Goal: Task Accomplishment & Management: Complete application form

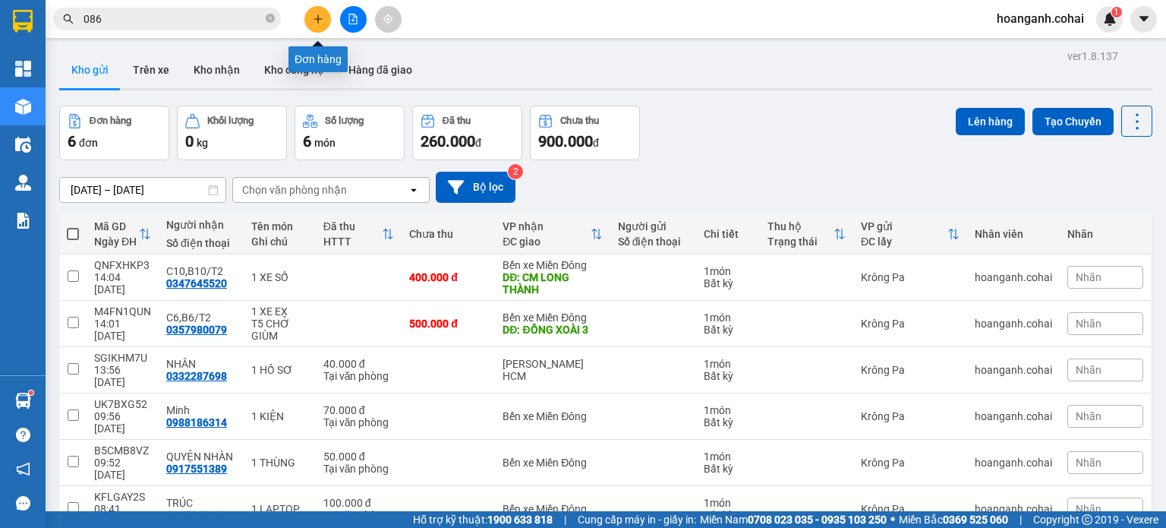
click at [313, 20] on icon "plus" at bounding box center [318, 19] width 11 height 11
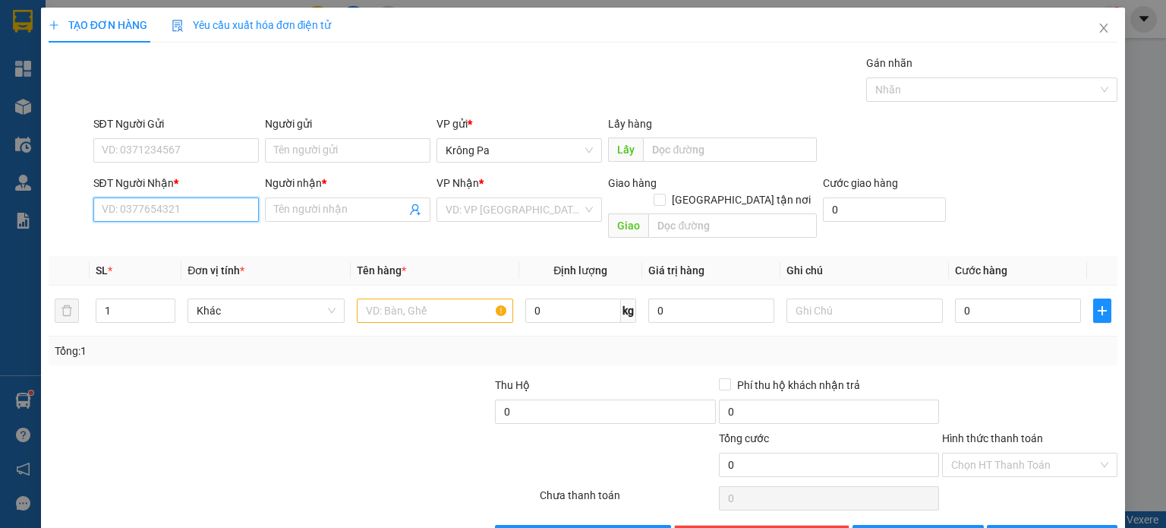
click at [184, 211] on input "SĐT Người Nhận *" at bounding box center [175, 209] width 165 height 24
type input "0917149519"
click at [358, 215] on input "Người nhận *" at bounding box center [340, 209] width 132 height 17
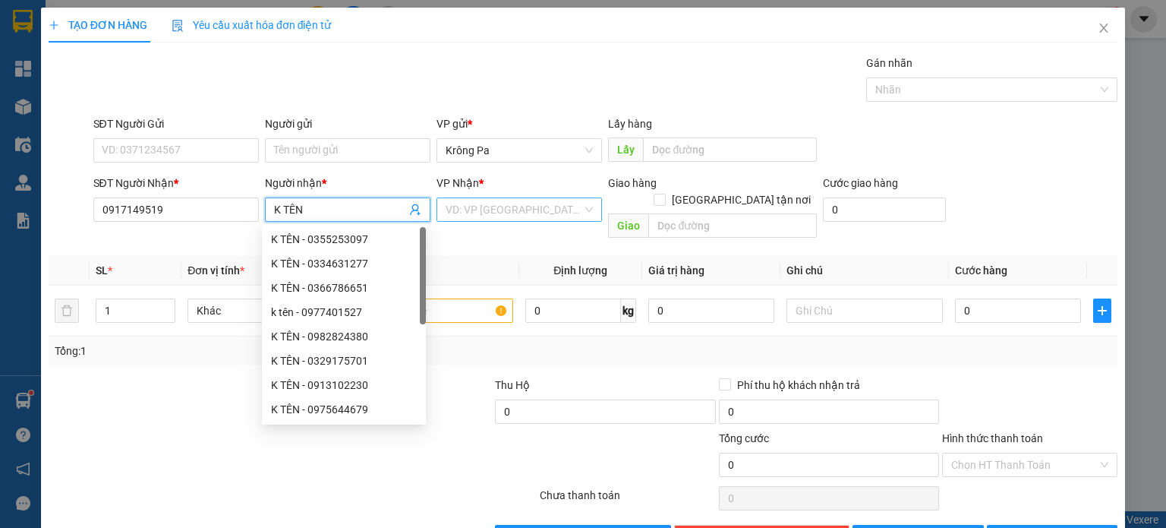
type input "K TÊN"
click at [489, 203] on input "search" at bounding box center [514, 209] width 137 height 23
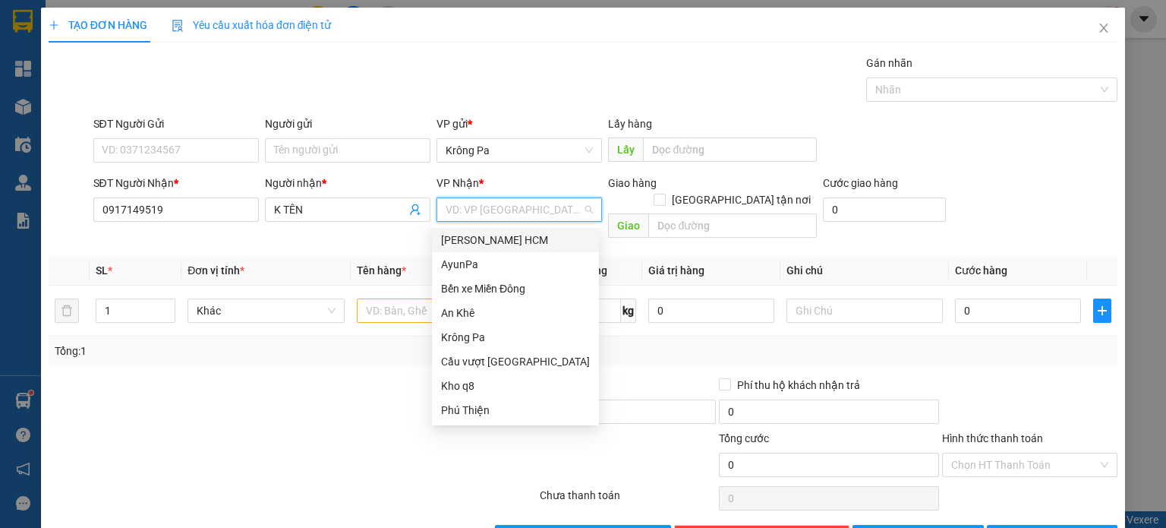
click at [505, 230] on div "[PERSON_NAME] HCM" at bounding box center [515, 240] width 167 height 24
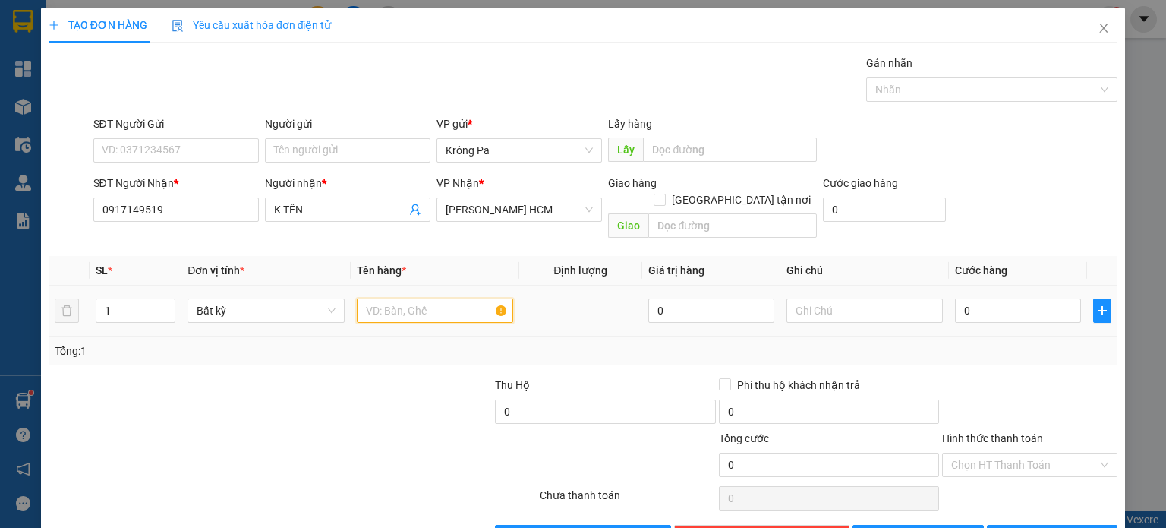
click at [418, 298] on input "text" at bounding box center [435, 310] width 156 height 24
type input "1 TX"
click at [960, 298] on input "0" at bounding box center [1018, 310] width 126 height 24
type input "5"
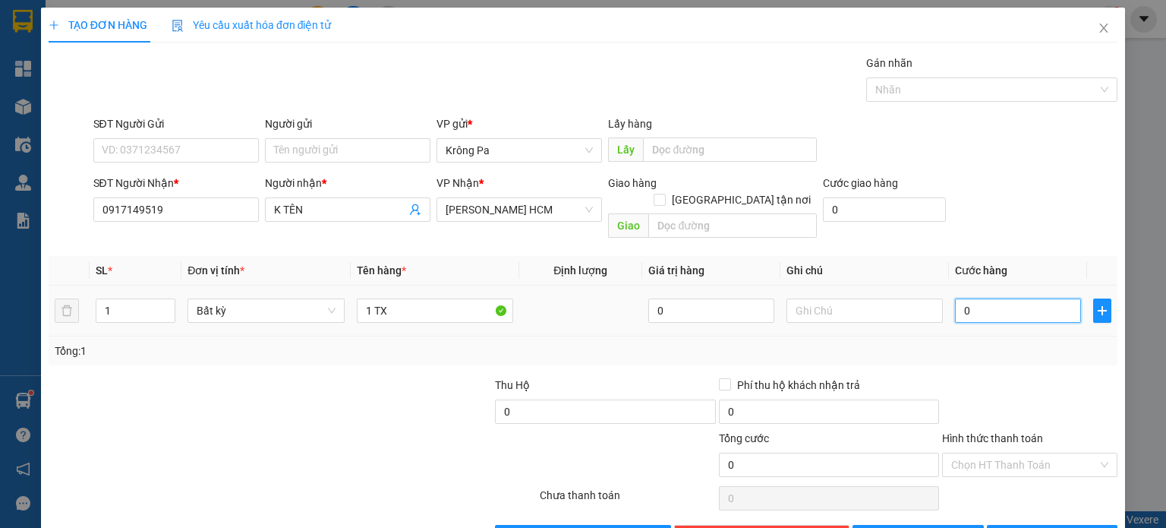
type input "5"
type input "50"
type input "50.000"
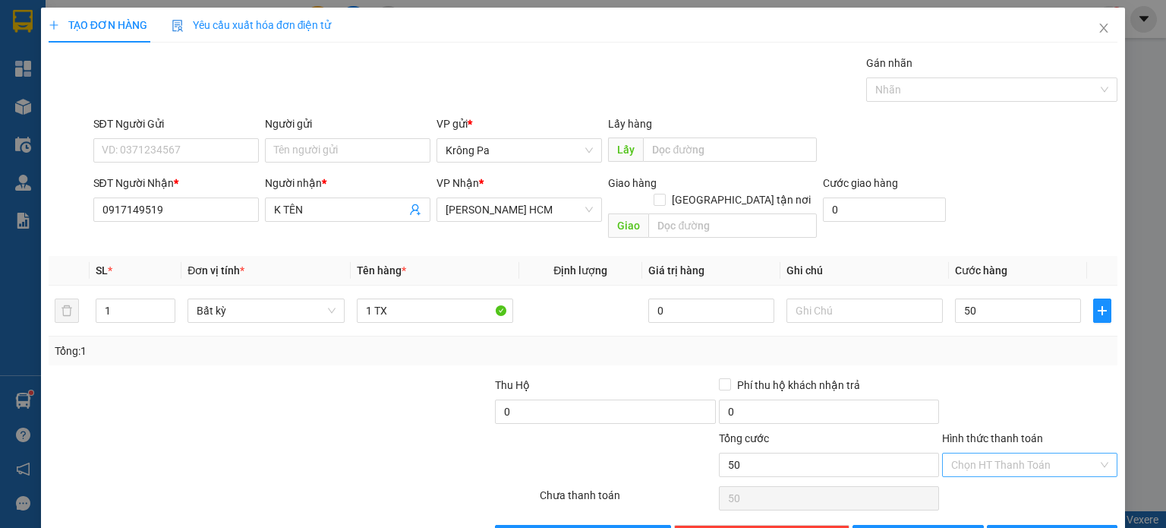
type input "50.000"
drag, startPoint x: 1065, startPoint y: 440, endPoint x: 1016, endPoint y: 481, distance: 63.1
click at [1063, 453] on input "Hình thức thanh toán" at bounding box center [1024, 464] width 147 height 23
click at [1013, 482] on div "Tại văn phòng" at bounding box center [1020, 476] width 156 height 17
type input "0"
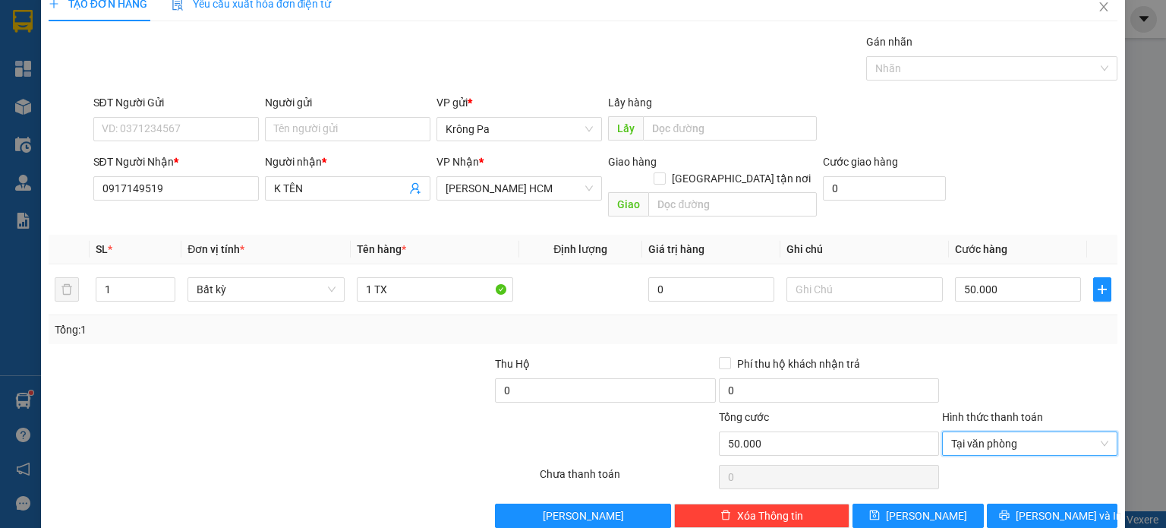
scroll to position [33, 0]
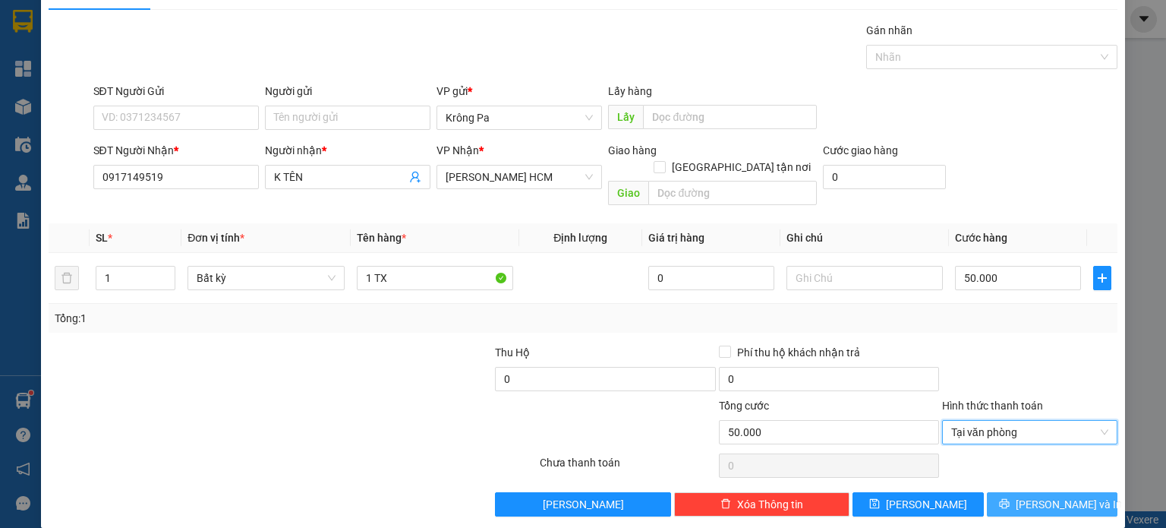
click at [1010, 498] on icon "printer" at bounding box center [1004, 503] width 11 height 11
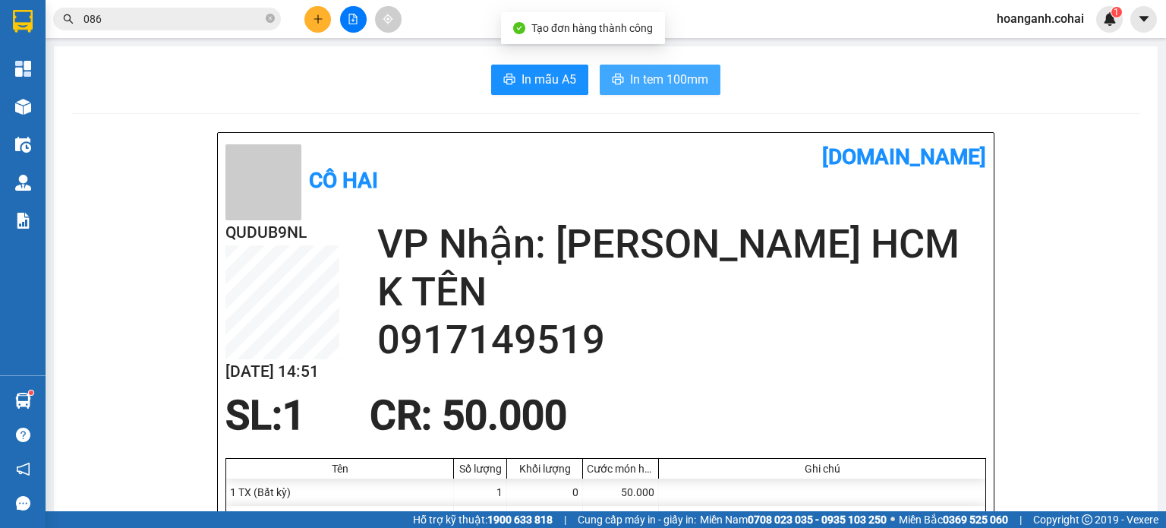
click at [663, 84] on span "In tem 100mm" at bounding box center [669, 79] width 78 height 19
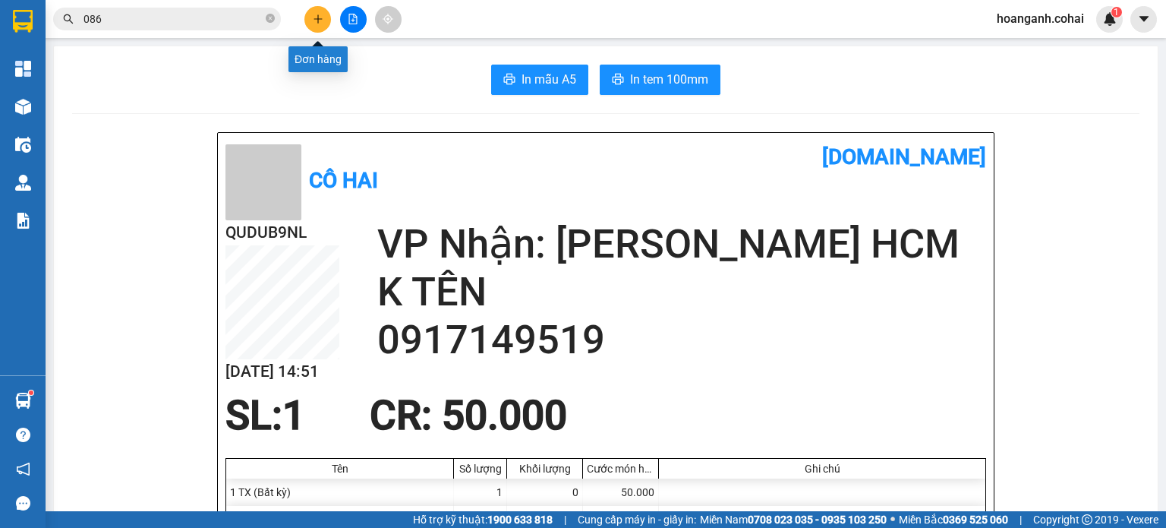
click at [322, 20] on icon "plus" at bounding box center [318, 19] width 11 height 11
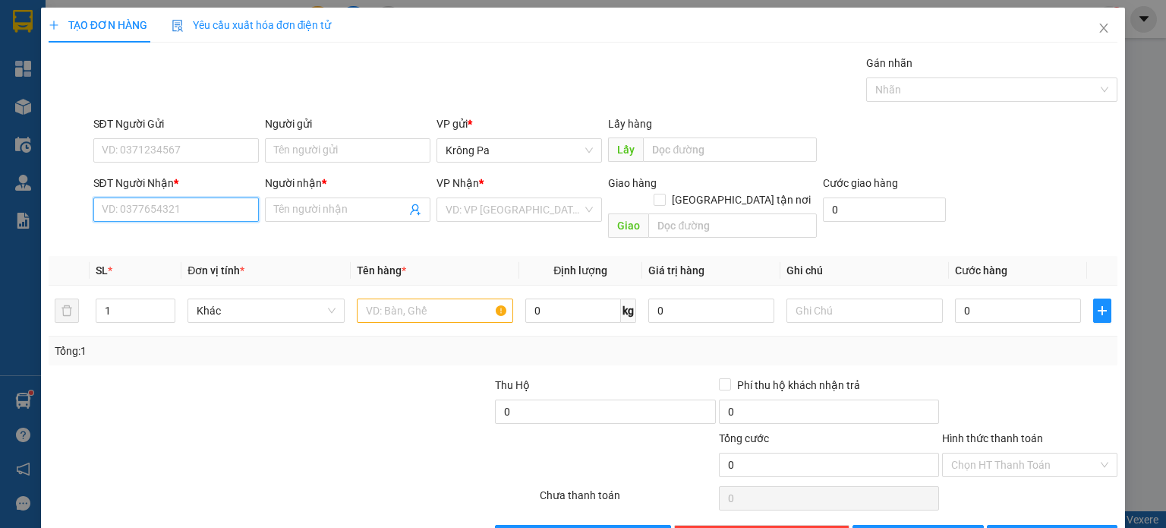
click at [235, 210] on input "SĐT Người Nhận *" at bounding box center [175, 209] width 165 height 24
click at [1089, 36] on span "Close" at bounding box center [1103, 29] width 43 height 43
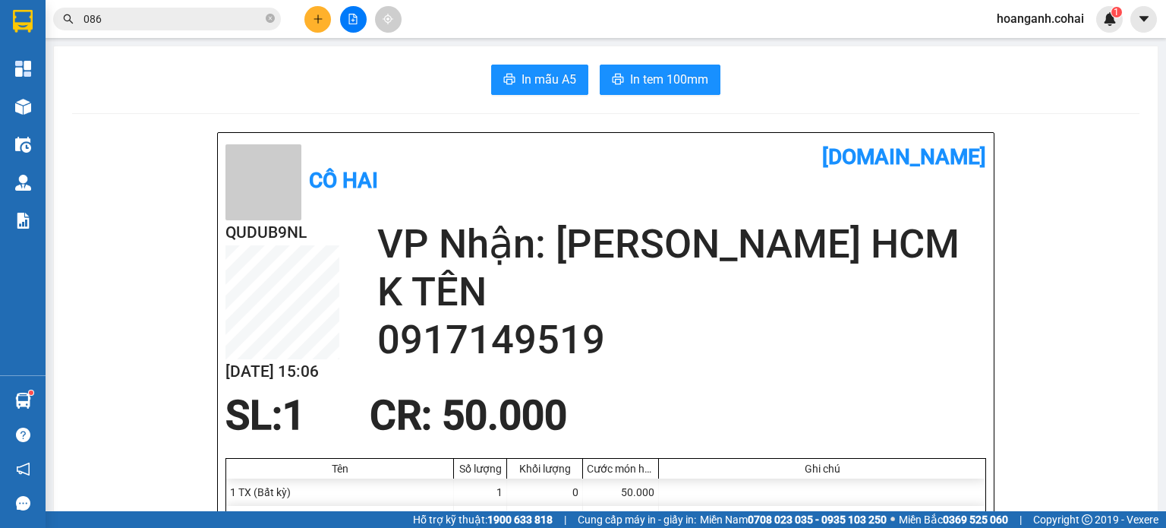
click at [349, 24] on button at bounding box center [353, 19] width 27 height 27
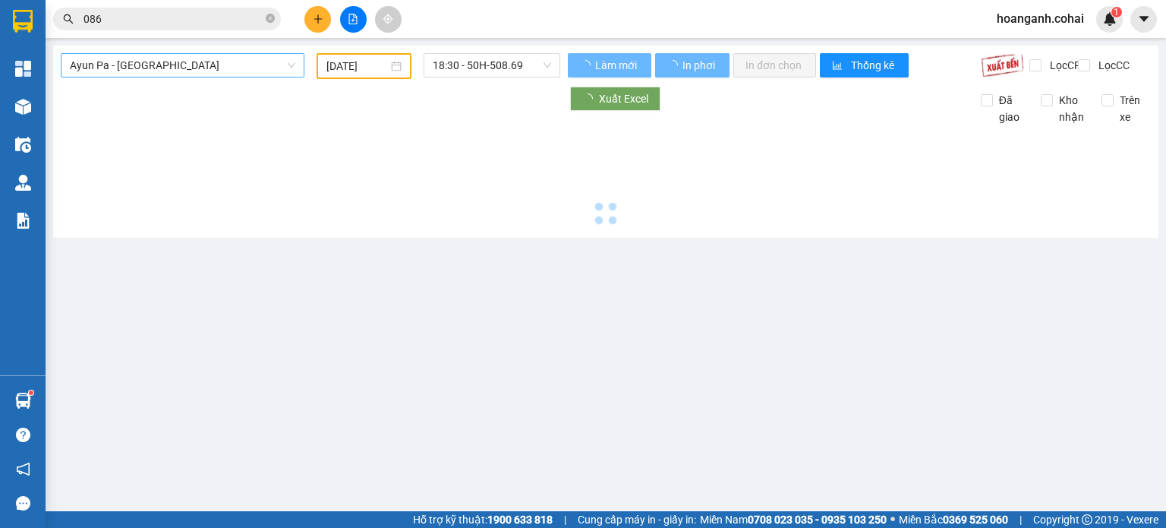
type input "[DATE]"
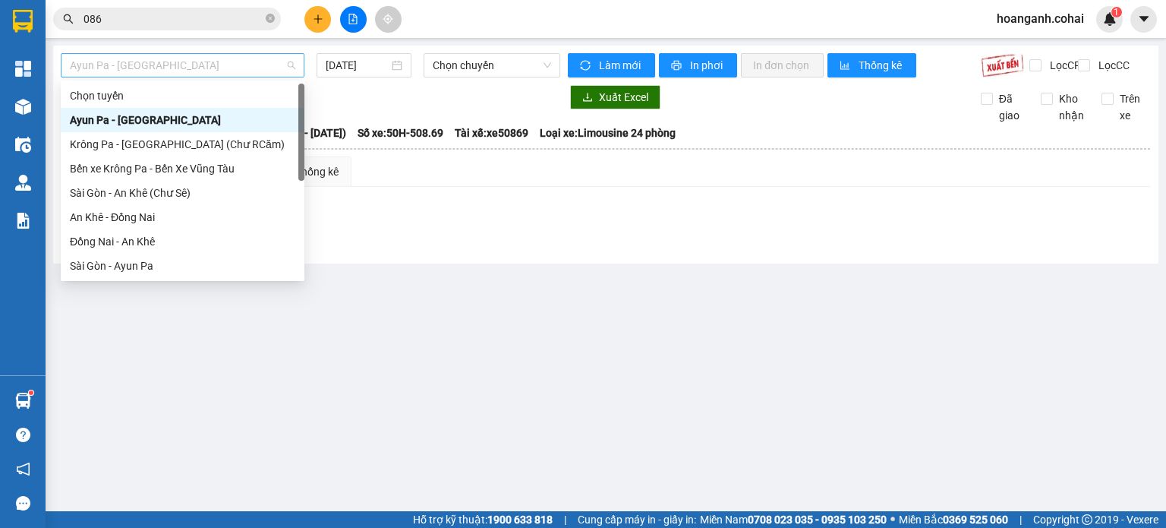
click at [243, 60] on span "Ayun Pa - [GEOGRAPHIC_DATA]" at bounding box center [182, 65] width 225 height 23
click at [177, 172] on div "Bến xe Krông Pa - Bến Xe Vũng Tàu" at bounding box center [182, 168] width 225 height 17
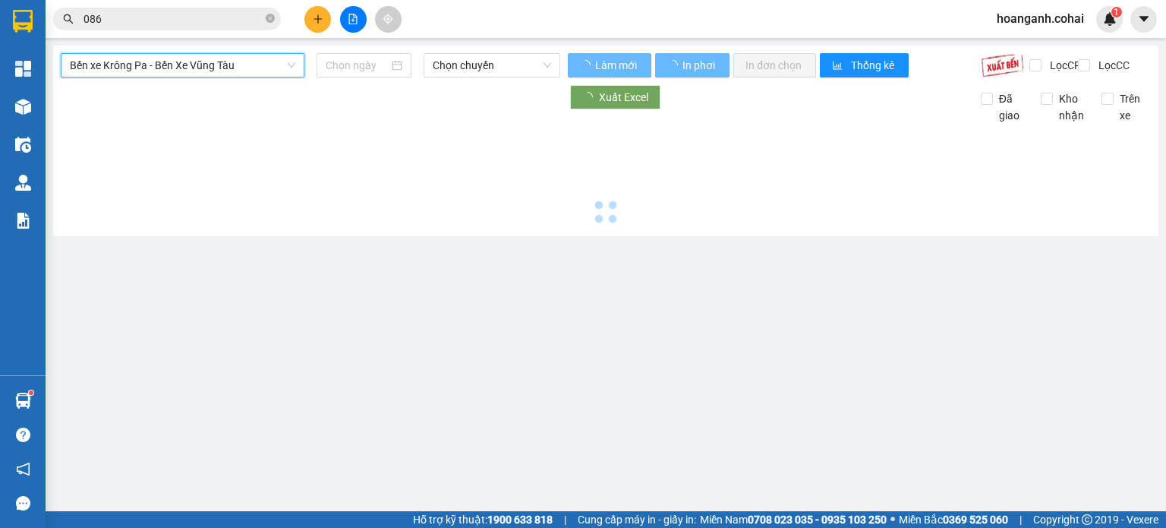
type input "[DATE]"
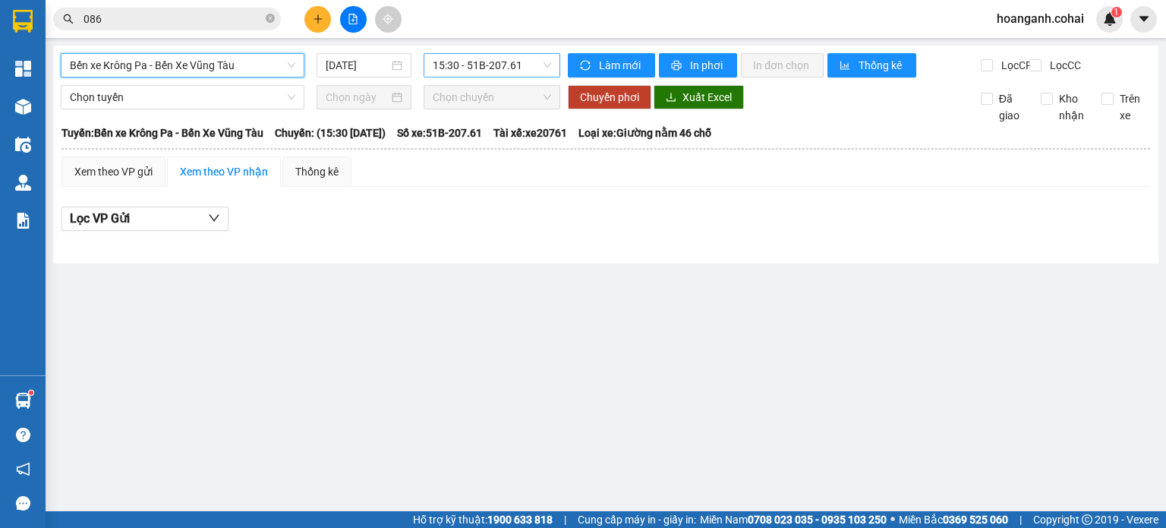
click at [526, 64] on span "15:30 - 51B-207.61" at bounding box center [492, 65] width 119 height 23
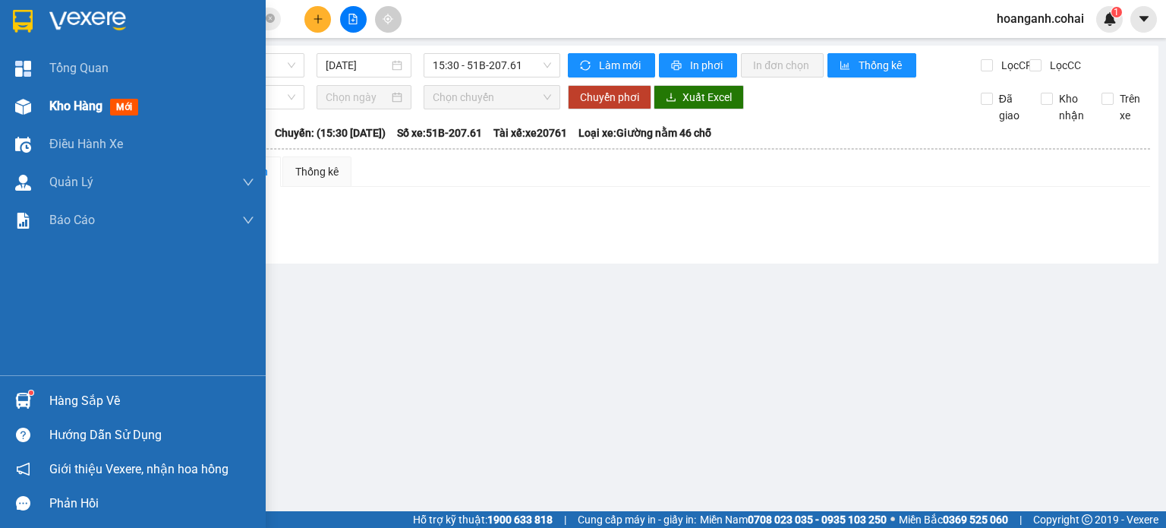
click at [67, 109] on span "Kho hàng" at bounding box center [75, 106] width 53 height 14
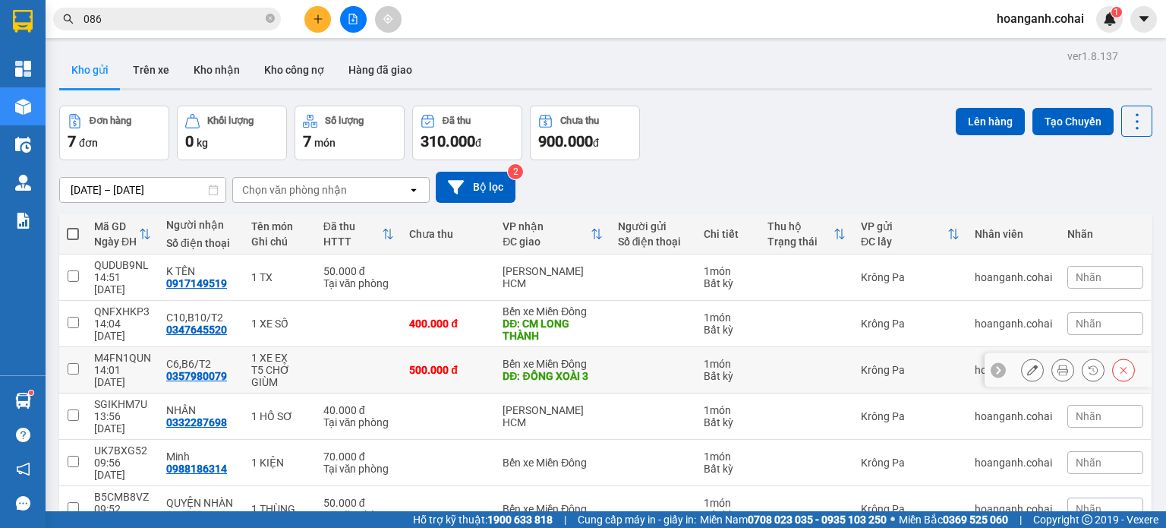
click at [76, 363] on input "checkbox" at bounding box center [73, 368] width 11 height 11
checkbox input "true"
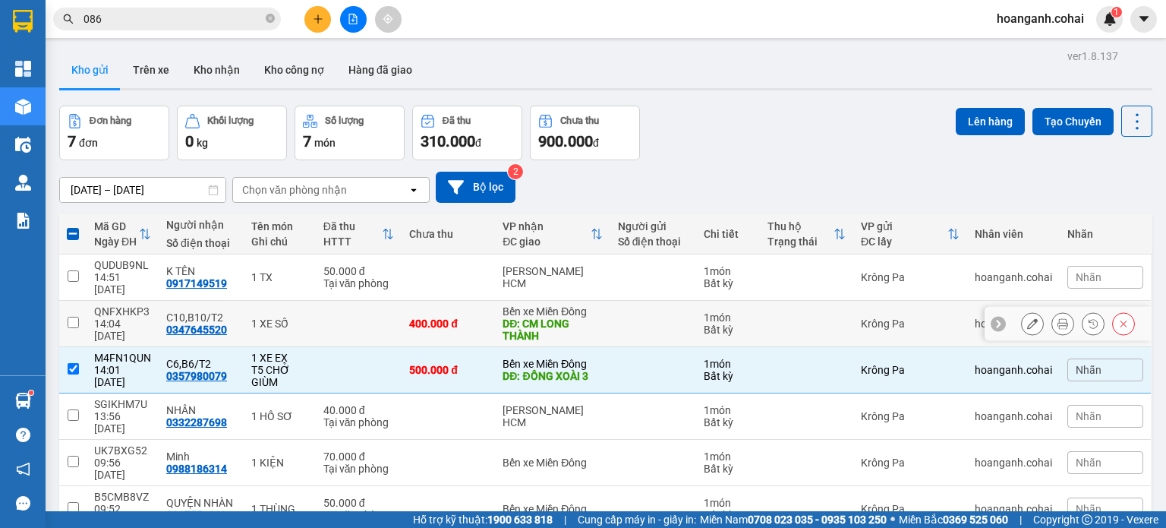
click at [76, 317] on input "checkbox" at bounding box center [73, 322] width 11 height 11
checkbox input "true"
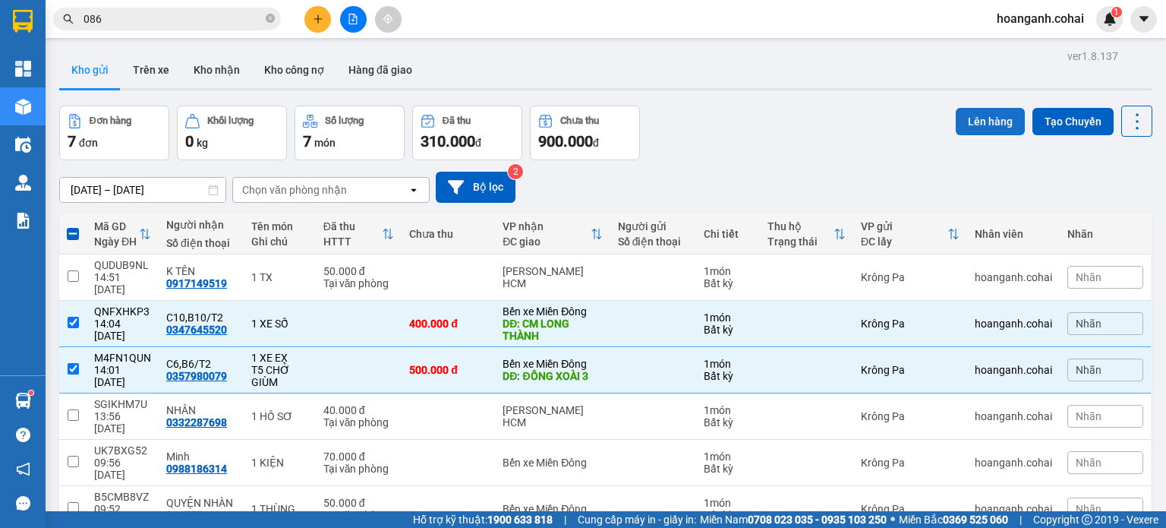
click at [969, 131] on button "Lên hàng" at bounding box center [990, 121] width 69 height 27
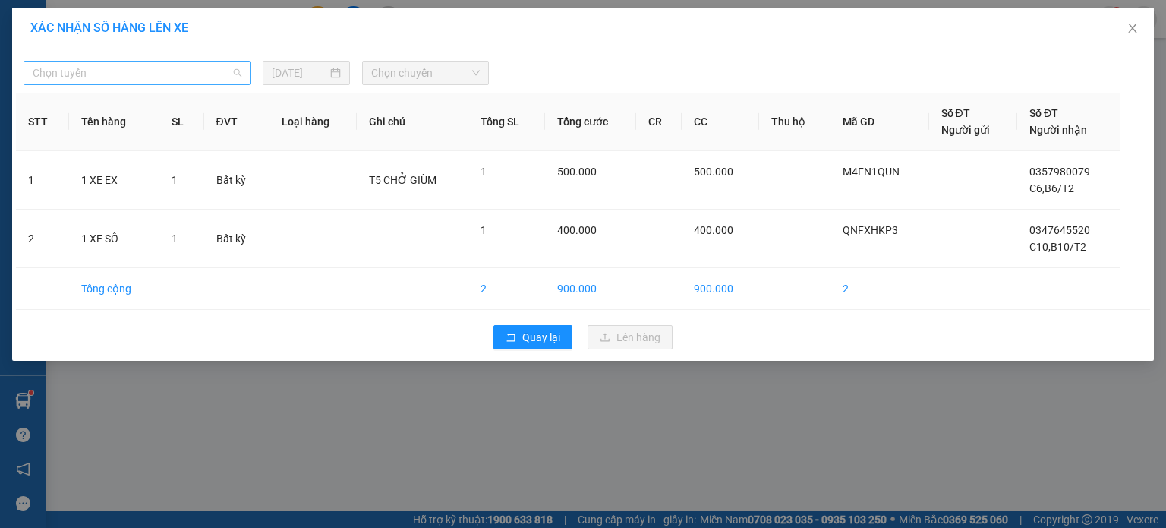
click at [198, 78] on span "Chọn tuyến" at bounding box center [137, 72] width 209 height 23
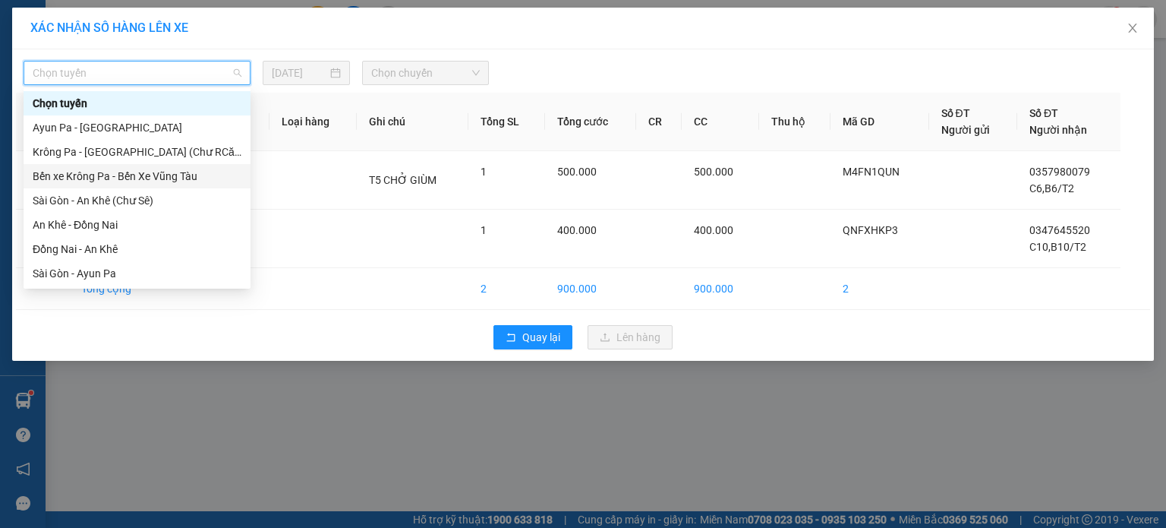
click at [111, 180] on div "Bến xe Krông Pa - Bến Xe Vũng Tàu" at bounding box center [137, 176] width 209 height 17
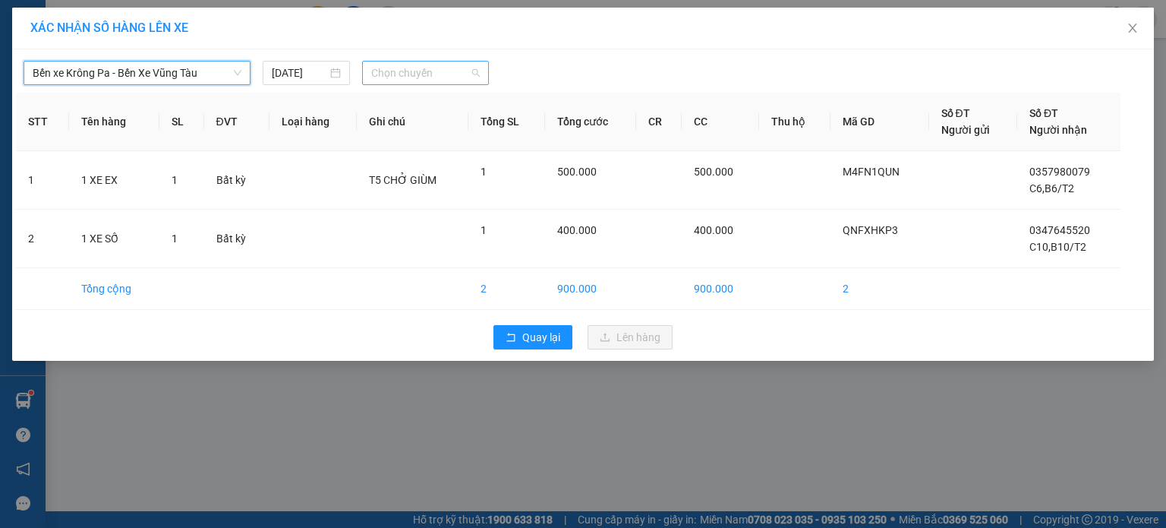
click at [440, 80] on span "Chọn chuyến" at bounding box center [425, 72] width 109 height 23
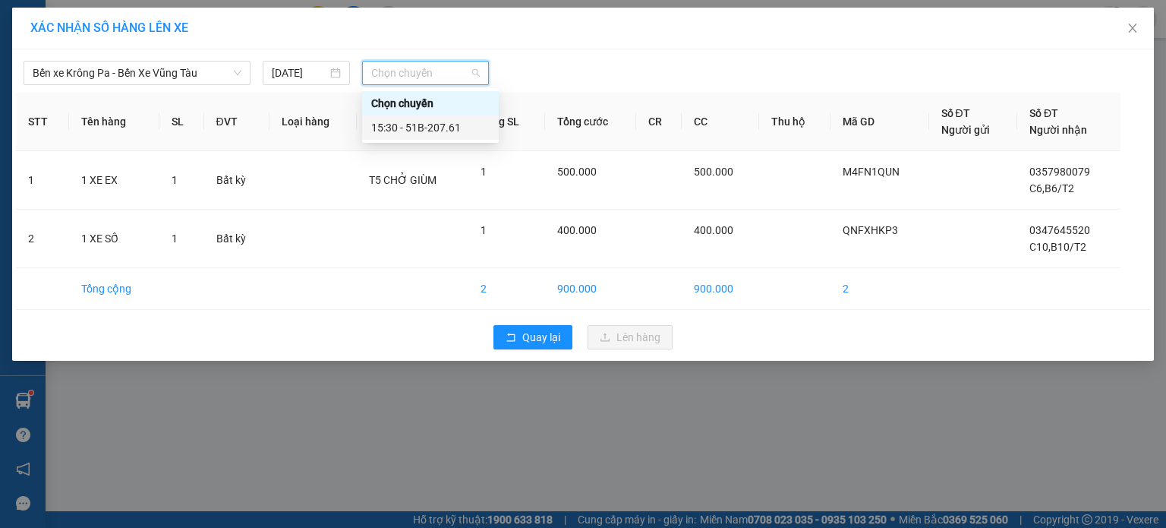
click at [422, 131] on div "15:30 - 51B-207.61" at bounding box center [430, 127] width 118 height 17
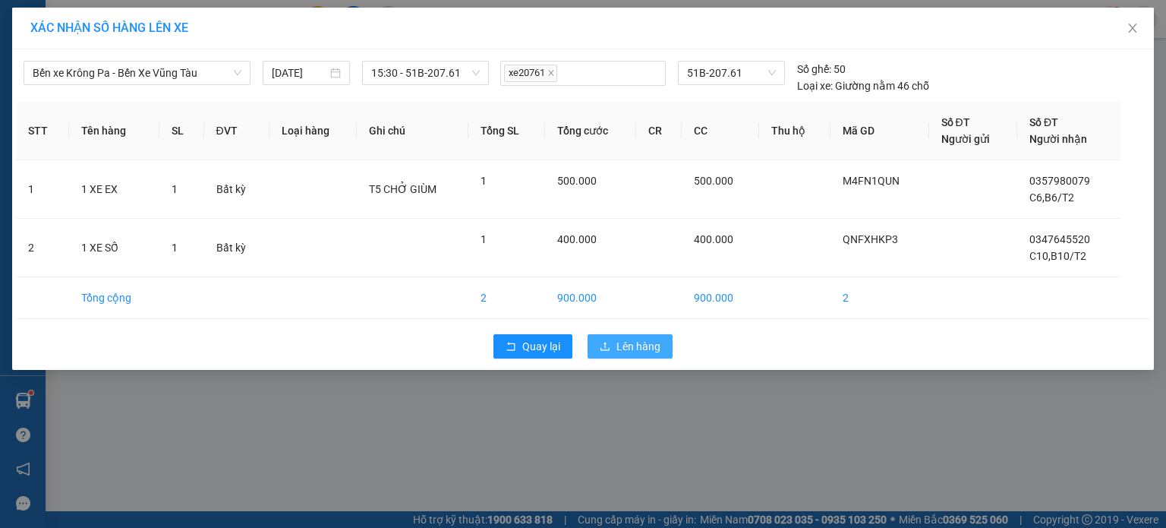
click at [617, 339] on span "Lên hàng" at bounding box center [638, 346] width 44 height 17
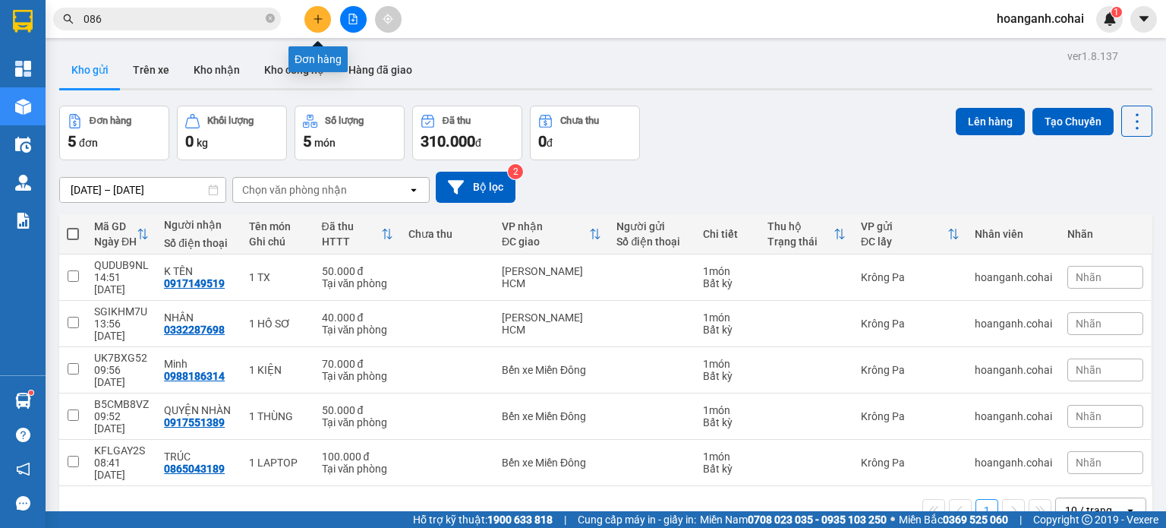
click at [319, 23] on icon "plus" at bounding box center [318, 19] width 11 height 11
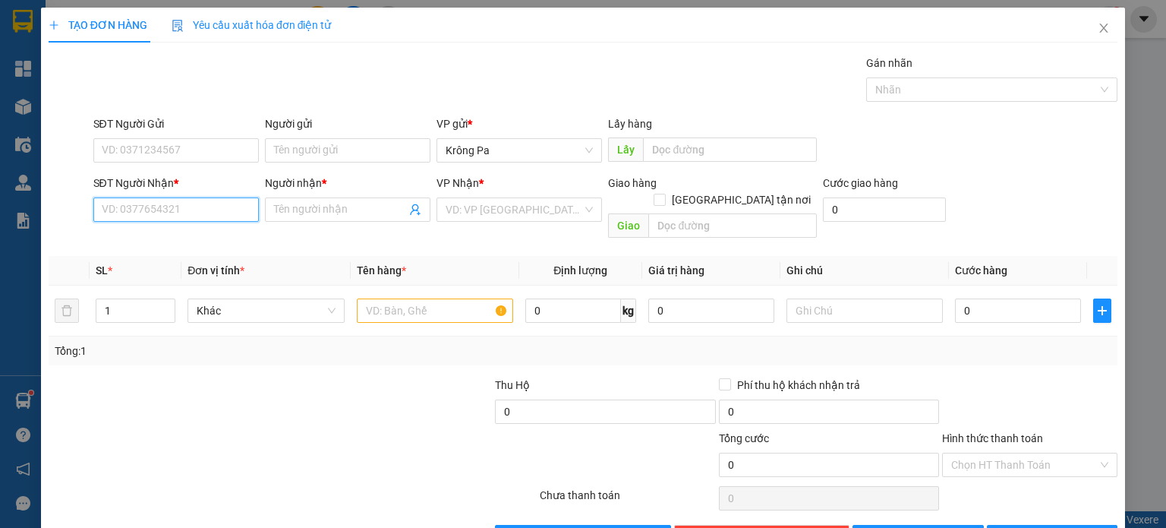
click at [233, 206] on input "SĐT Người Nhận *" at bounding box center [175, 209] width 165 height 24
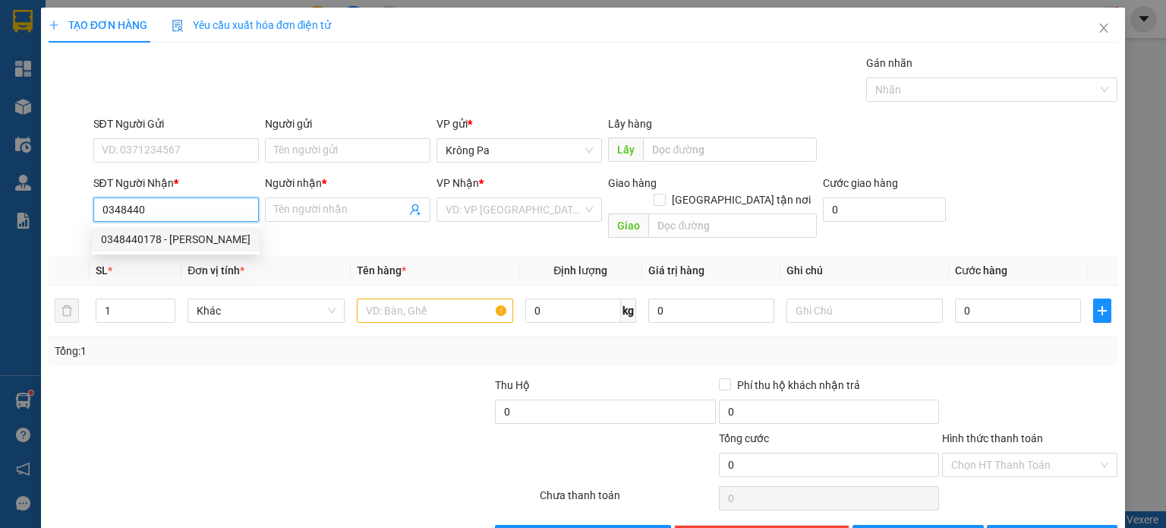
click at [177, 238] on div "0348440178 - [PERSON_NAME]" at bounding box center [176, 239] width 150 height 17
type input "0348440178"
type input "[PERSON_NAME]"
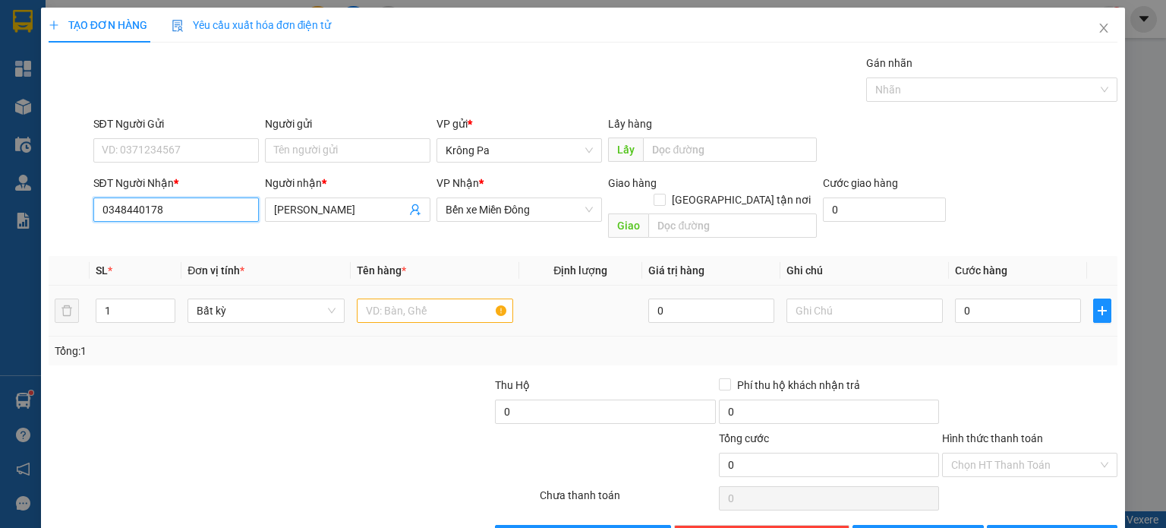
type input "0348440178"
click at [405, 298] on input "text" at bounding box center [435, 310] width 156 height 24
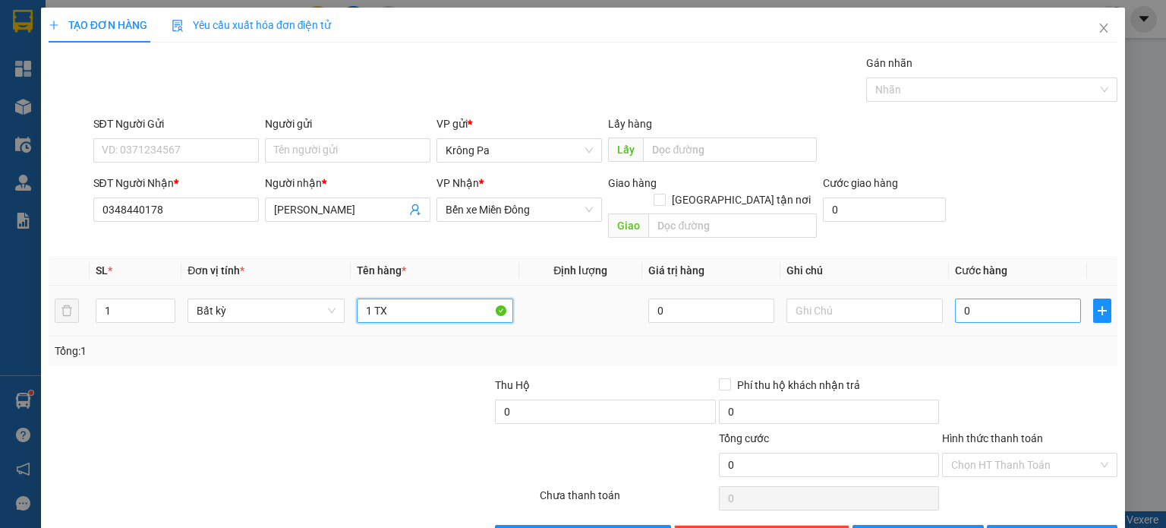
type input "1 TX"
click at [1037, 298] on input "0" at bounding box center [1018, 310] width 126 height 24
type input "7"
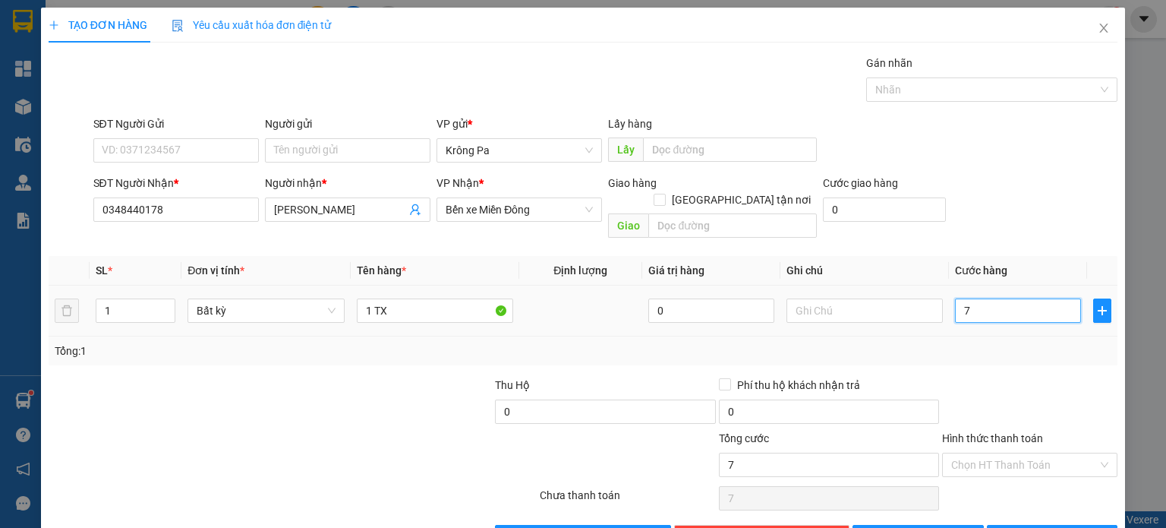
type input "70"
type input "70.000"
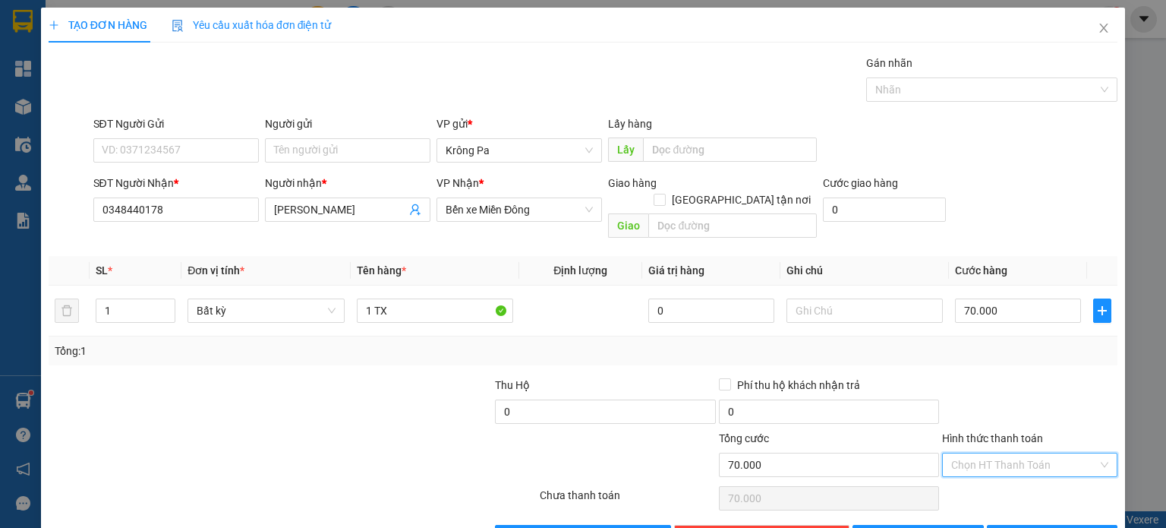
drag, startPoint x: 1052, startPoint y: 443, endPoint x: 1011, endPoint y: 465, distance: 46.9
click at [1047, 453] on input "Hình thức thanh toán" at bounding box center [1024, 464] width 147 height 23
click at [1007, 477] on div "Tại văn phòng" at bounding box center [1020, 476] width 156 height 17
type input "0"
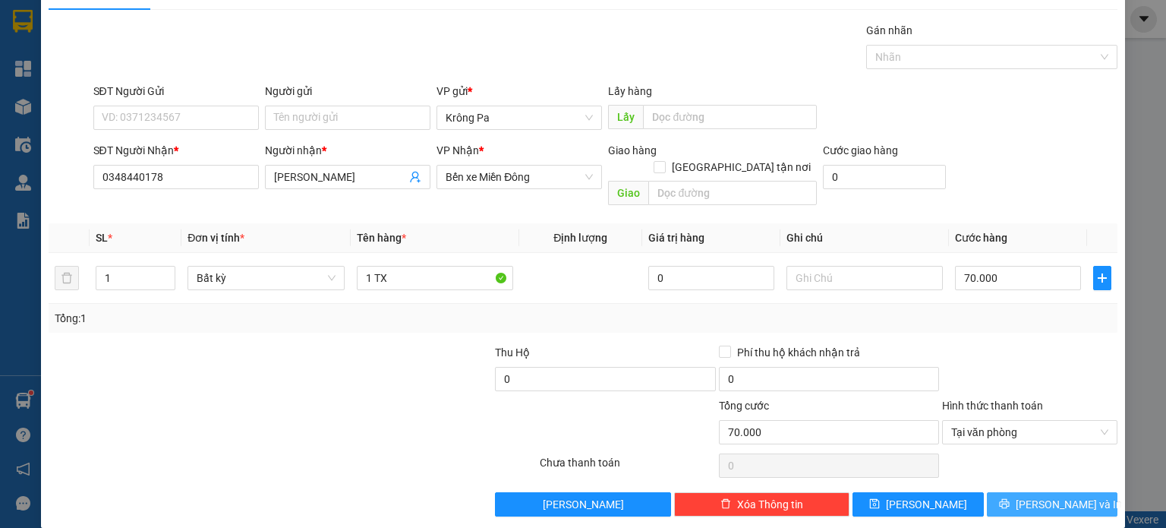
click at [1009, 492] on button "[PERSON_NAME] và In" at bounding box center [1052, 504] width 131 height 24
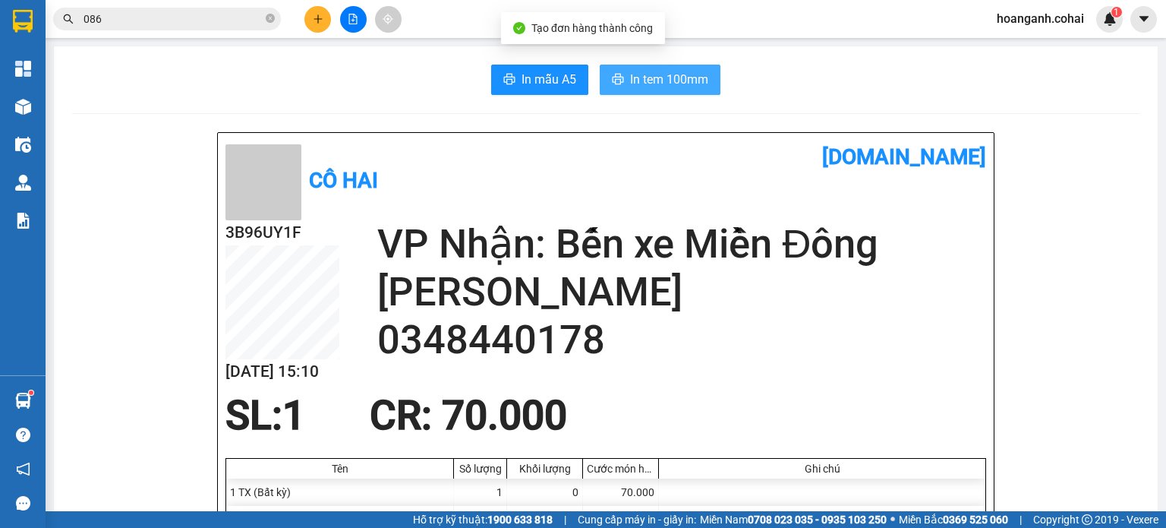
click at [666, 70] on span "In tem 100mm" at bounding box center [669, 79] width 78 height 19
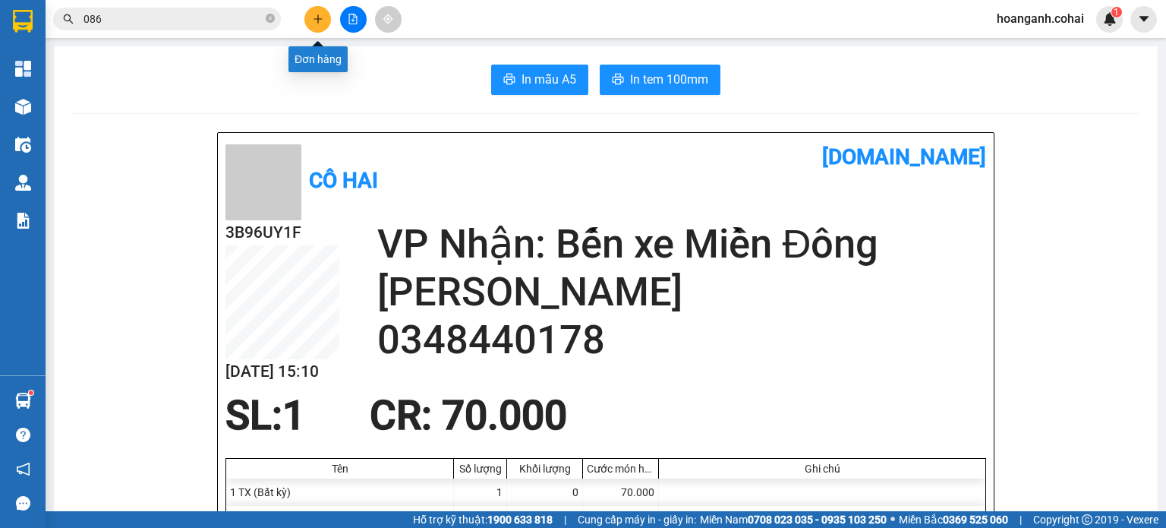
click at [313, 24] on icon "plus" at bounding box center [318, 19] width 11 height 11
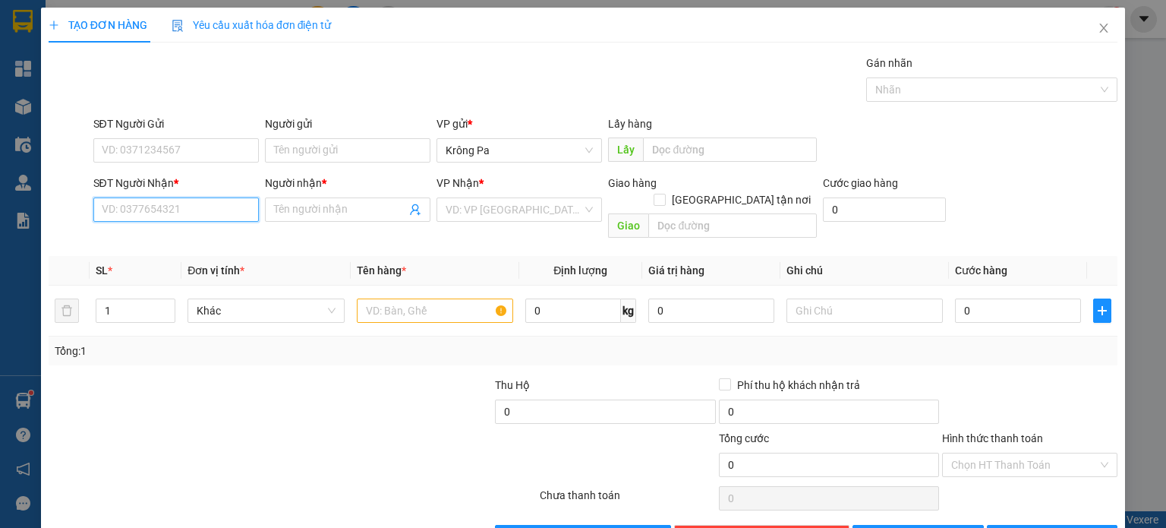
click at [230, 211] on input "SĐT Người Nhận *" at bounding box center [175, 209] width 165 height 24
type input "0941186702"
click at [364, 213] on input "Người nhận *" at bounding box center [340, 209] width 132 height 17
type input "D2/T2"
click at [534, 210] on input "search" at bounding box center [514, 209] width 137 height 23
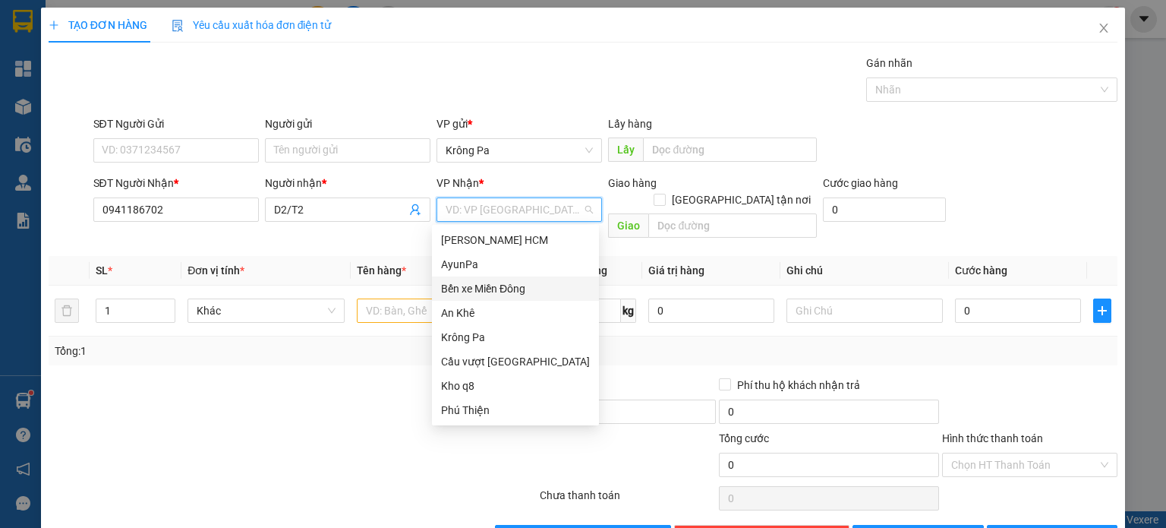
click at [514, 285] on div "Bến xe Miền Đông" at bounding box center [515, 288] width 149 height 17
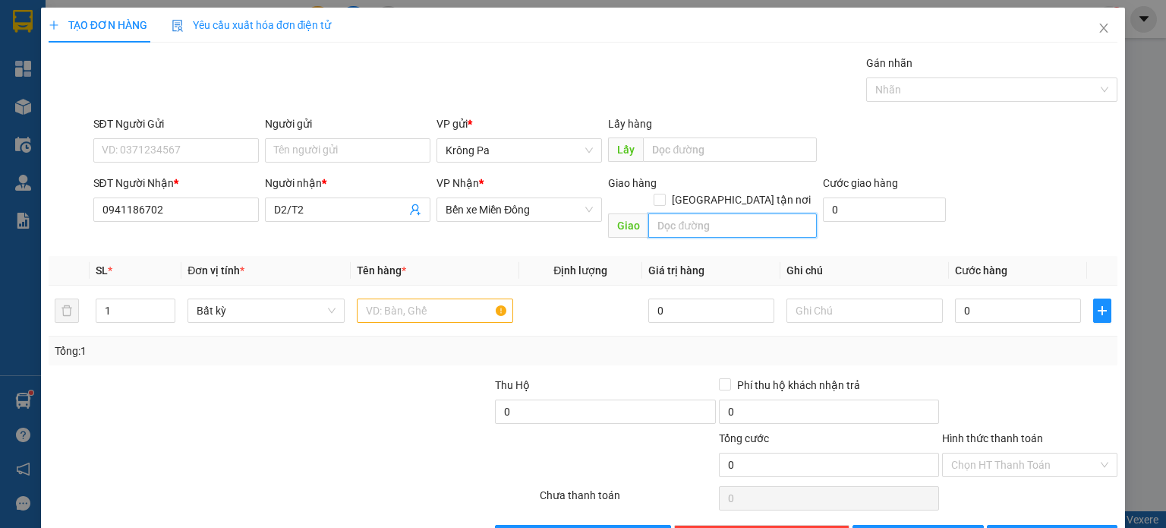
click at [678, 213] on input "text" at bounding box center [732, 225] width 169 height 24
type input "N4 HIỆP PHƯỚC"
click at [440, 298] on input "text" at bounding box center [435, 310] width 156 height 24
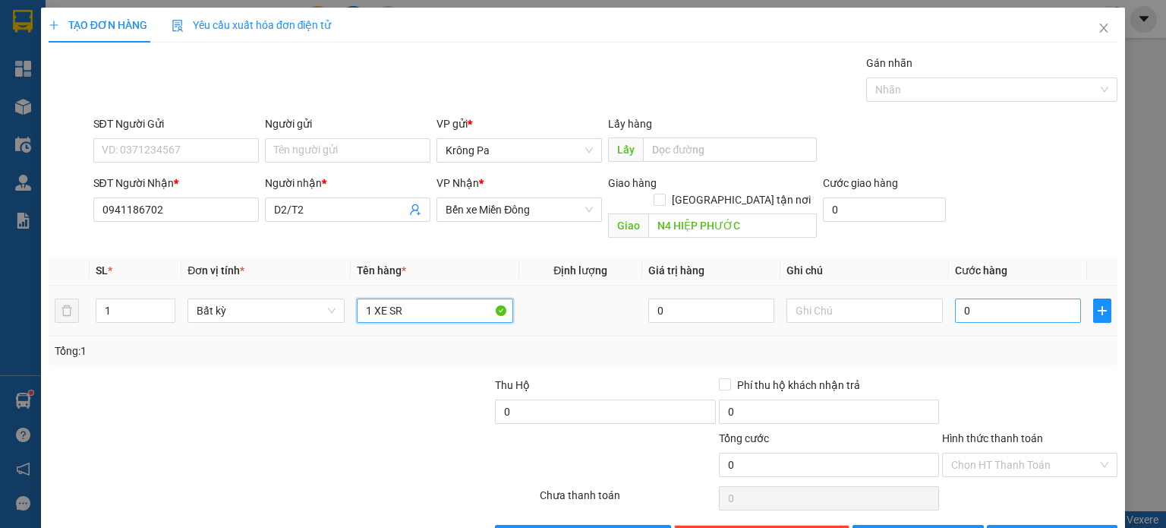
type input "1 XE SR"
click at [993, 298] on input "0" at bounding box center [1018, 310] width 126 height 24
type input "4"
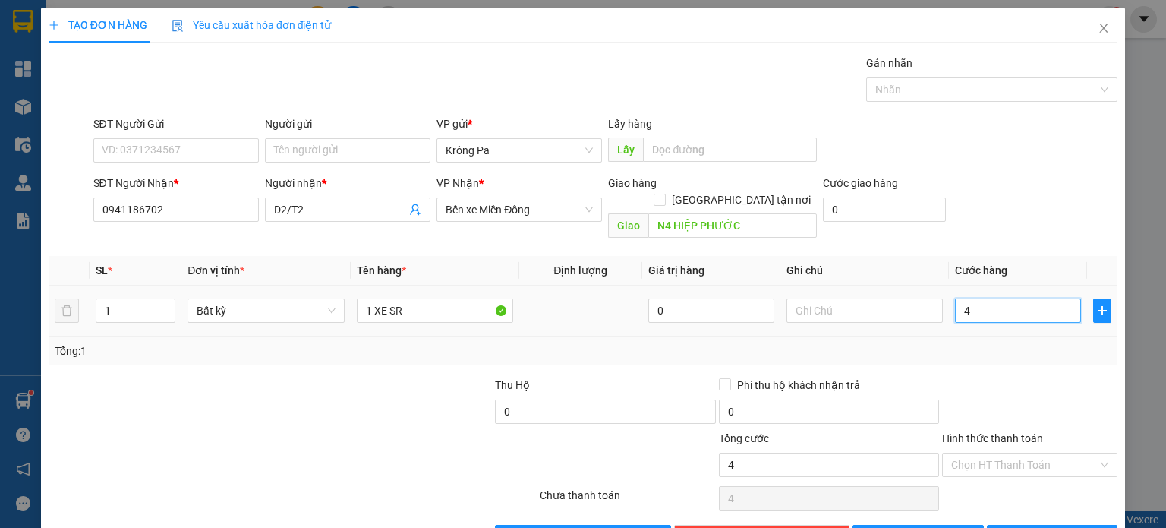
type input "40"
type input "400"
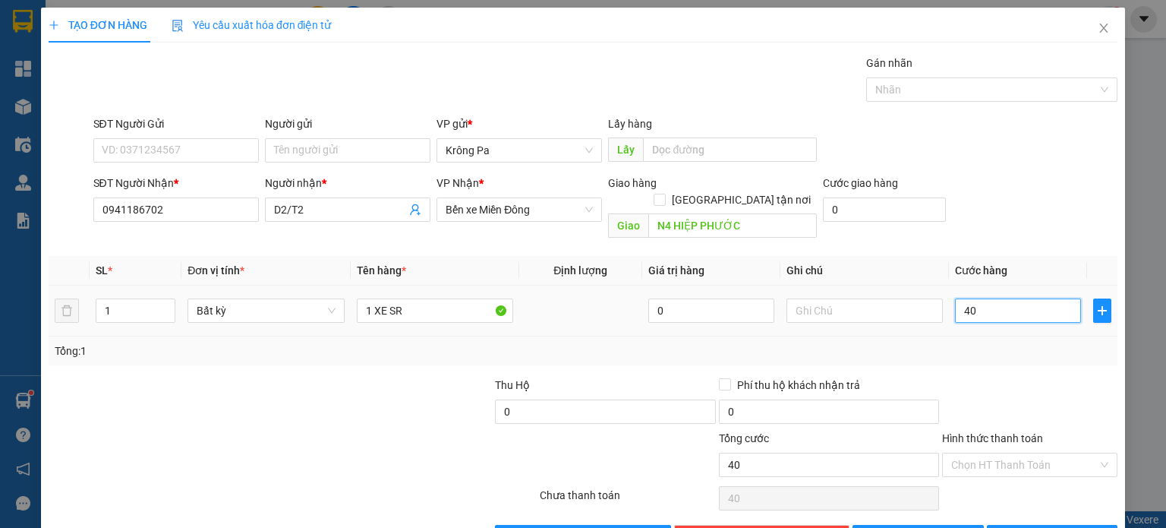
type input "400"
type input "400.000"
click at [917, 527] on span "[PERSON_NAME]" at bounding box center [926, 536] width 81 height 17
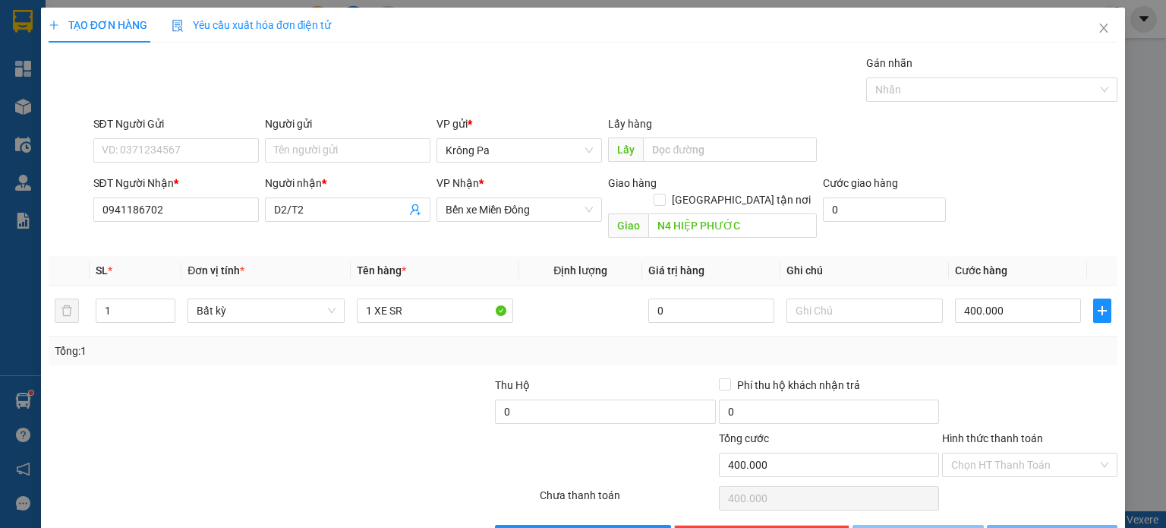
type input "0"
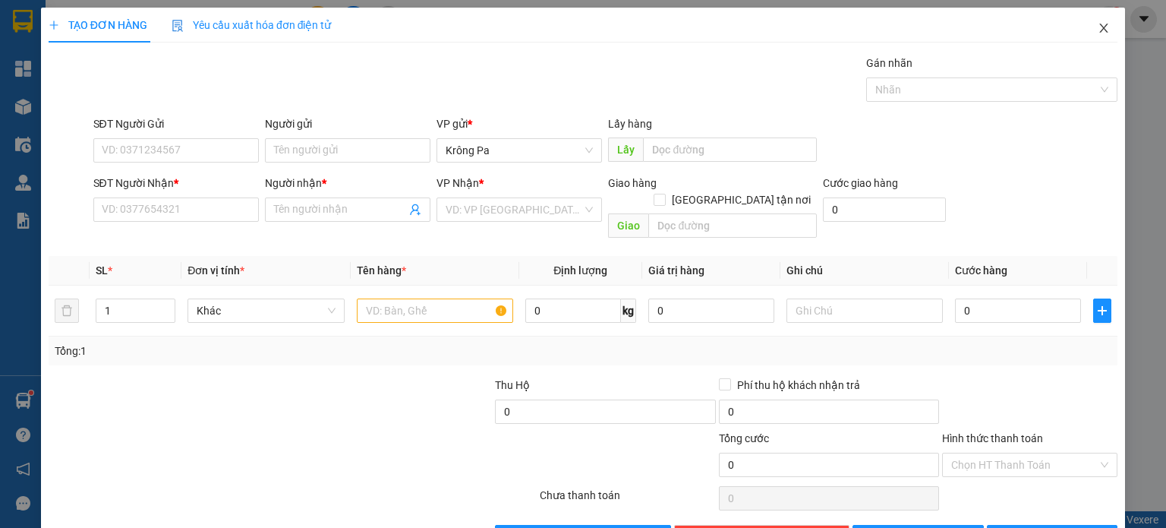
click at [1098, 30] on icon "close" at bounding box center [1104, 28] width 12 height 12
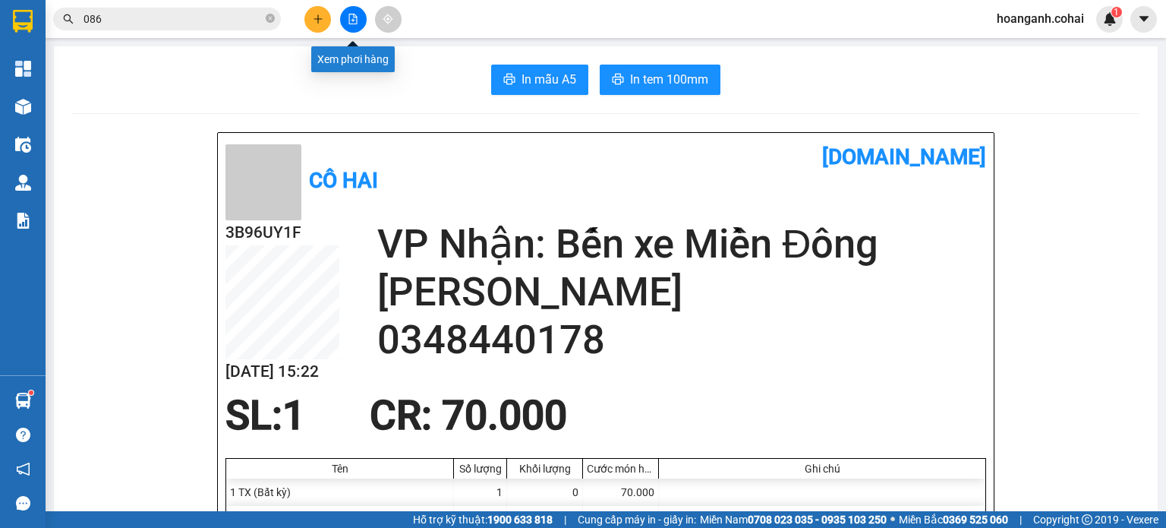
click at [364, 21] on button at bounding box center [353, 19] width 27 height 27
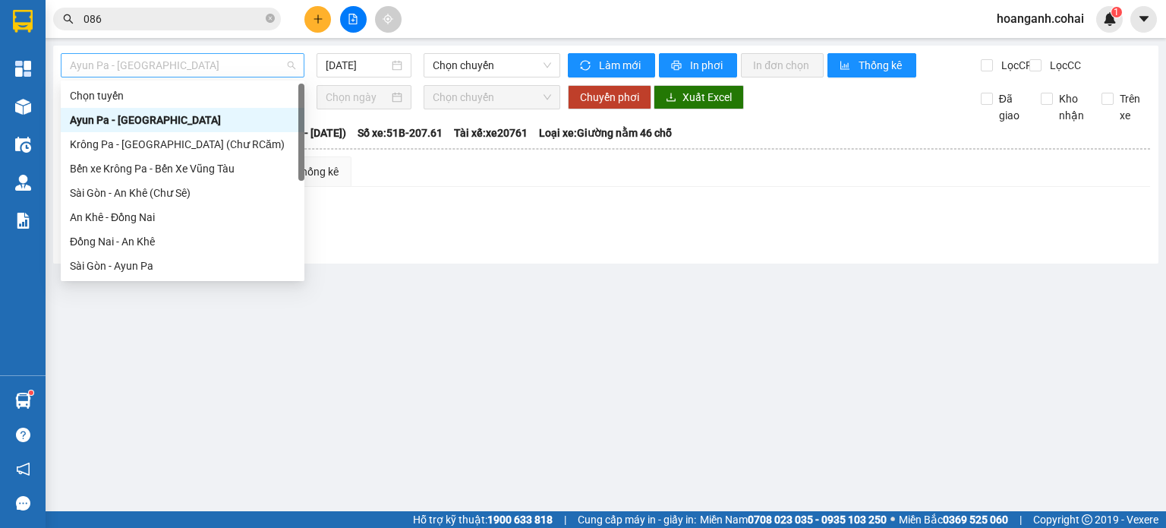
click at [287, 66] on span "Ayun Pa - [GEOGRAPHIC_DATA]" at bounding box center [182, 65] width 225 height 23
click at [199, 169] on div "Bến xe Krông Pa - Bến Xe Vũng Tàu" at bounding box center [182, 168] width 225 height 17
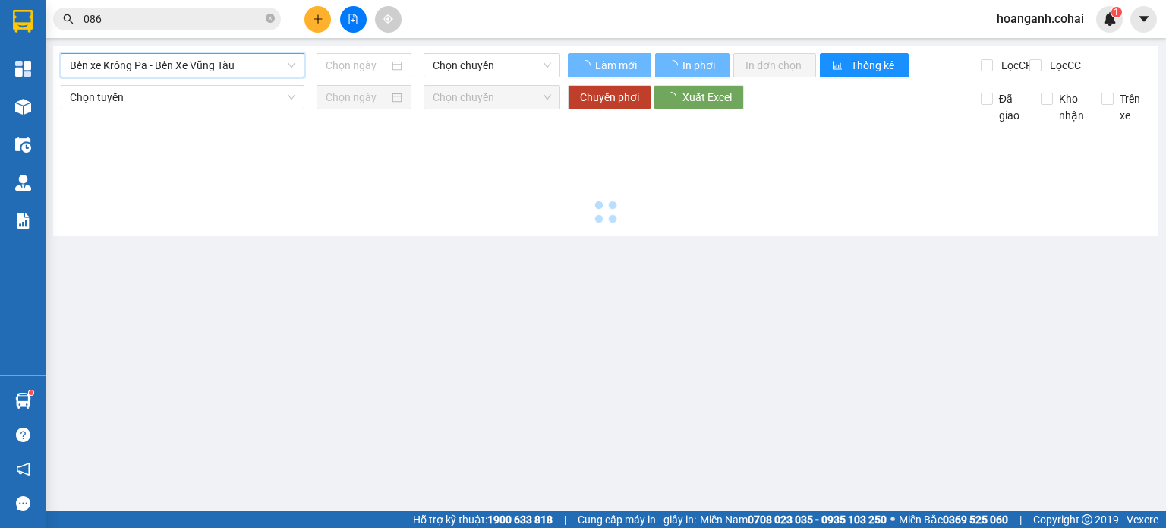
type input "[DATE]"
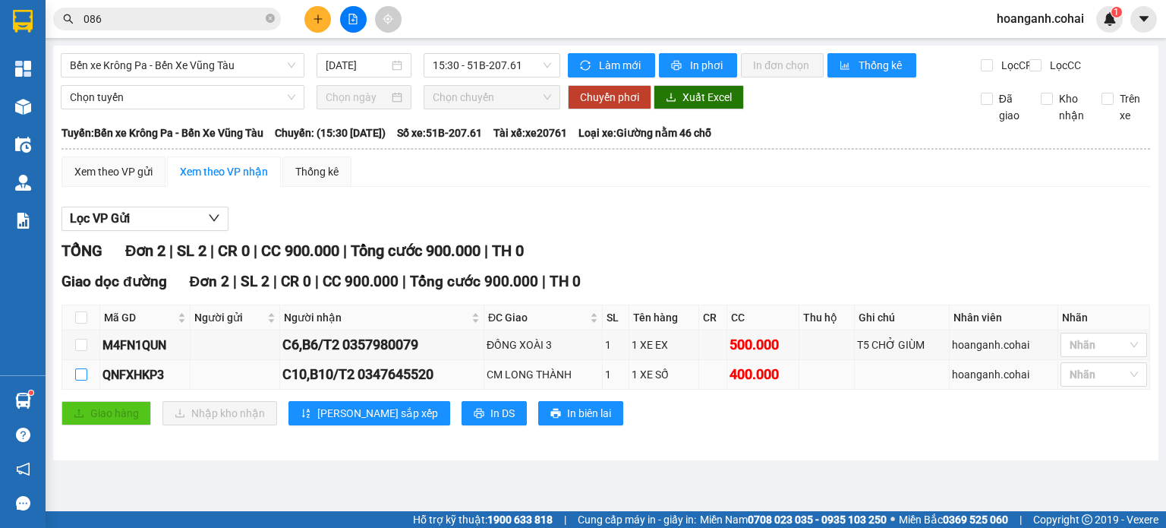
click at [84, 380] on input "checkbox" at bounding box center [81, 374] width 12 height 12
checkbox input "true"
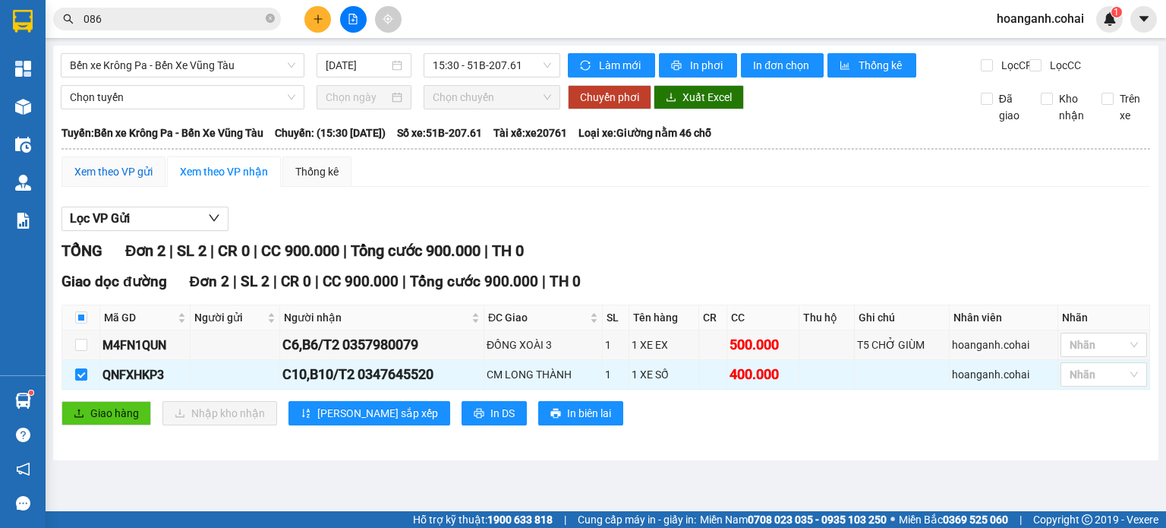
click at [122, 180] on div "Xem theo VP gửi" at bounding box center [113, 171] width 78 height 17
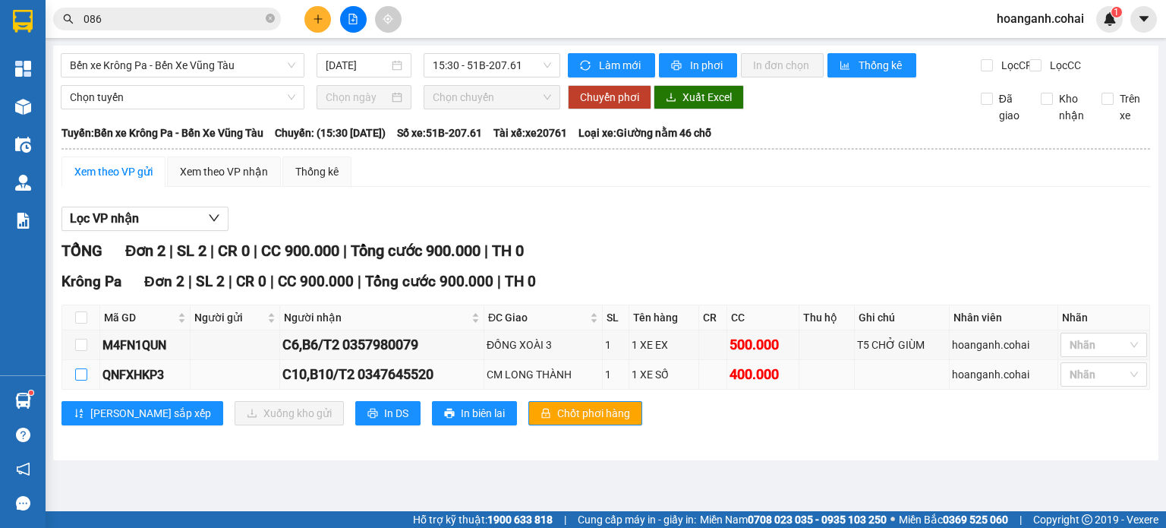
click at [76, 380] on input "checkbox" at bounding box center [81, 374] width 12 height 12
checkbox input "true"
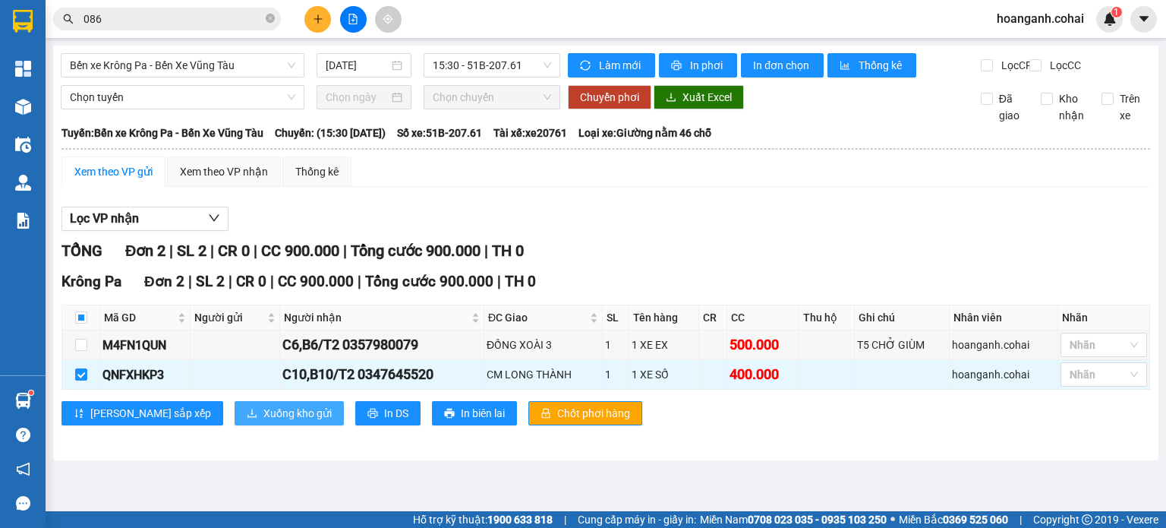
click at [263, 421] on span "Xuống kho gửi" at bounding box center [297, 413] width 68 height 17
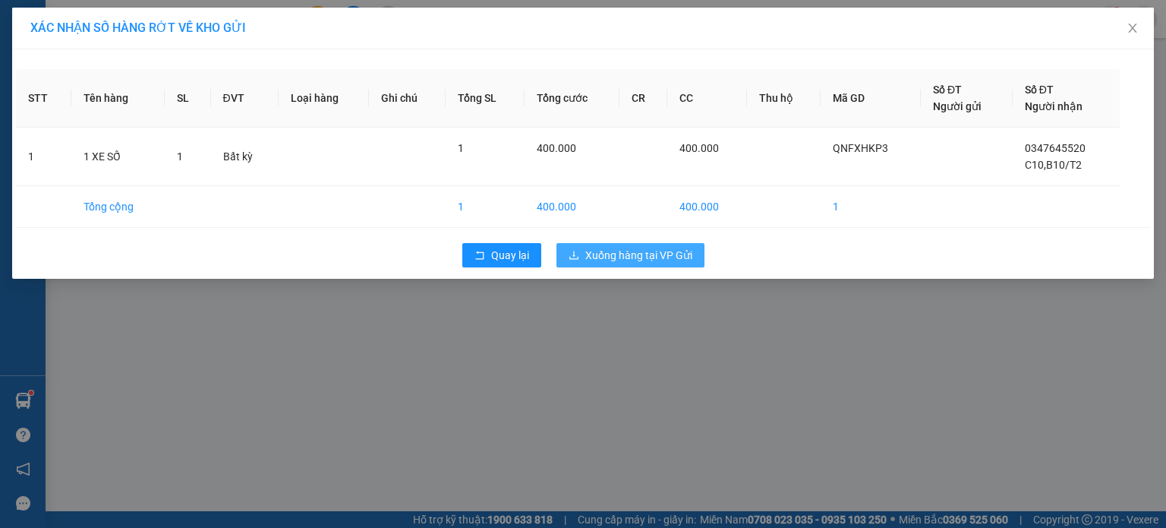
click at [613, 260] on span "Xuống hàng tại VP Gửi" at bounding box center [638, 255] width 107 height 17
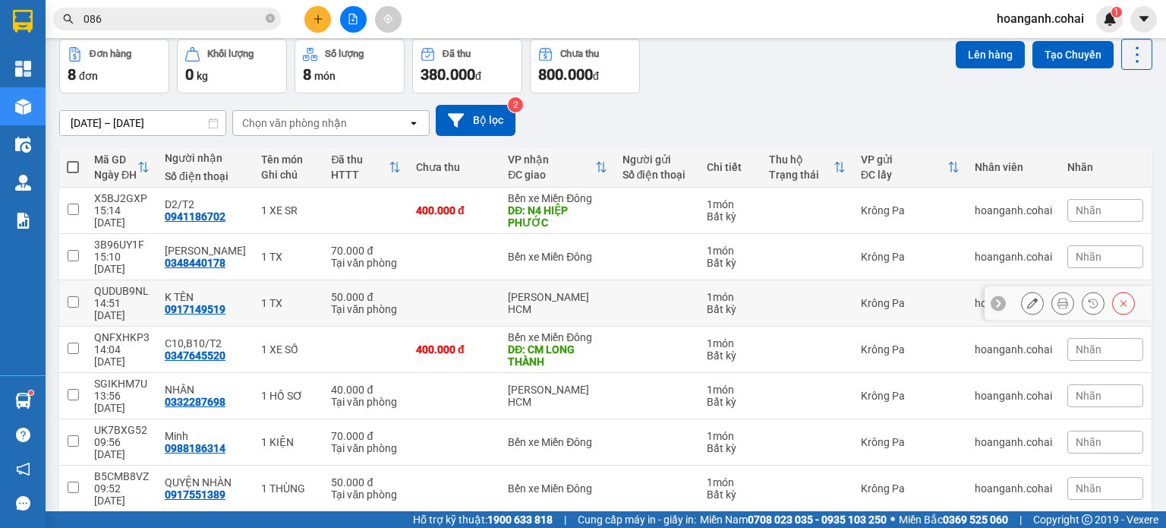
scroll to position [76, 0]
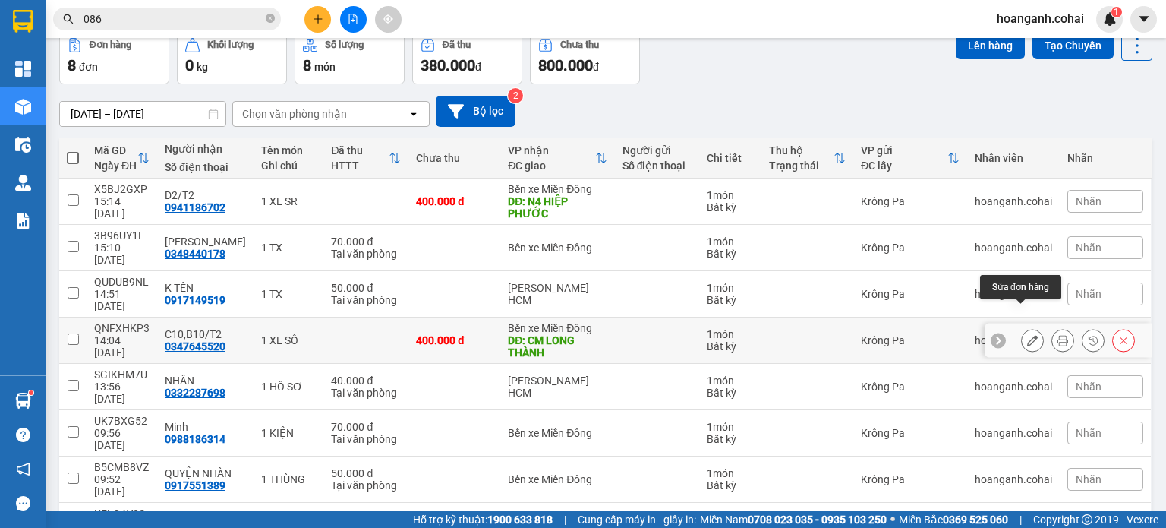
click at [1023, 327] on button at bounding box center [1032, 340] width 21 height 27
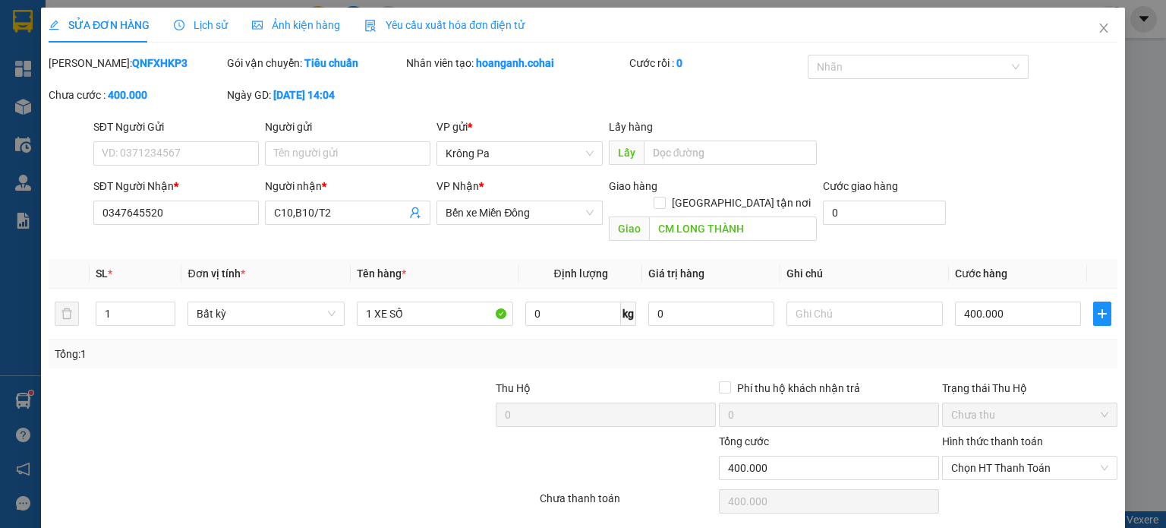
type input "0347645520"
type input "C10,B10/T2"
type input "CM LONG THÀNH"
type input "400.000"
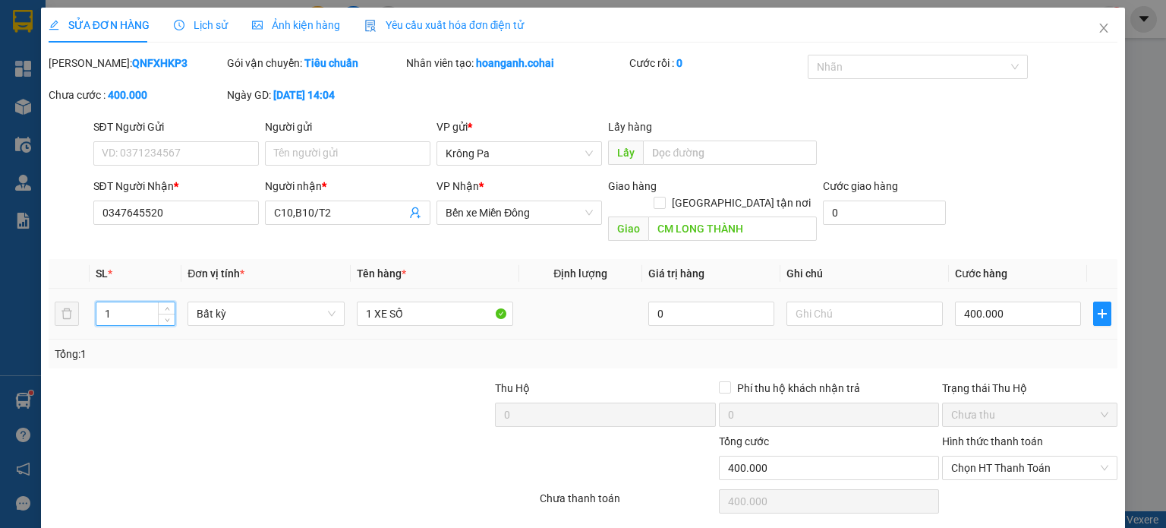
click at [124, 302] on input "1" at bounding box center [135, 313] width 78 height 23
type input "2"
click at [1045, 301] on input "400.000" at bounding box center [1018, 313] width 126 height 24
type input "8"
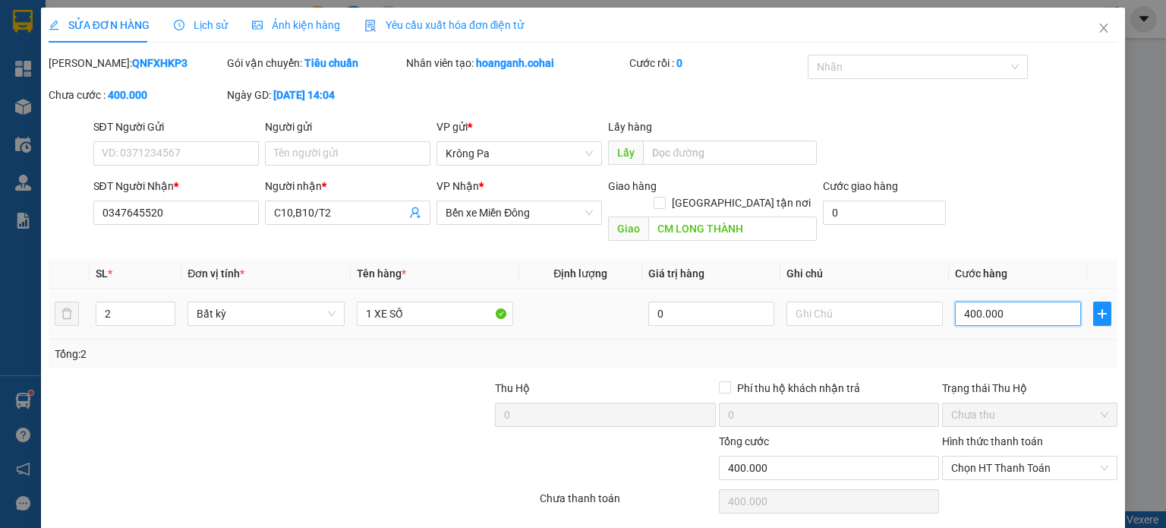
type input "8"
type input "80"
type input "800"
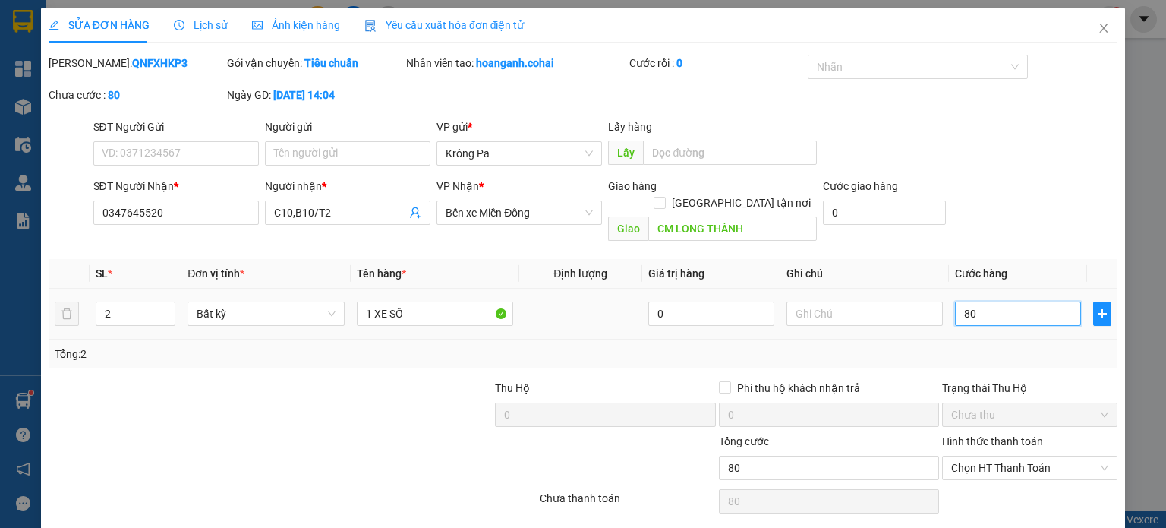
type input "800"
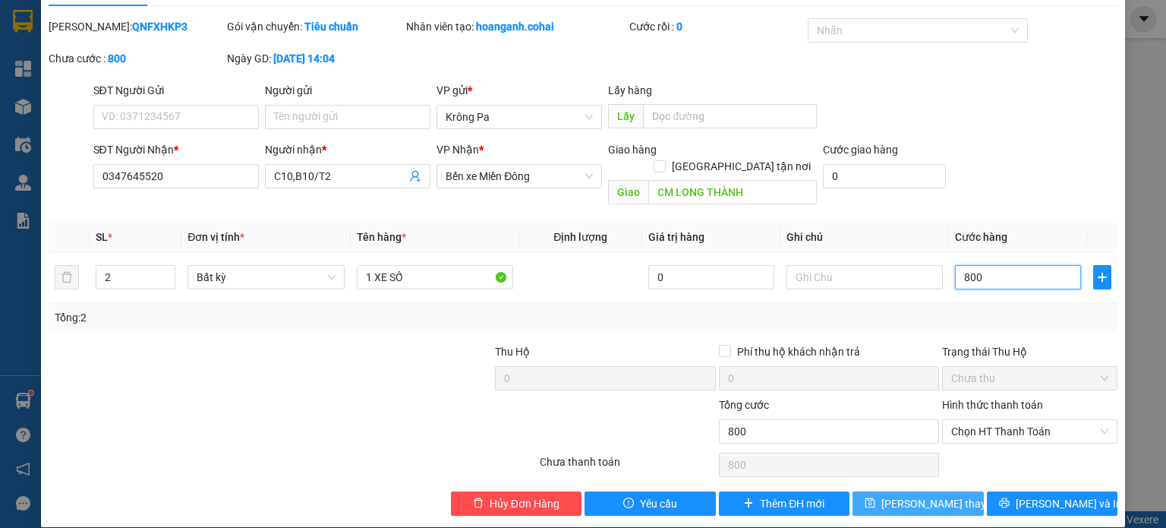
type input "800"
type input "800.000"
click at [925, 495] on span "[PERSON_NAME] thay đổi" at bounding box center [941, 503] width 121 height 17
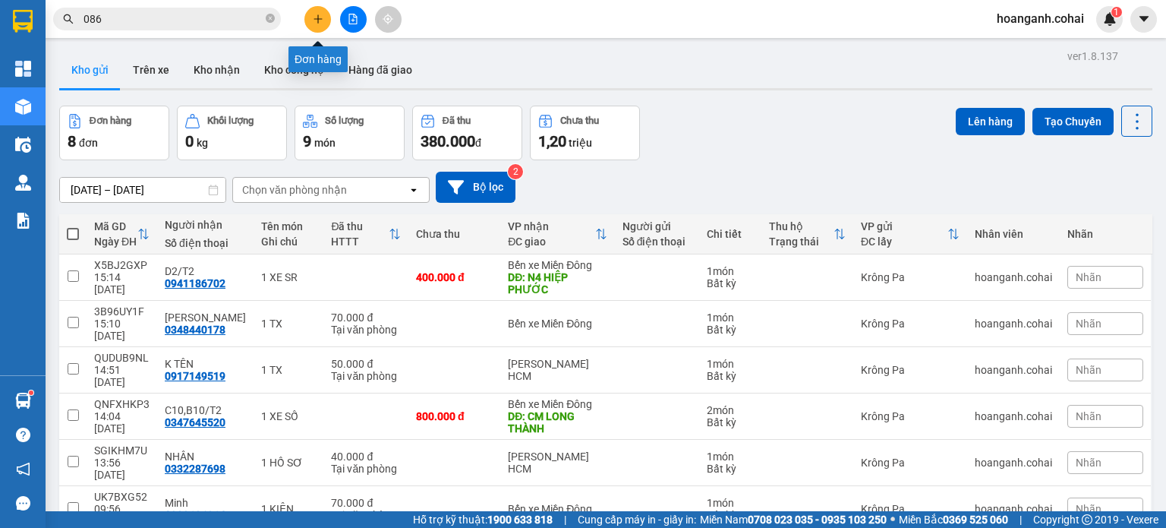
click at [313, 14] on icon "plus" at bounding box center [318, 19] width 11 height 11
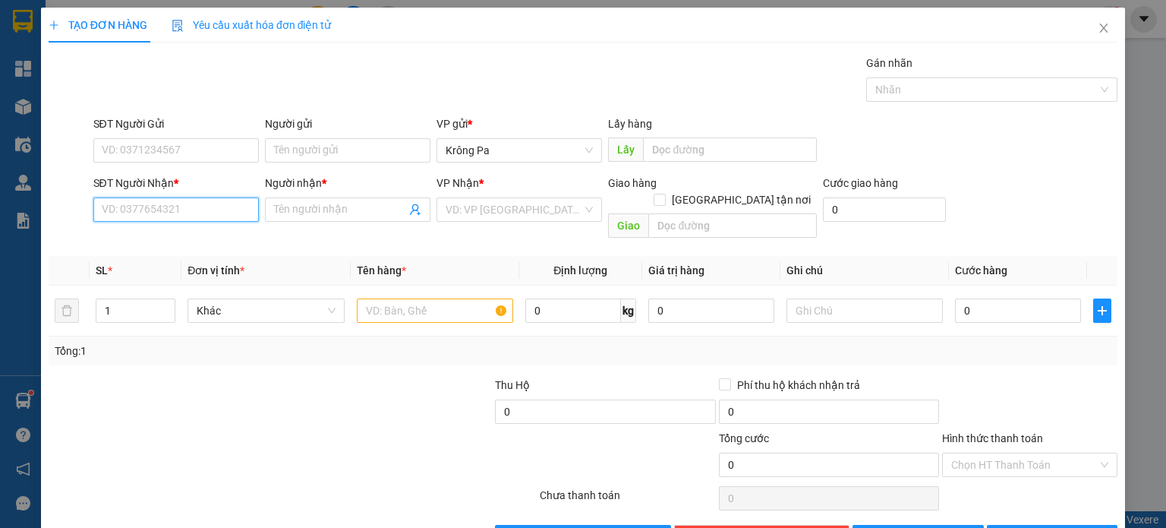
click at [188, 210] on input "SĐT Người Nhận *" at bounding box center [175, 209] width 165 height 24
type input "0925891581"
click at [349, 214] on input "Người nhận *" at bounding box center [340, 209] width 132 height 17
type input "ABC5/T2"
click at [543, 208] on input "search" at bounding box center [514, 209] width 137 height 23
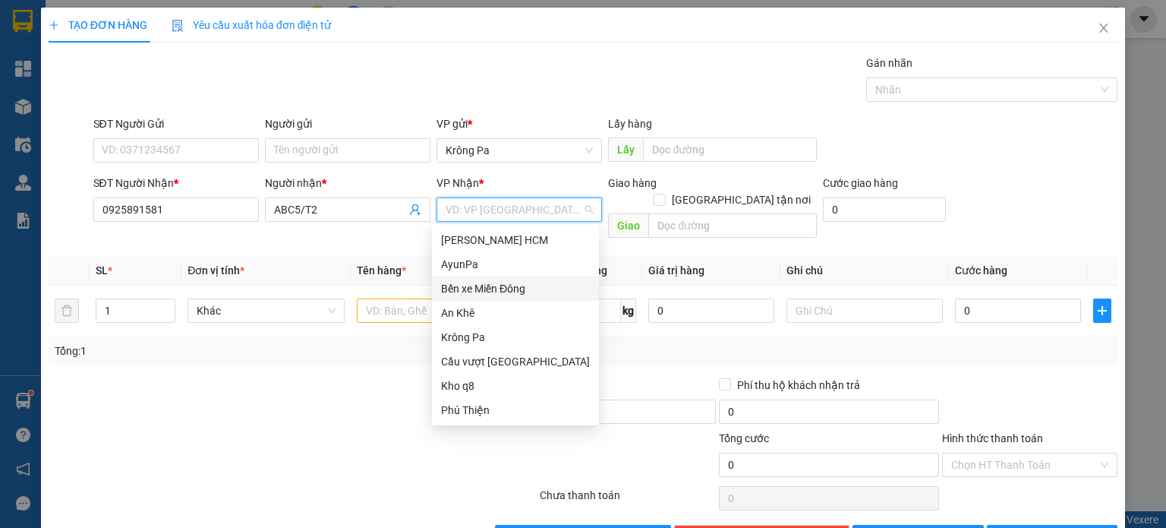
click at [522, 291] on div "Bến xe Miền Đông" at bounding box center [515, 288] width 149 height 17
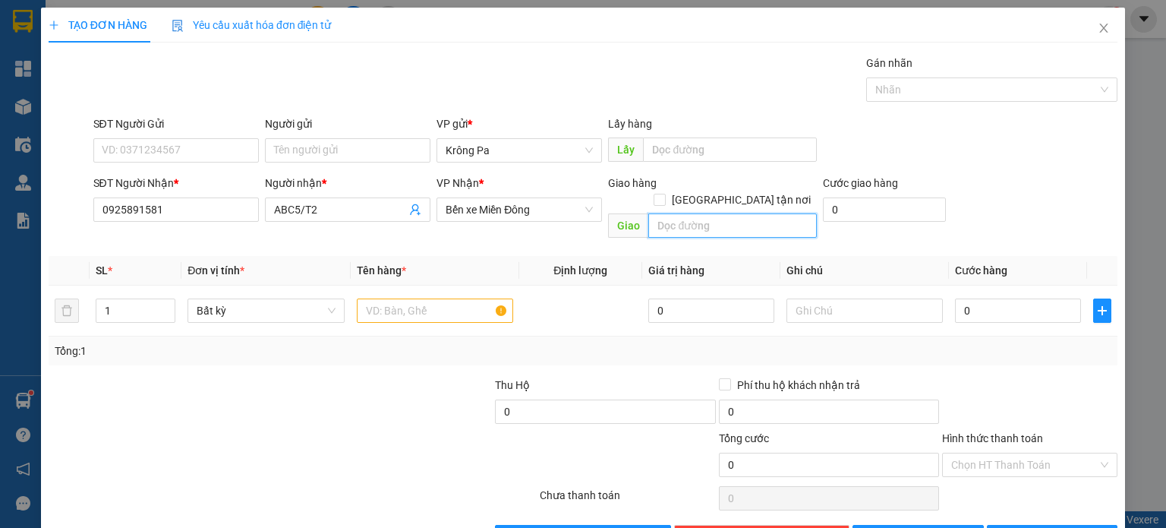
click at [704, 213] on input "text" at bounding box center [732, 225] width 169 height 24
type input "LONG THÀNH"
type input "2"
click at [158, 299] on span "Increase Value" at bounding box center [166, 306] width 17 height 14
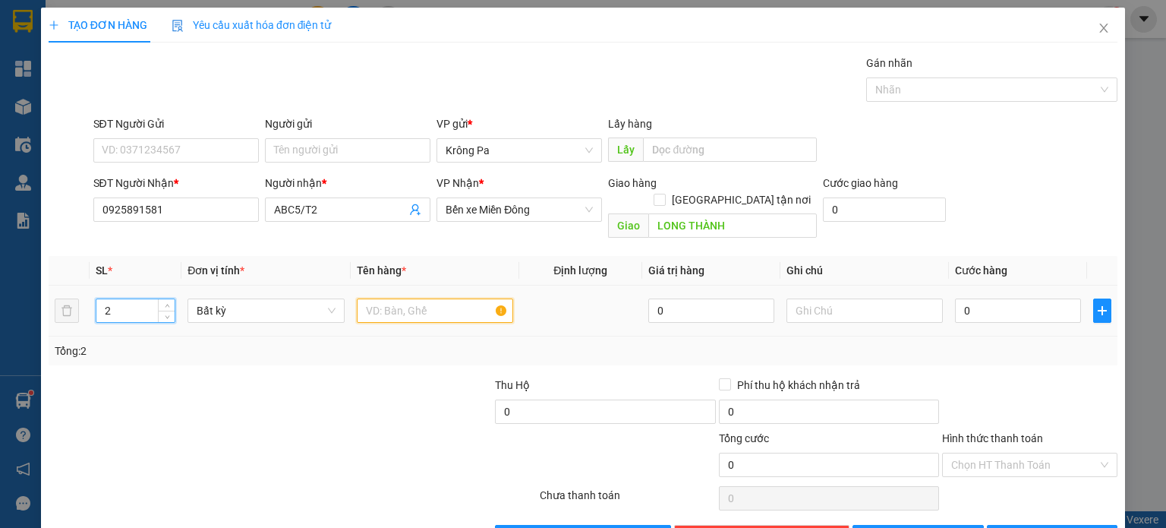
click at [391, 298] on input "text" at bounding box center [435, 310] width 156 height 24
type input "3"
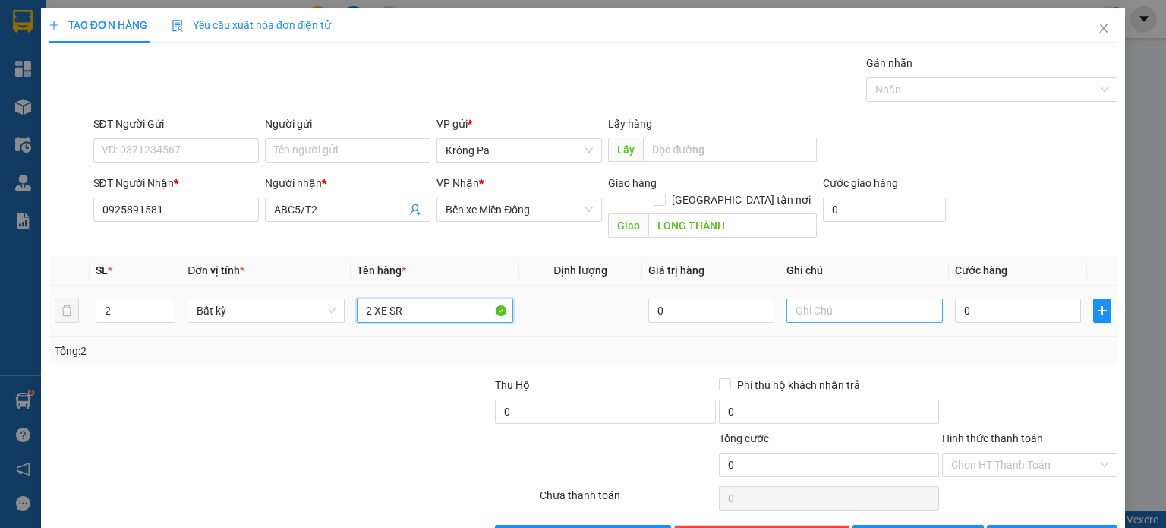
type input "2 XE SR"
click at [838, 298] on input "text" at bounding box center [864, 310] width 156 height 24
type input "D"
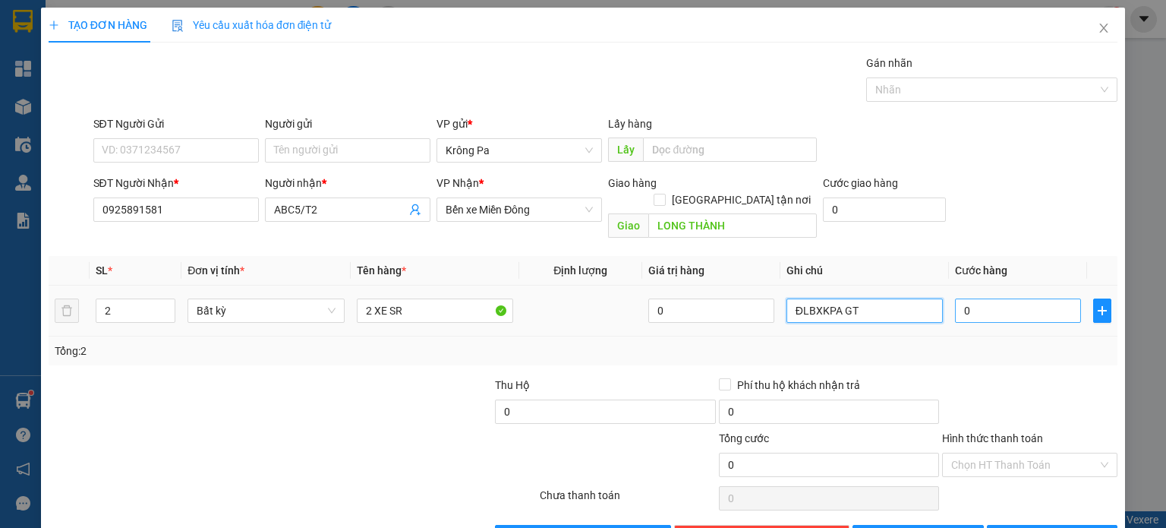
type input "ĐLBXKPA GT"
click at [1035, 298] on input "0" at bounding box center [1018, 310] width 126 height 24
type input "8"
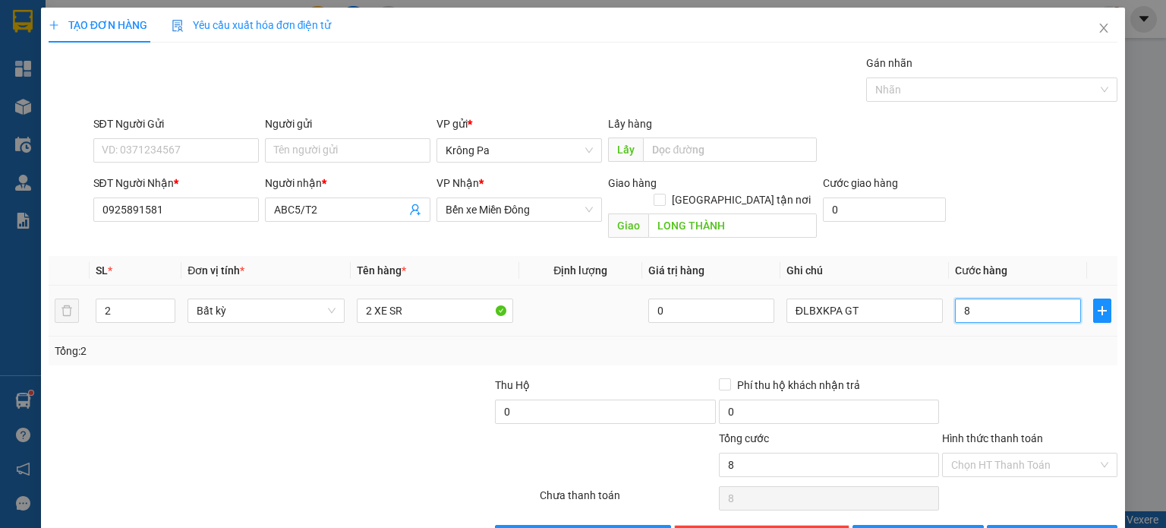
type input "80"
type input "800"
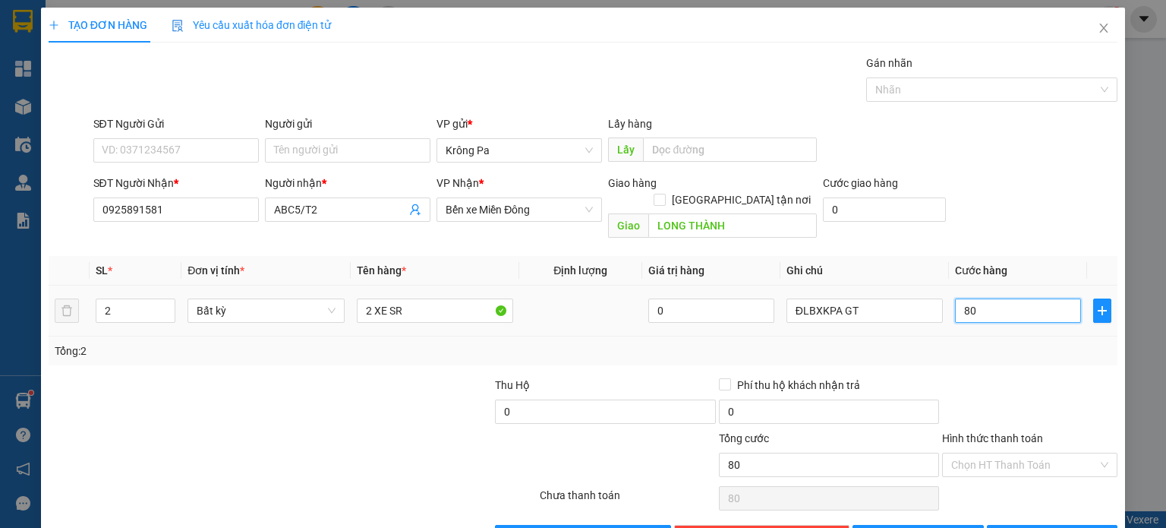
type input "800"
type input "800.000"
click at [880, 527] on icon "save" at bounding box center [874, 536] width 11 height 11
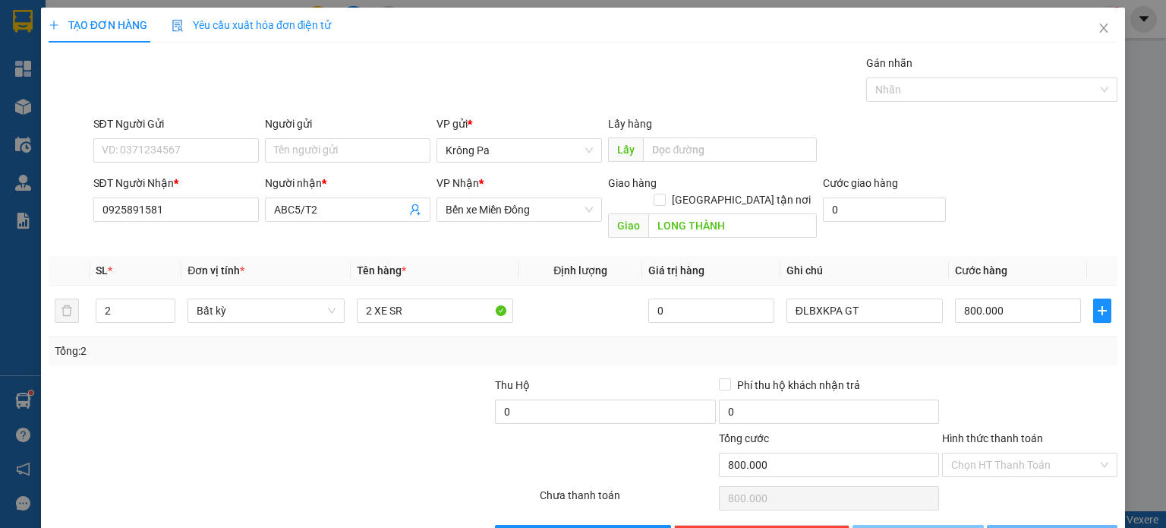
type input "1"
type input "0"
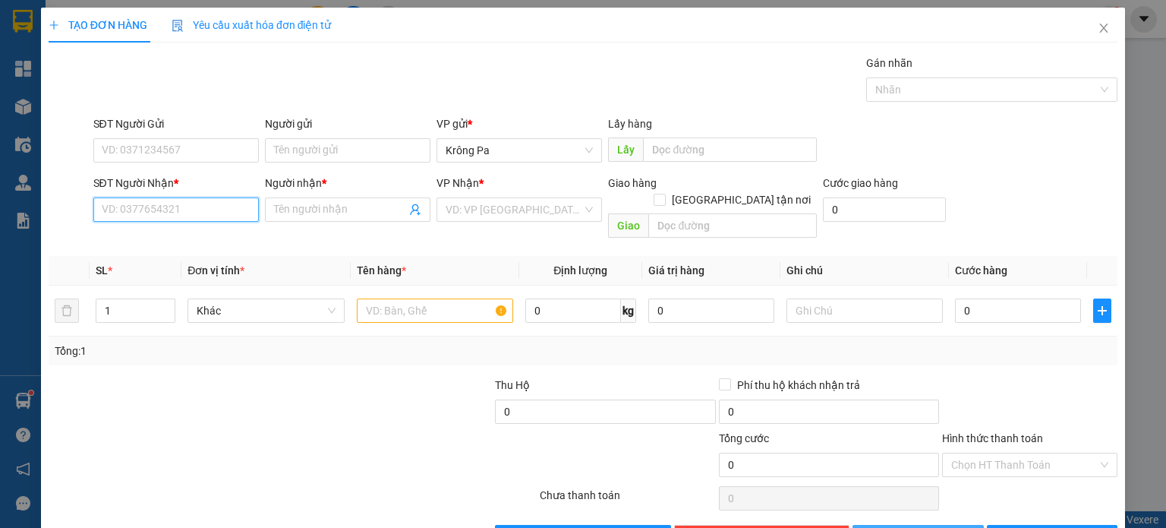
click at [194, 219] on input "SĐT Người Nhận *" at bounding box center [175, 209] width 165 height 24
type input "0325498574"
click at [323, 208] on input "Người nhận *" at bounding box center [340, 209] width 132 height 17
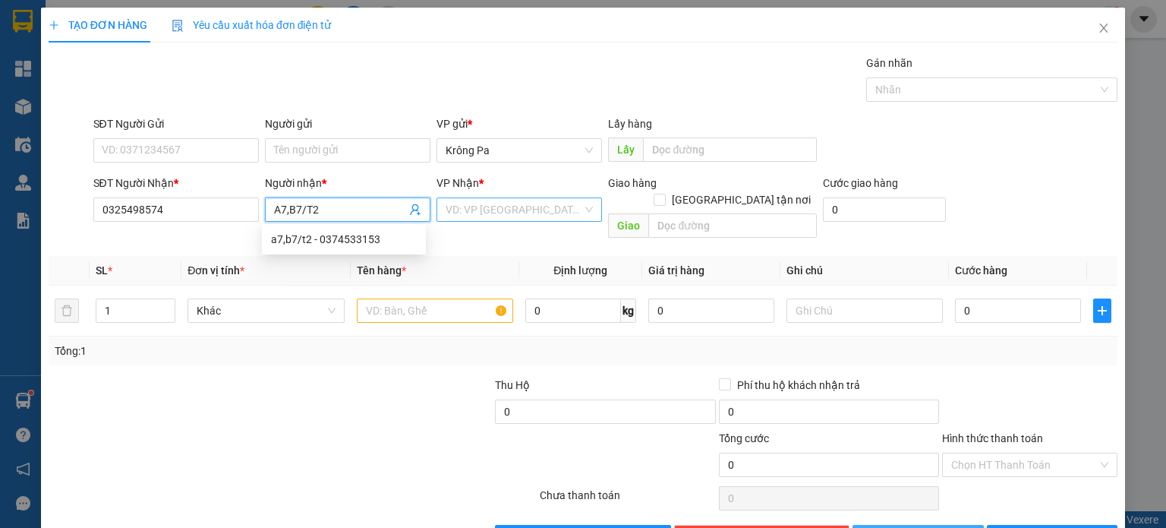
type input "A7,B7/T2"
click at [495, 200] on input "search" at bounding box center [514, 209] width 137 height 23
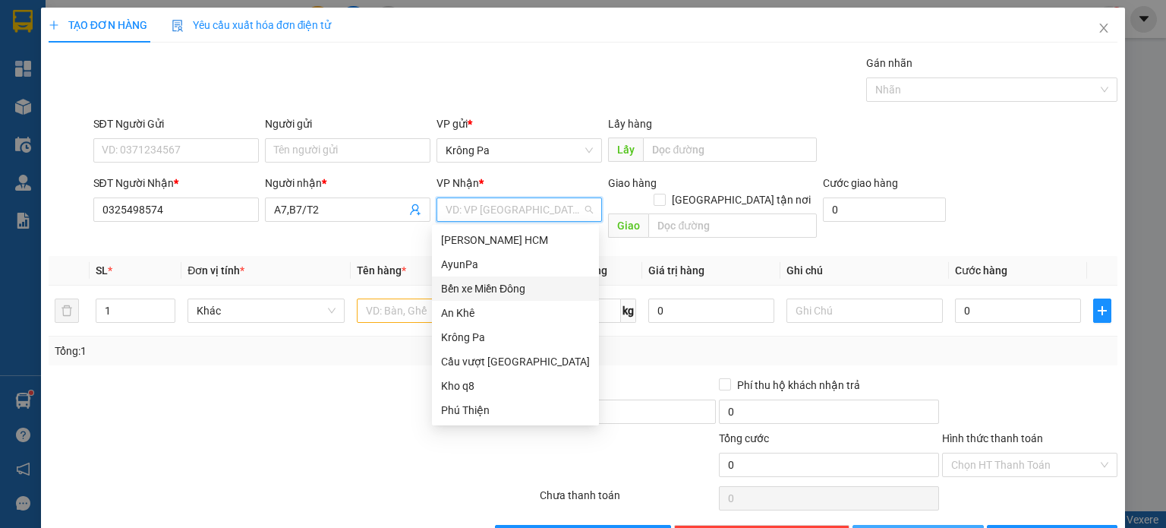
click at [522, 297] on div "Bến xe Miền Đông" at bounding box center [515, 288] width 167 height 24
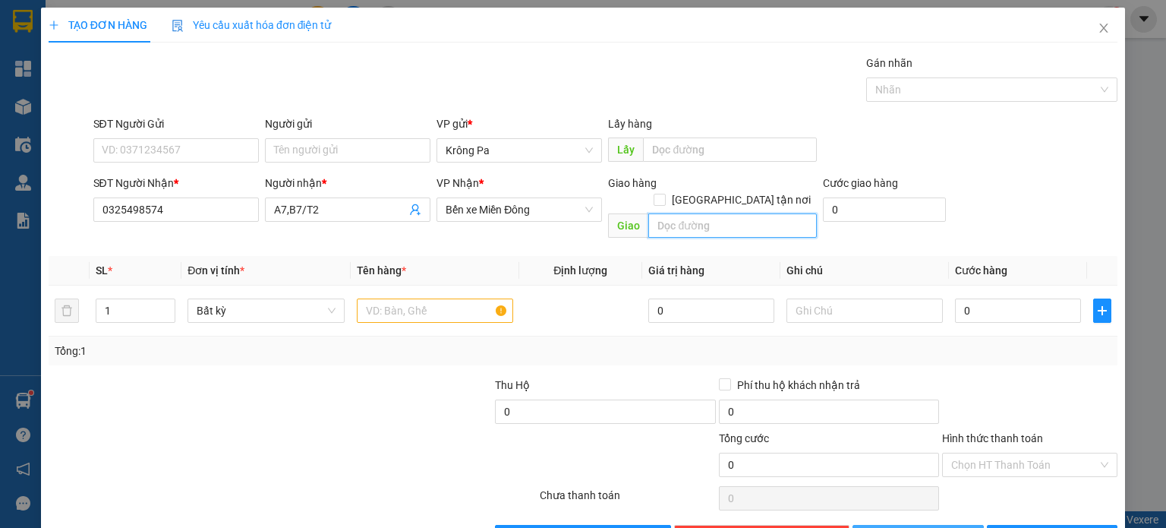
drag, startPoint x: 693, startPoint y: 206, endPoint x: 727, endPoint y: 134, distance: 79.1
click at [700, 187] on div "Giao hàng [GEOGRAPHIC_DATA] tận nơi [GEOGRAPHIC_DATA]" at bounding box center [712, 210] width 209 height 70
type input "CXANG SỐ 10"
click at [439, 298] on input "text" at bounding box center [435, 310] width 156 height 24
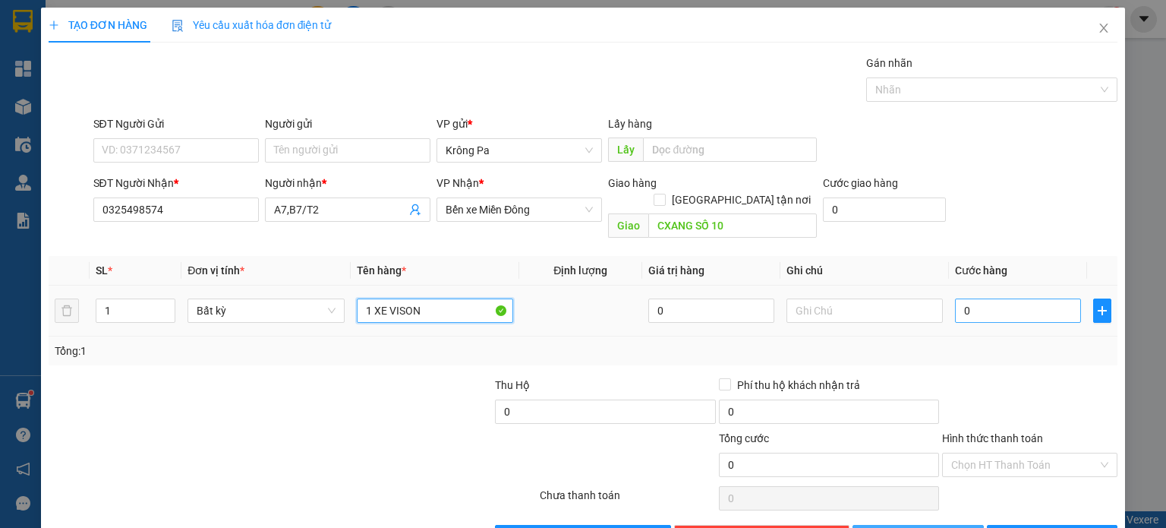
type input "1 XE VISON"
type input "5"
type input "50"
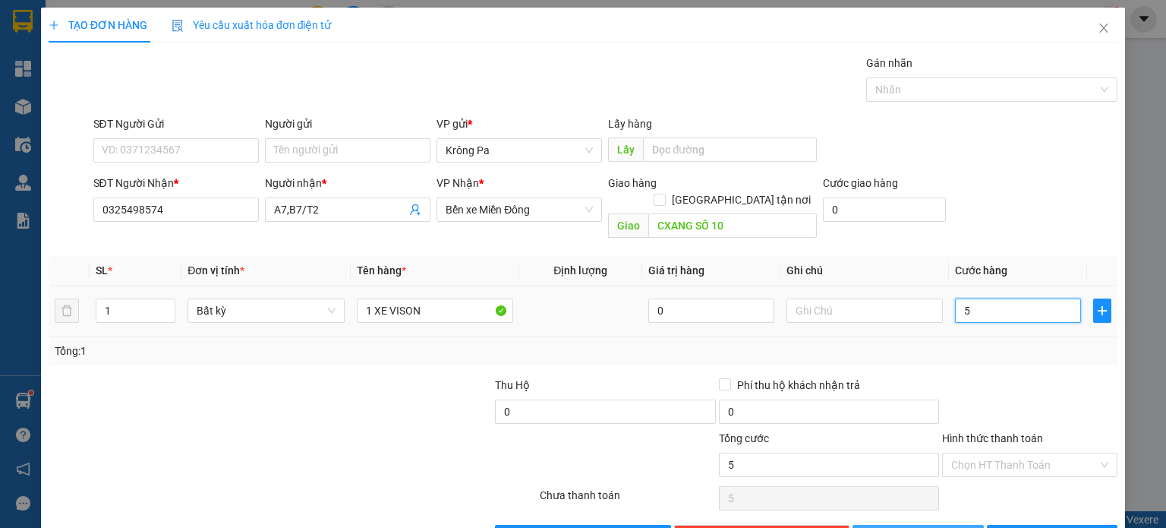
type input "50"
type input "500"
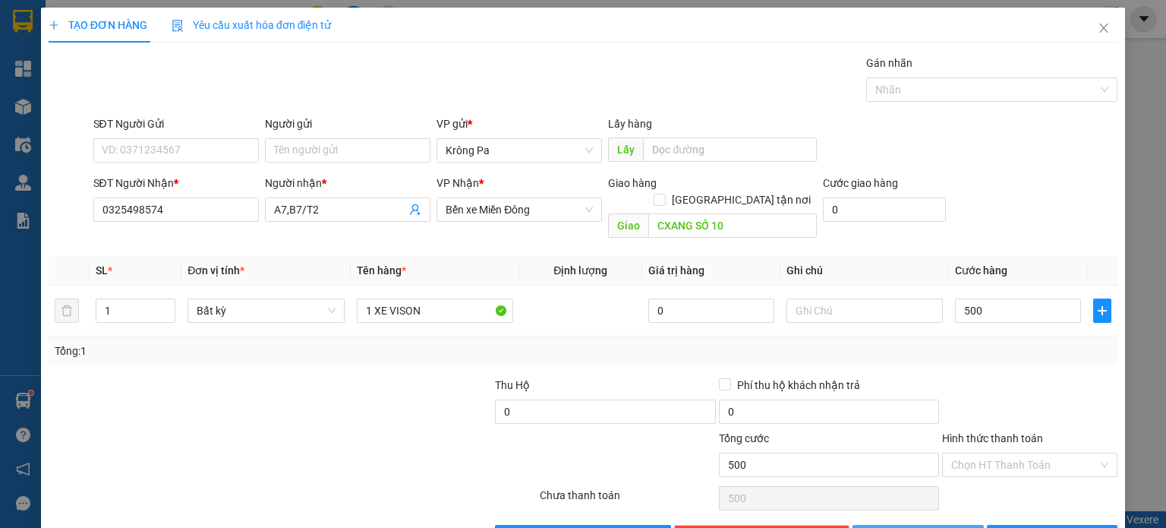
type input "500.000"
click at [928, 525] on button "[PERSON_NAME]" at bounding box center [917, 537] width 131 height 24
type input "0"
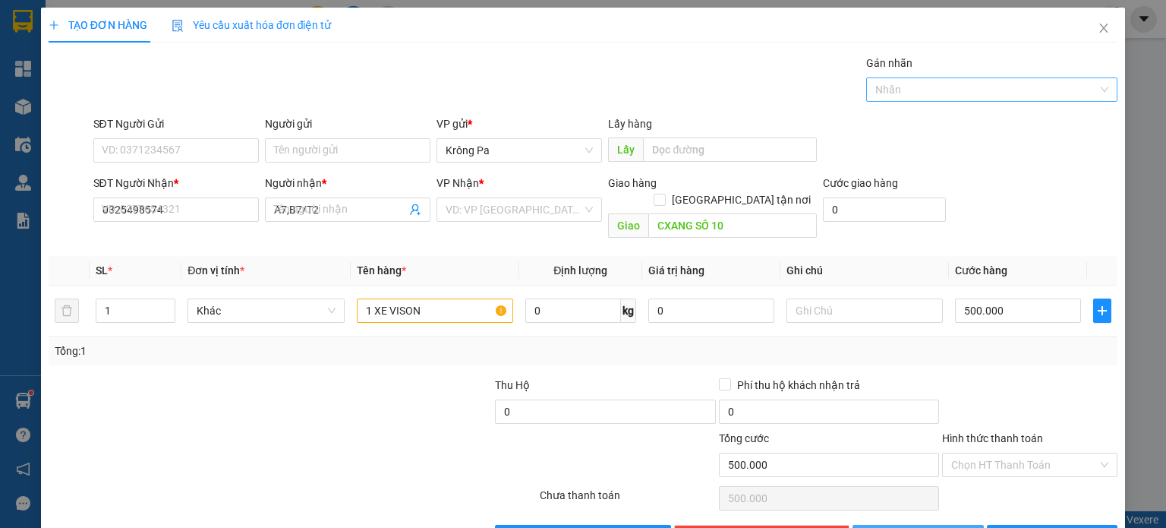
type input "0"
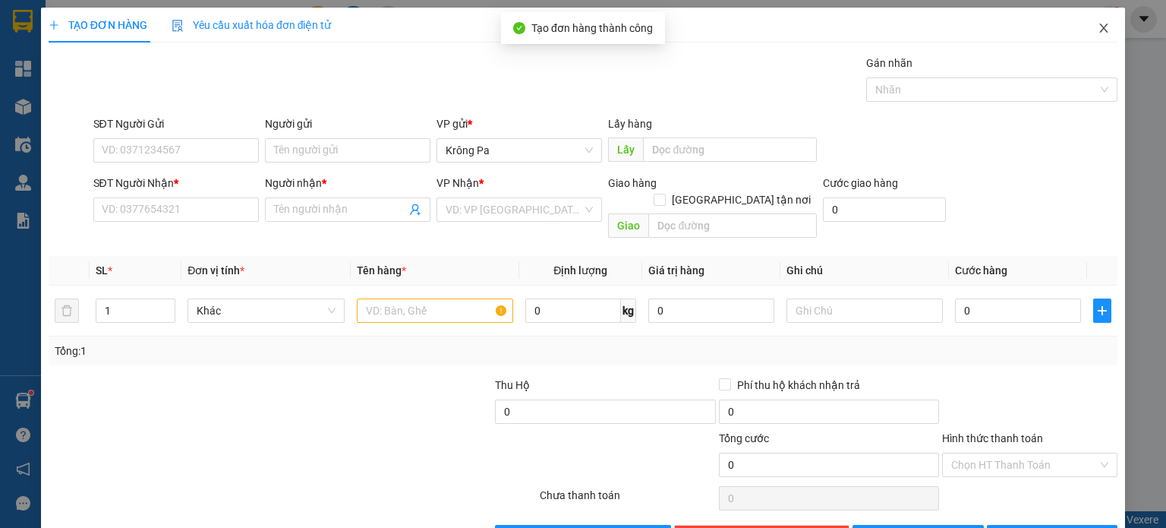
click at [1100, 30] on icon "close" at bounding box center [1104, 28] width 8 height 9
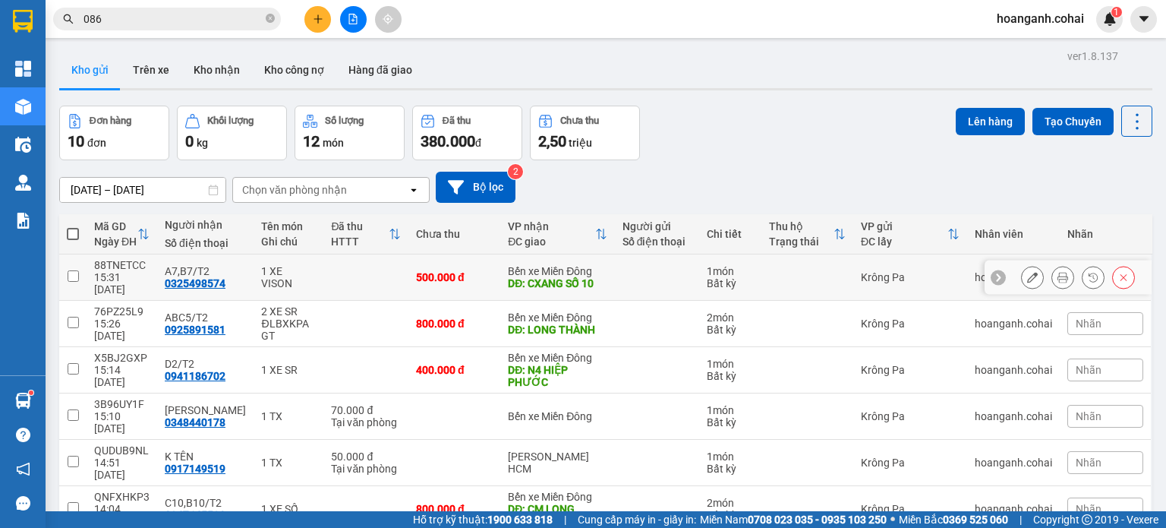
click at [63, 265] on td at bounding box center [72, 277] width 27 height 46
checkbox input "true"
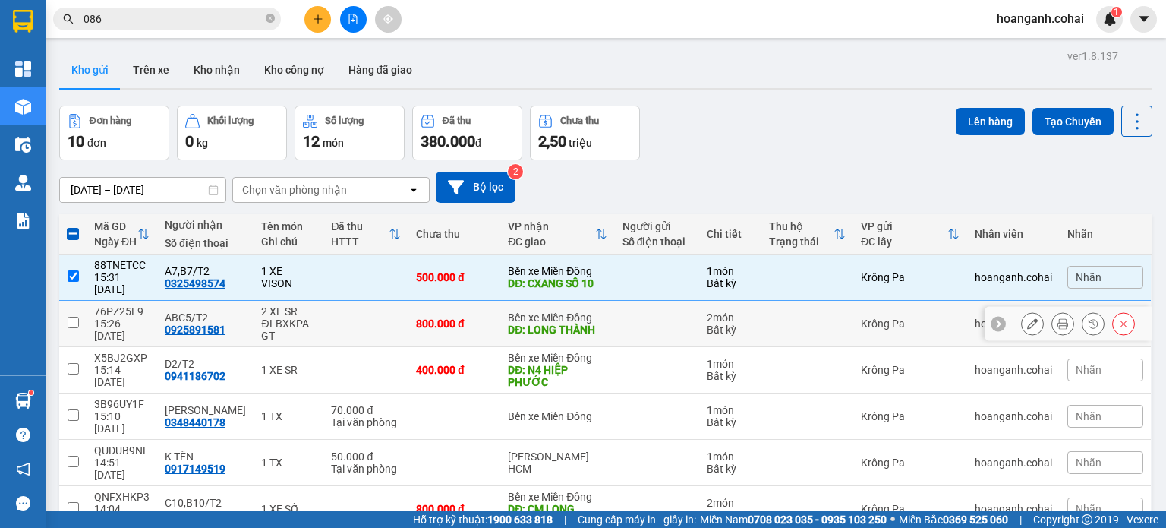
click at [77, 317] on input "checkbox" at bounding box center [73, 322] width 11 height 11
checkbox input "true"
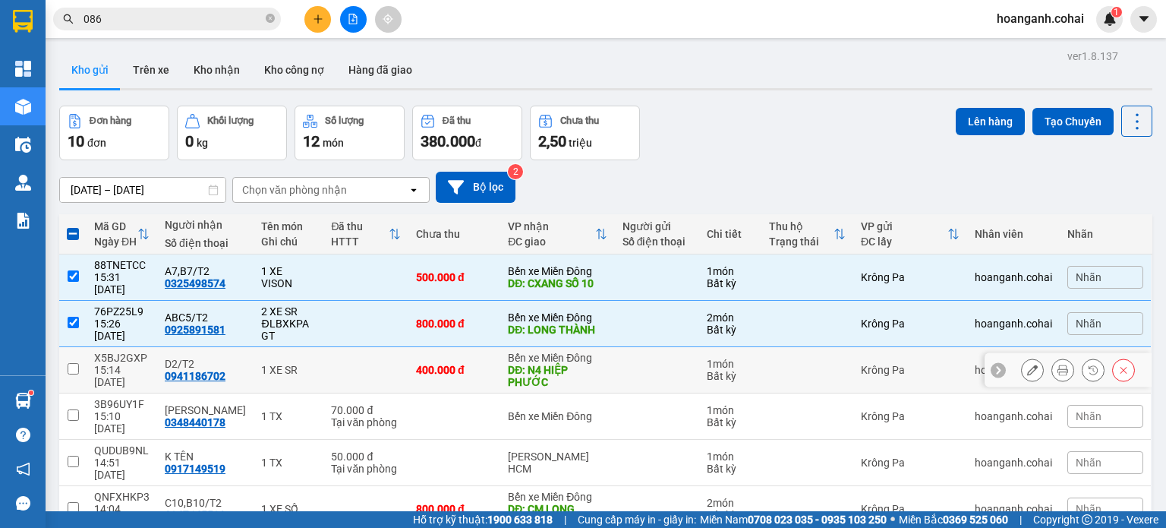
click at [73, 363] on input "checkbox" at bounding box center [73, 368] width 11 height 11
checkbox input "true"
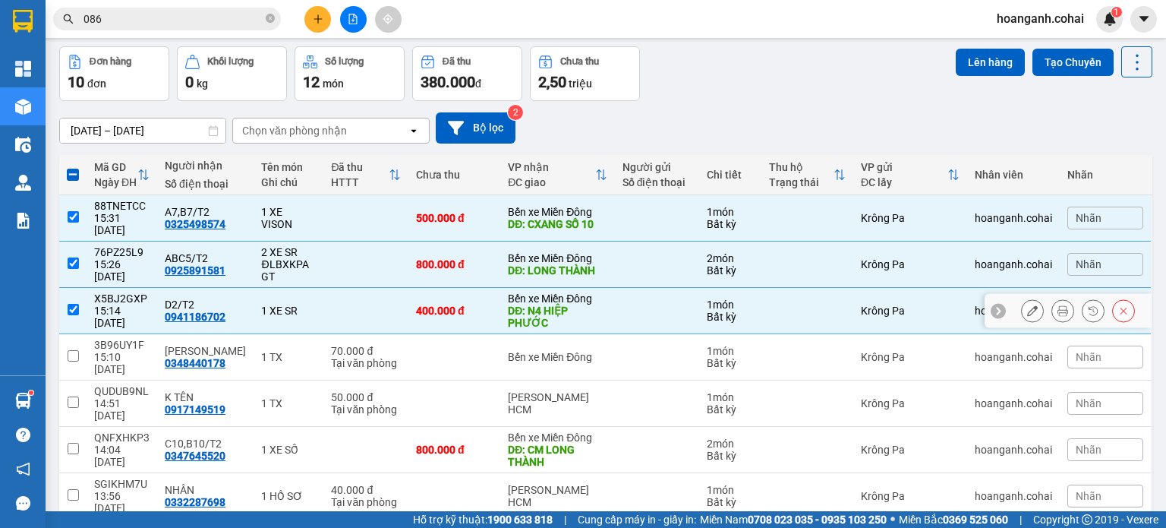
scroll to position [76, 0]
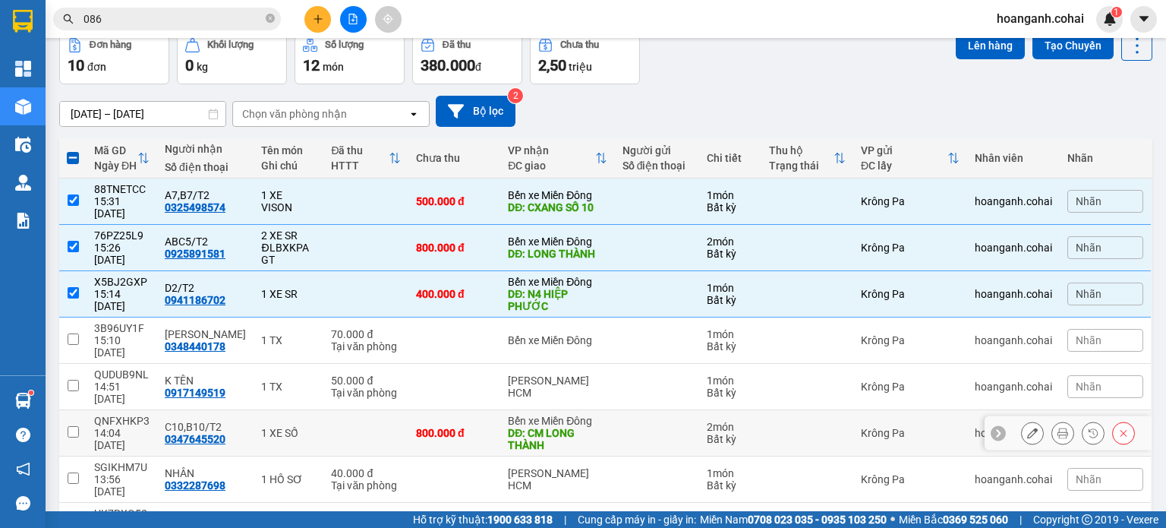
click at [68, 426] on input "checkbox" at bounding box center [73, 431] width 11 height 11
checkbox input "true"
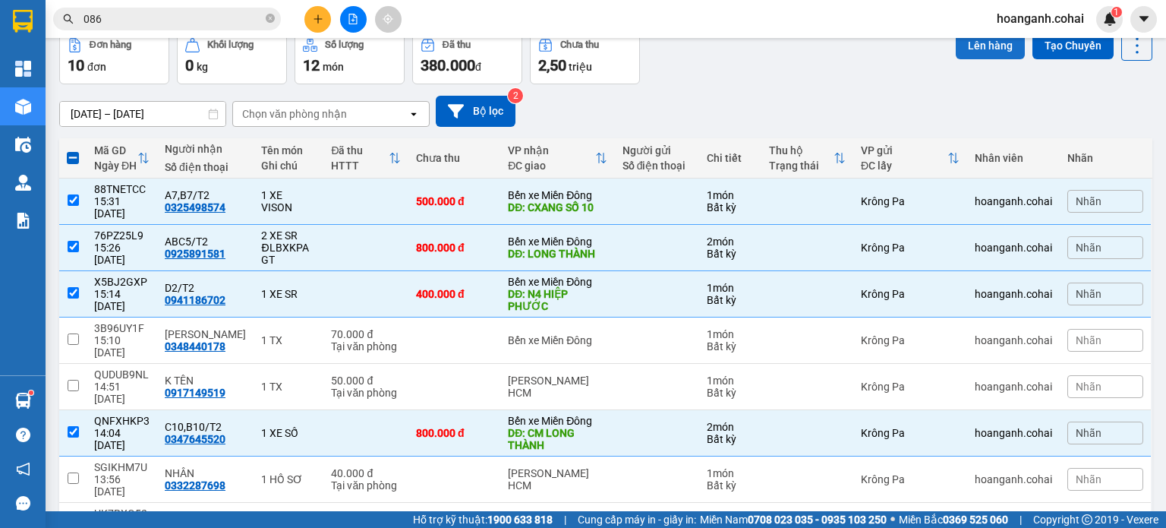
click at [984, 52] on button "Lên hàng" at bounding box center [990, 45] width 69 height 27
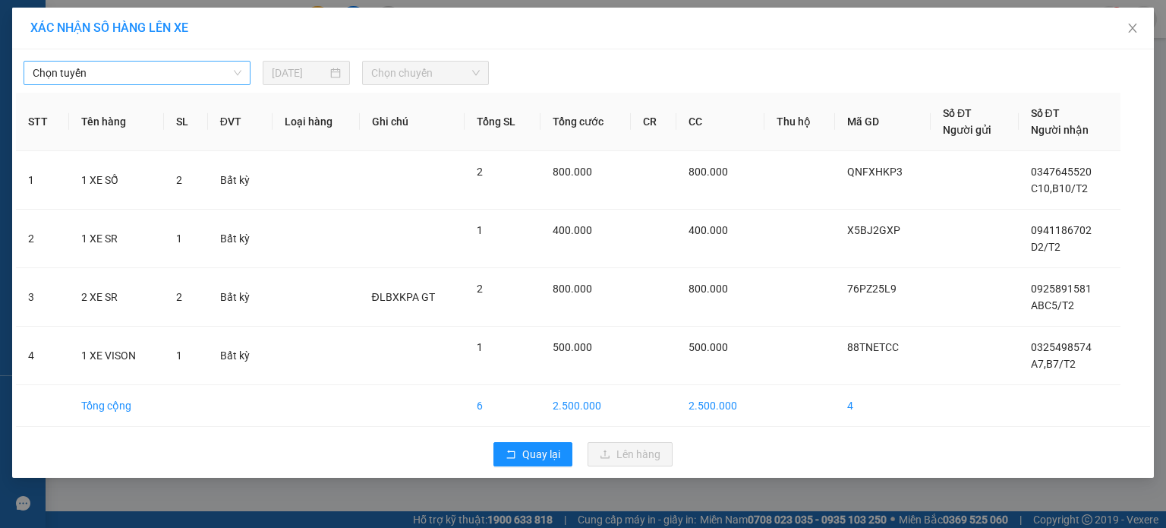
click at [216, 76] on span "Chọn tuyến" at bounding box center [137, 72] width 209 height 23
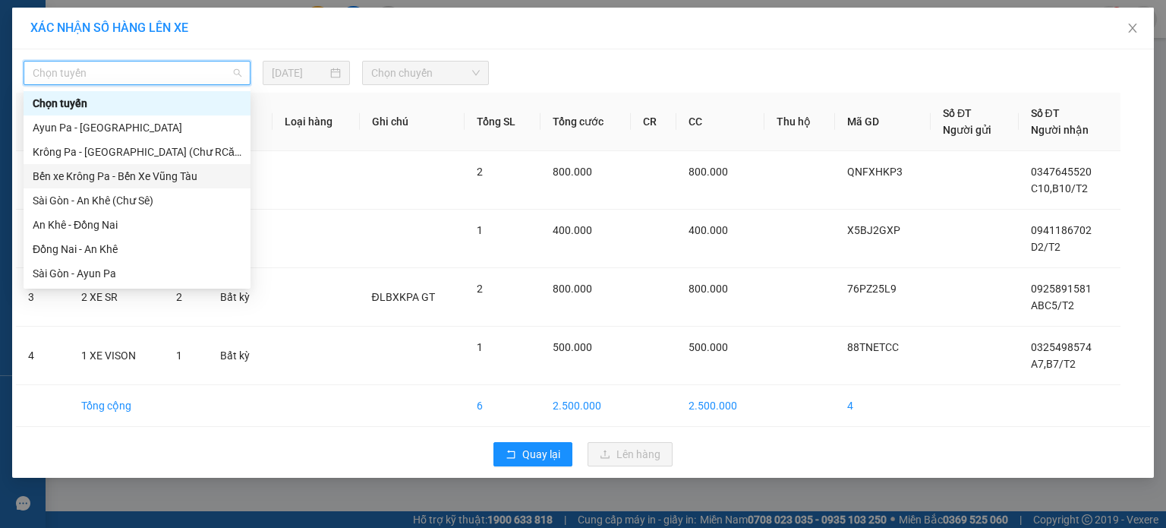
click at [146, 177] on div "Bến xe Krông Pa - Bến Xe Vũng Tàu" at bounding box center [137, 176] width 209 height 17
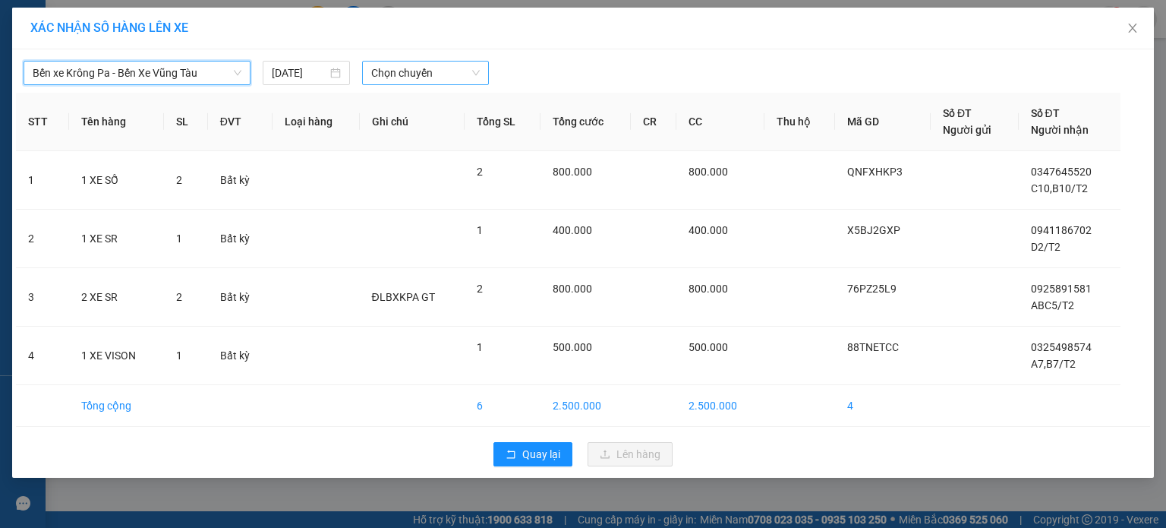
click at [423, 74] on span "Chọn chuyến" at bounding box center [425, 72] width 109 height 23
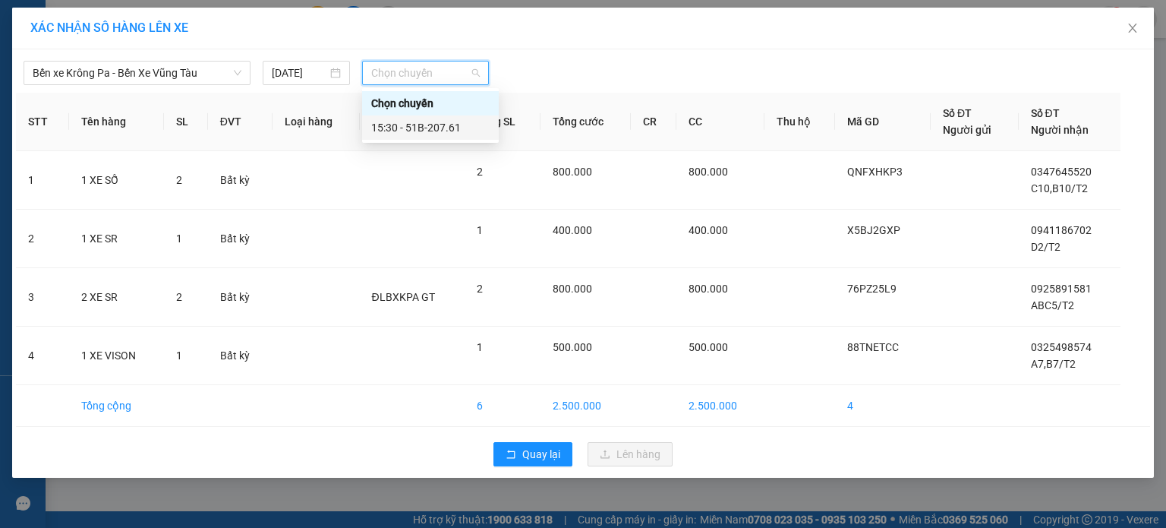
click at [450, 132] on div "15:30 - 51B-207.61" at bounding box center [430, 127] width 118 height 17
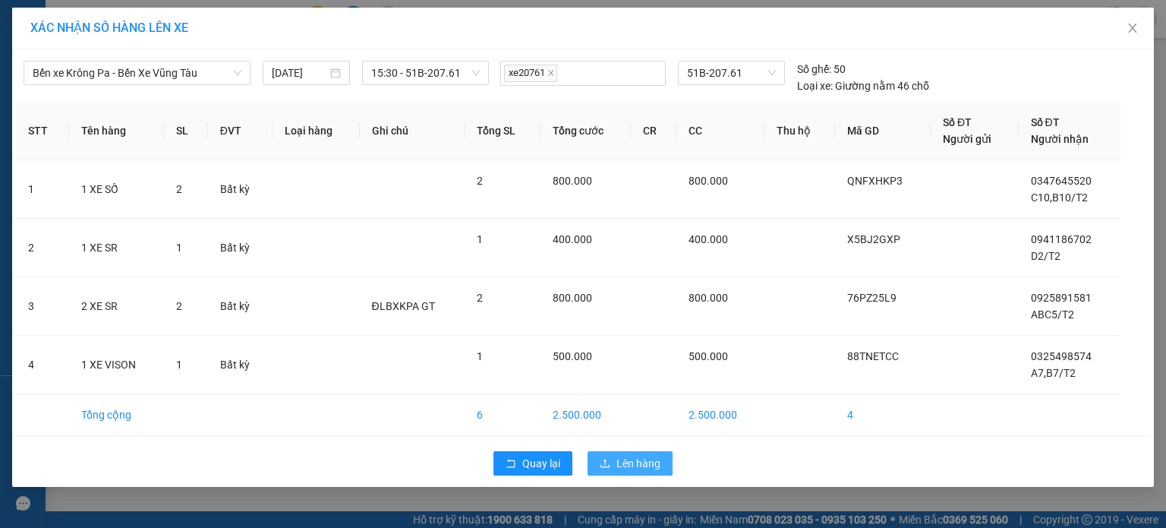
click at [635, 467] on span "Lên hàng" at bounding box center [638, 463] width 44 height 17
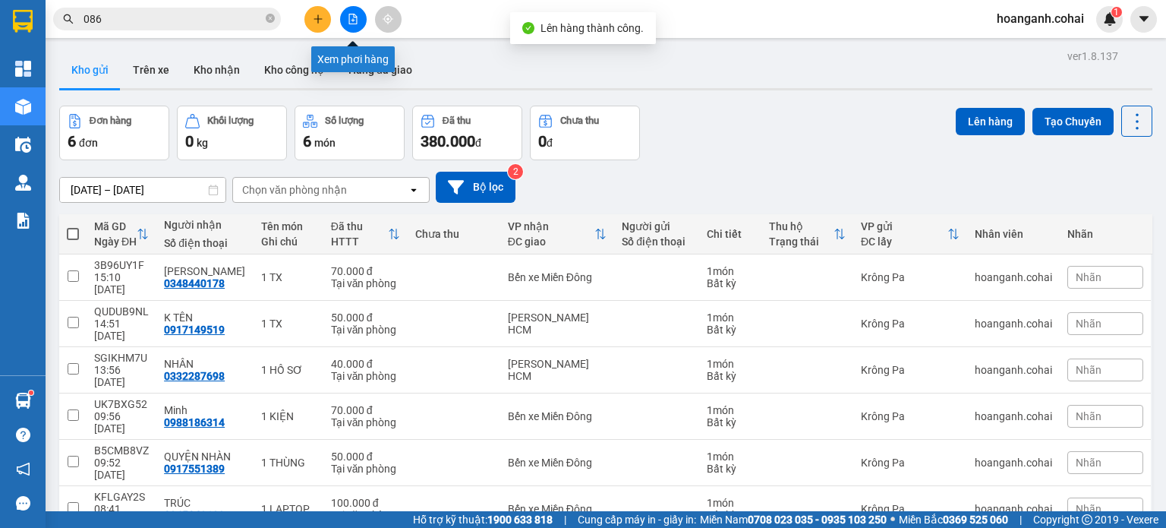
click at [357, 6] on button at bounding box center [353, 19] width 27 height 27
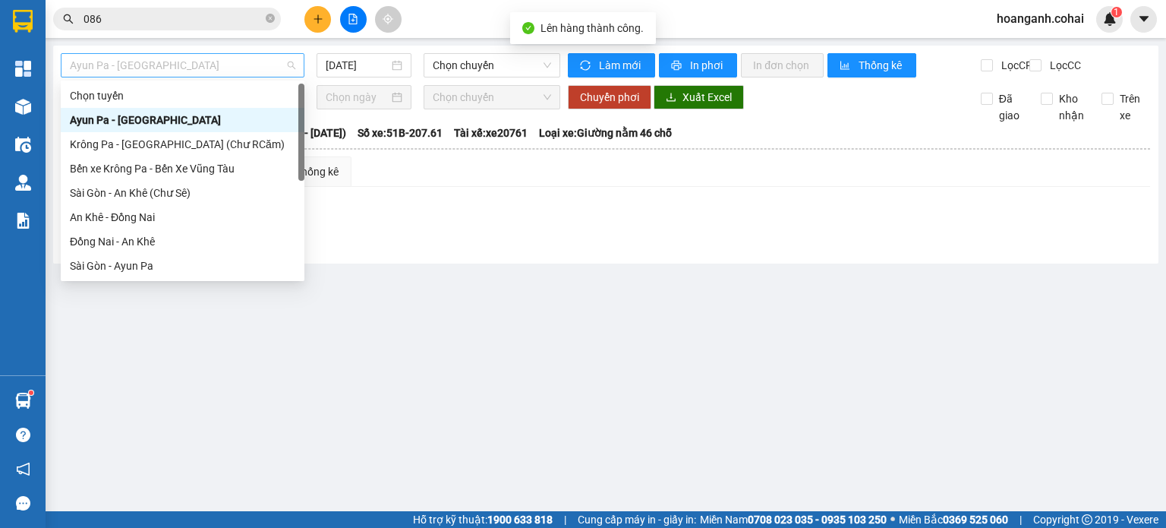
click at [276, 61] on span "Ayun Pa - [GEOGRAPHIC_DATA]" at bounding box center [182, 65] width 225 height 23
click at [212, 165] on div "Bến xe Krông Pa - Bến Xe Vũng Tàu" at bounding box center [182, 168] width 225 height 17
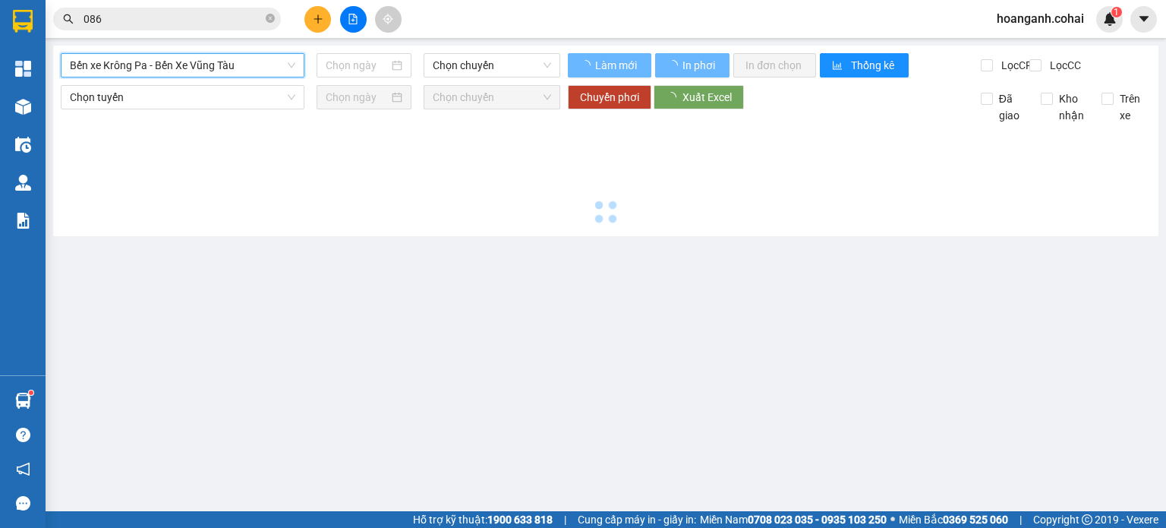
type input "[DATE]"
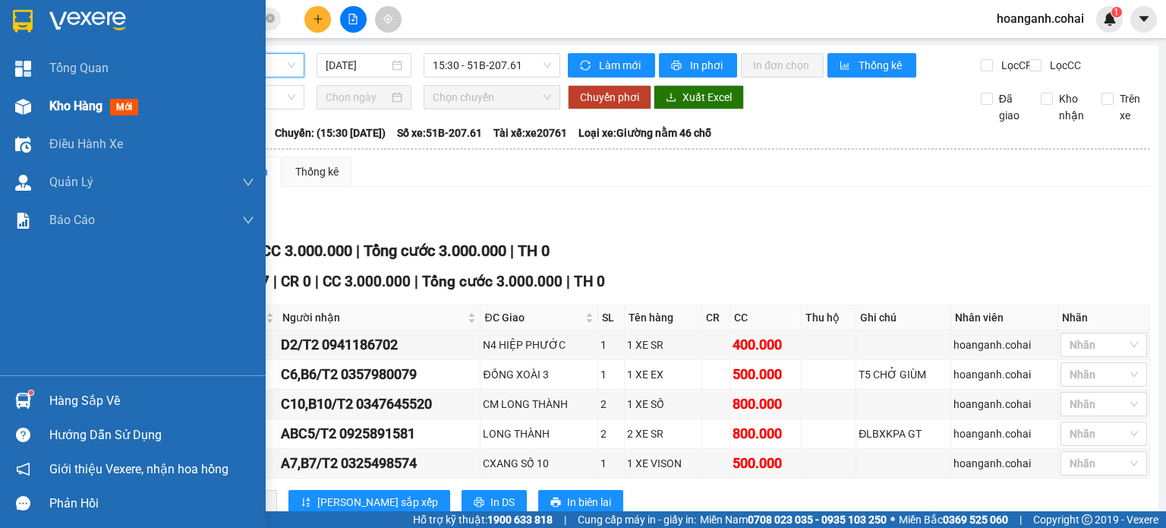
click at [33, 114] on div at bounding box center [23, 106] width 27 height 27
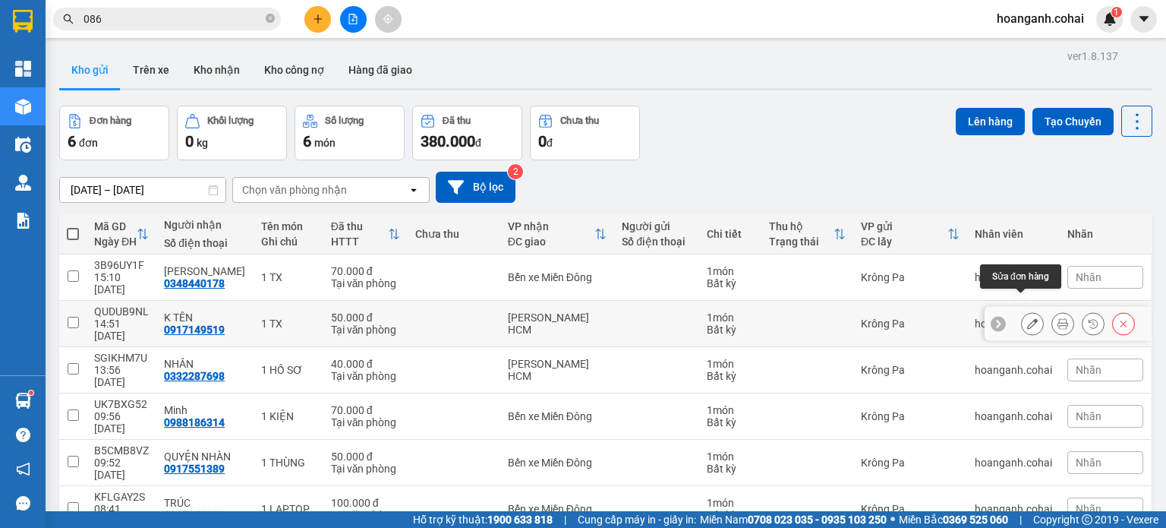
click at [1022, 310] on button at bounding box center [1032, 323] width 21 height 27
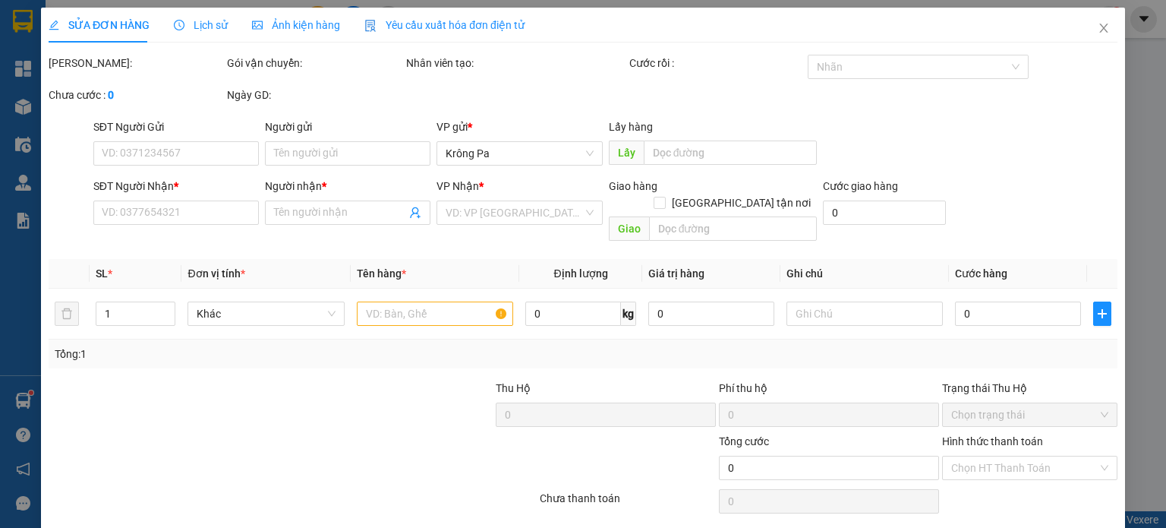
type input "0917149519"
type input "K TÊN"
type input "50.000"
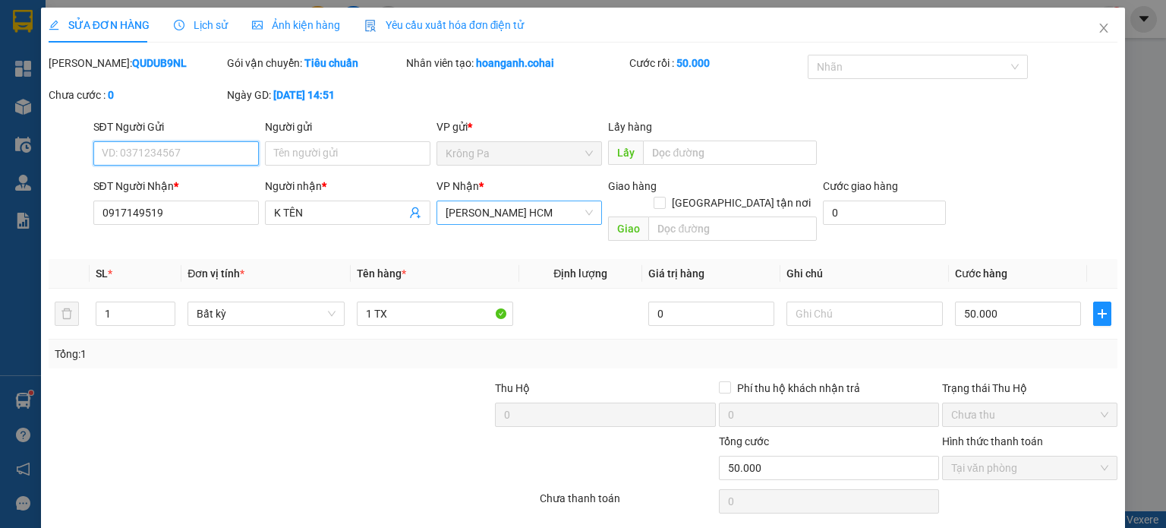
click at [525, 206] on span "[PERSON_NAME] HCM" at bounding box center [519, 212] width 147 height 23
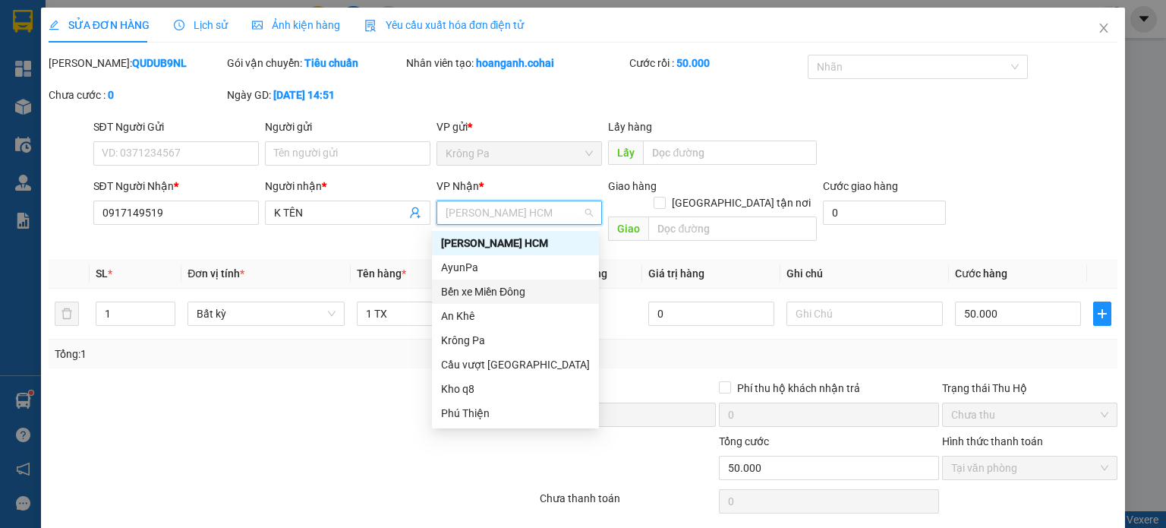
click at [507, 286] on div "Bến xe Miền Đông" at bounding box center [515, 291] width 149 height 17
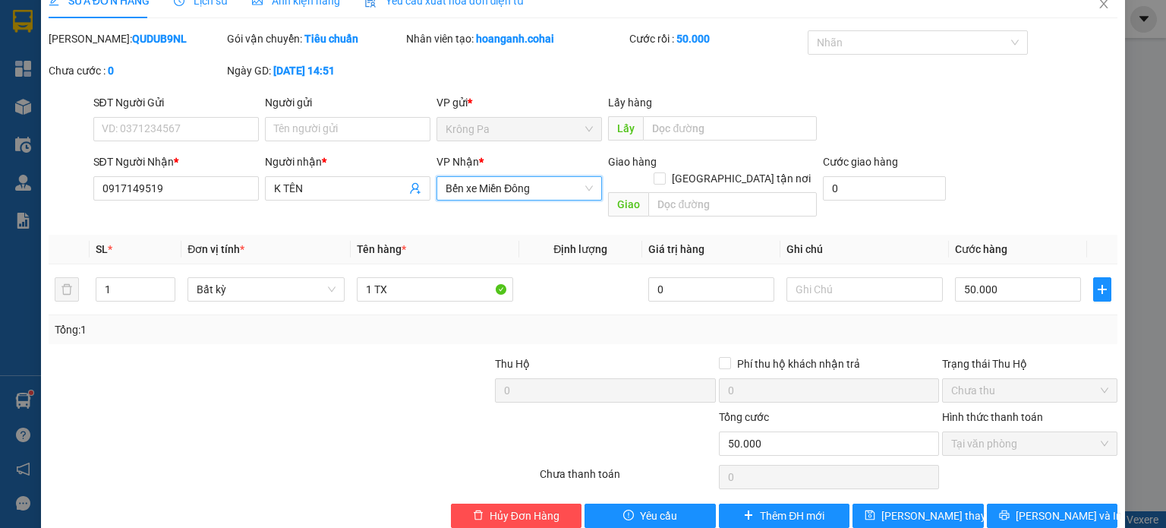
scroll to position [36, 0]
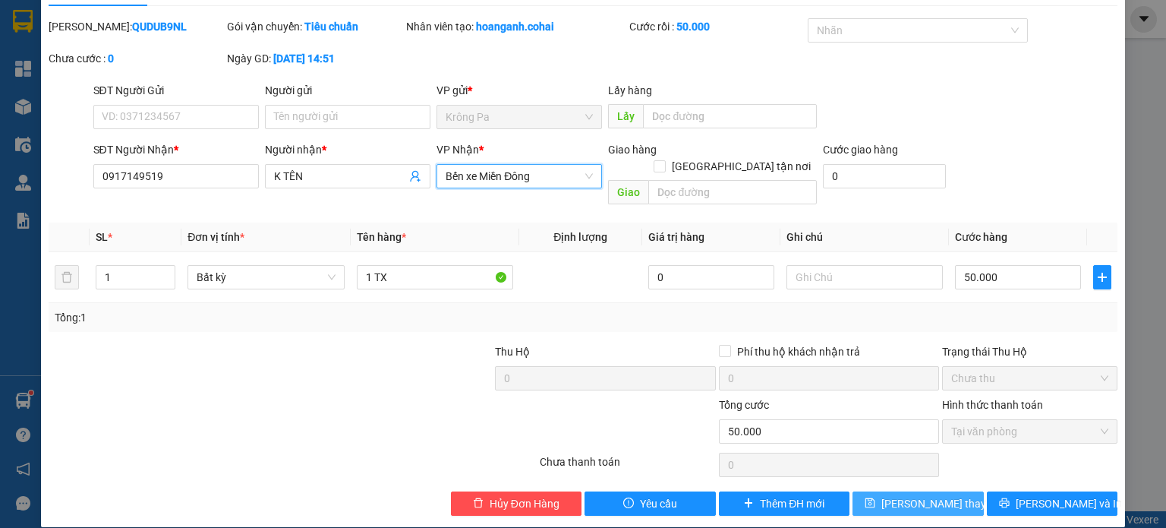
click at [875, 497] on icon "save" at bounding box center [870, 502] width 11 height 11
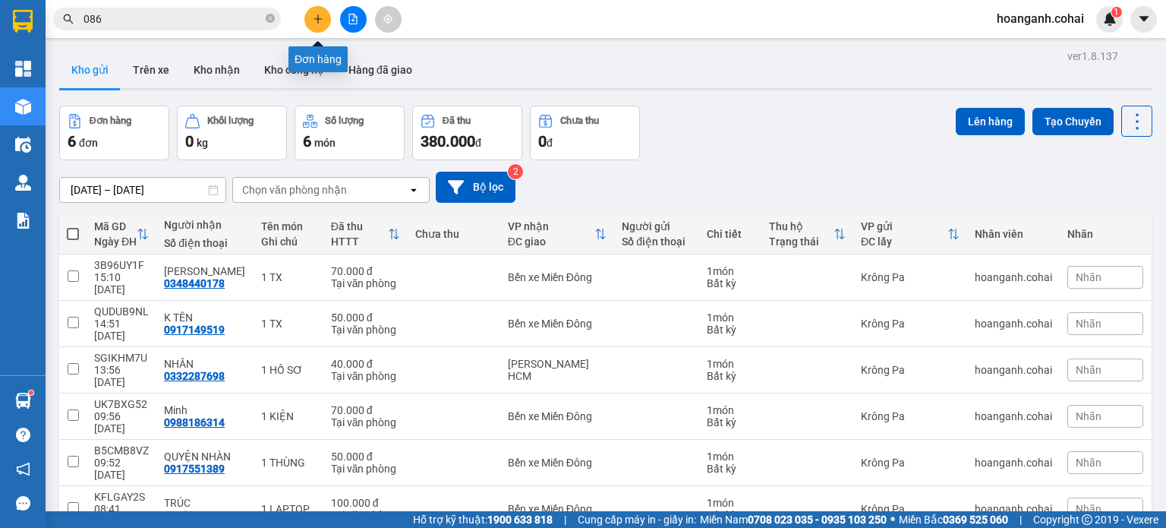
click at [320, 17] on icon "plus" at bounding box center [318, 19] width 11 height 11
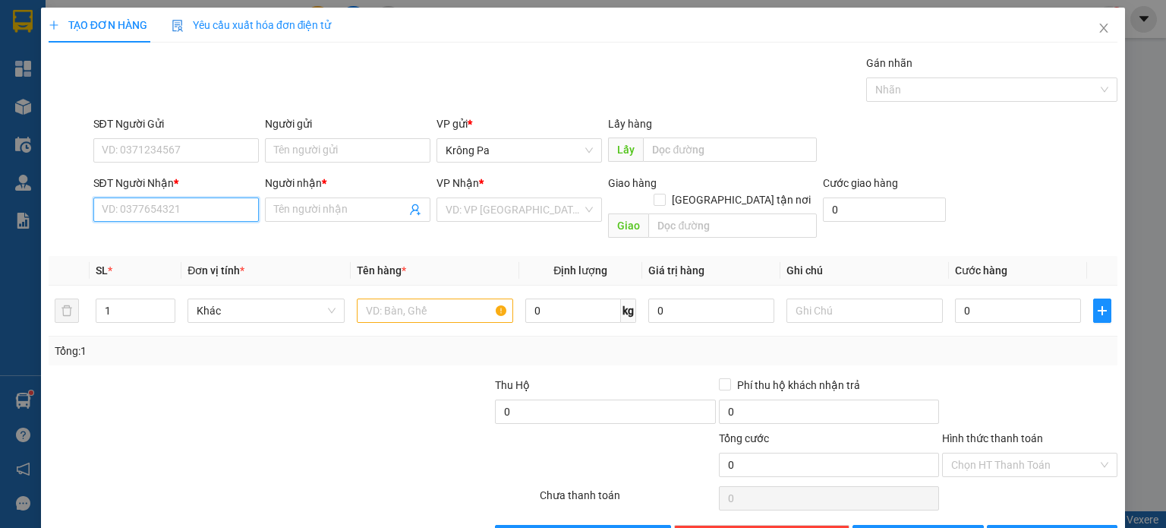
click at [229, 212] on input "SĐT Người Nhận *" at bounding box center [175, 209] width 165 height 24
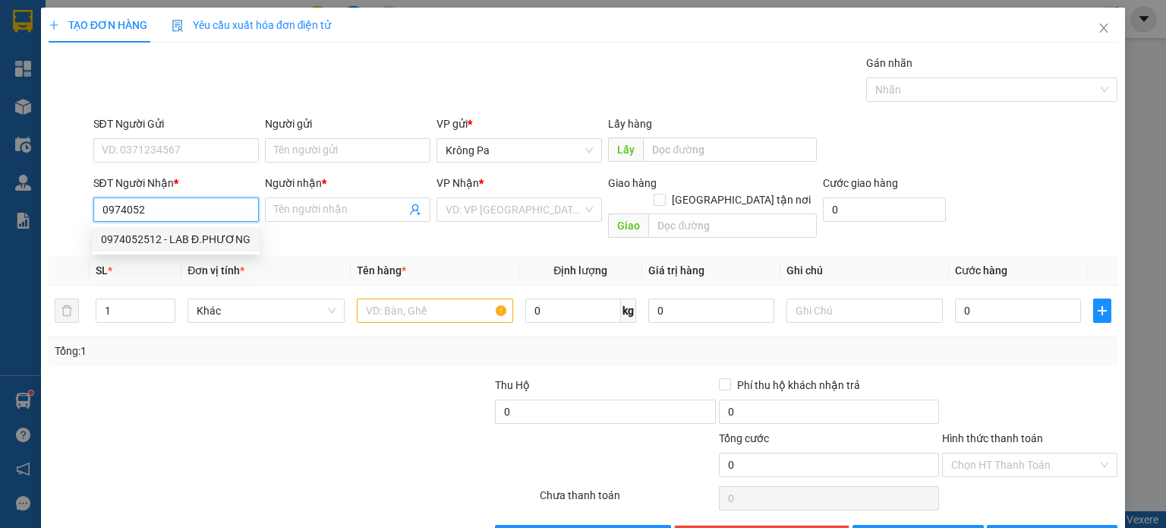
click at [177, 238] on div "0974052512 - LAB Đ.PHƯƠNG" at bounding box center [176, 239] width 150 height 17
type input "0974052512"
type input "LAB Đ.PHƯƠNG"
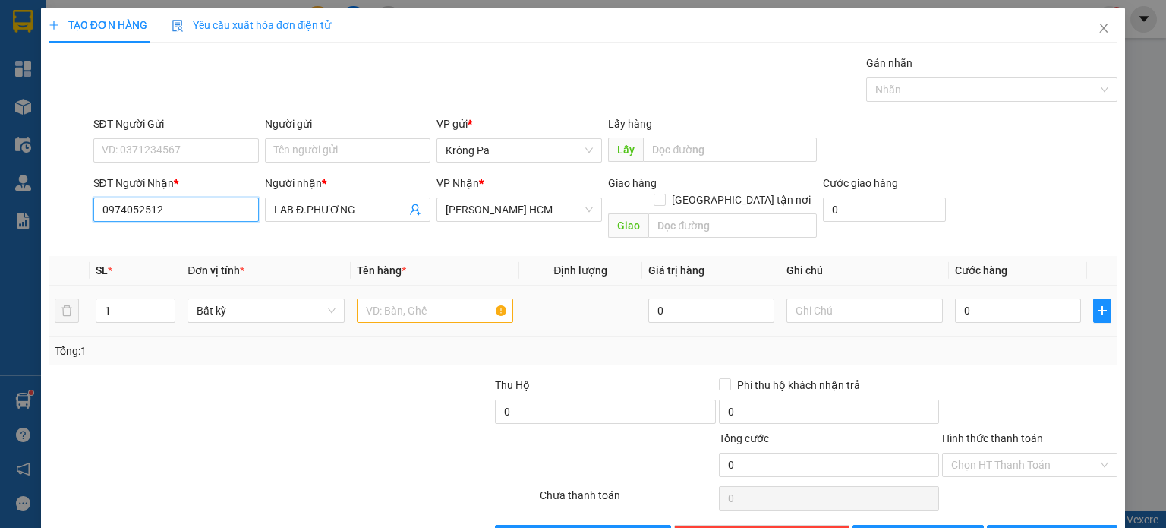
type input "0974052512"
click at [401, 301] on input "text" at bounding box center [435, 310] width 156 height 24
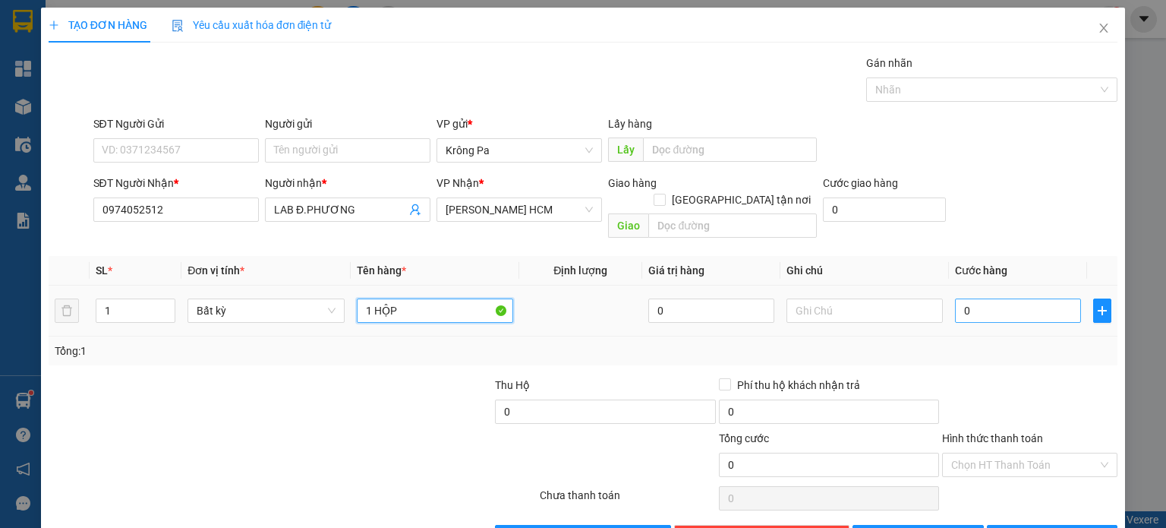
type input "1 HỘP"
click at [1011, 298] on input "0" at bounding box center [1018, 310] width 126 height 24
type input "4"
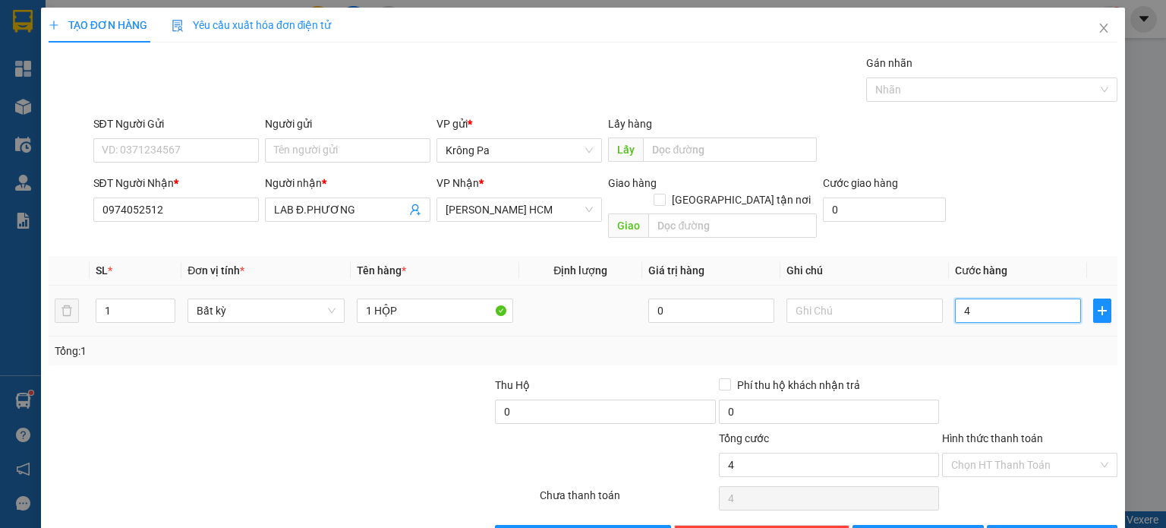
type input "40"
type input "40.000"
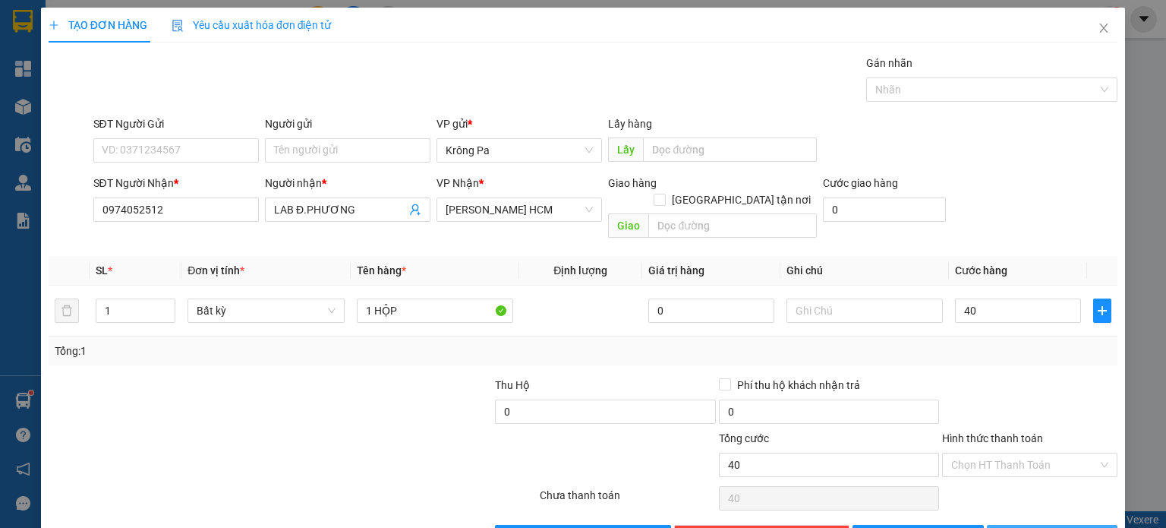
type input "40.000"
click at [1035, 527] on span "[PERSON_NAME] và In" at bounding box center [1069, 536] width 106 height 17
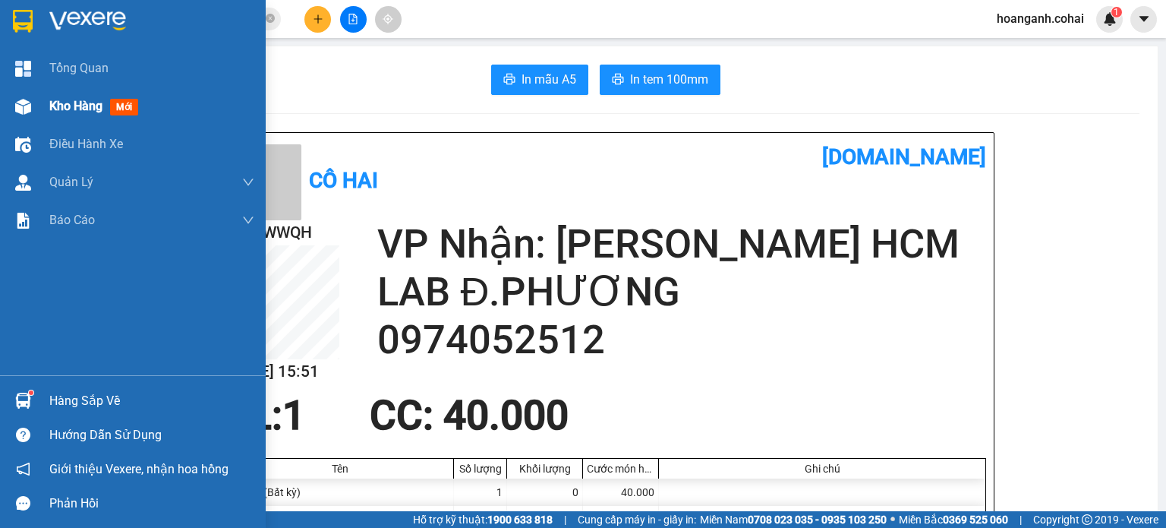
click at [66, 103] on span "Kho hàng" at bounding box center [75, 106] width 53 height 14
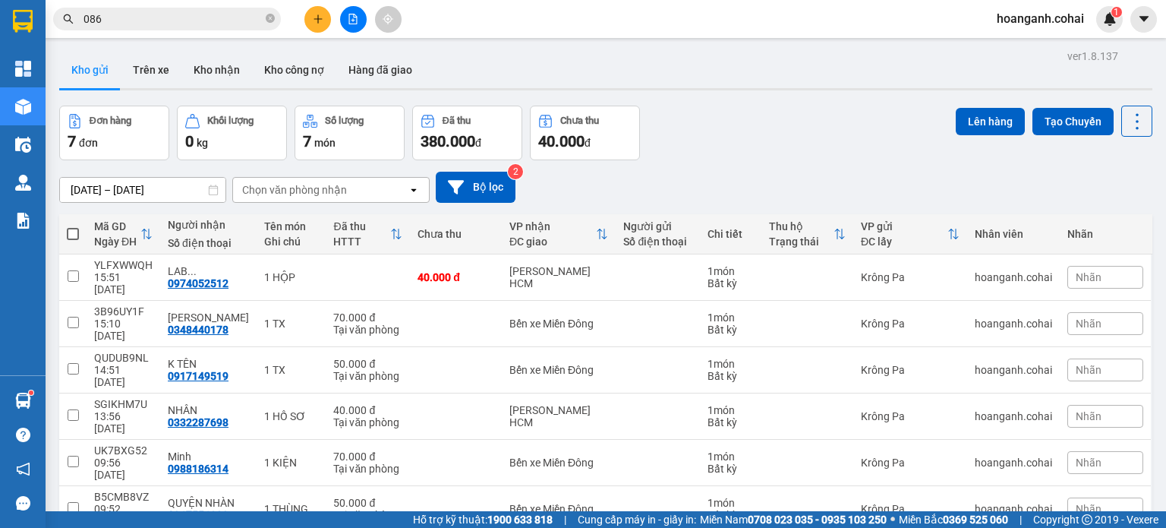
click at [71, 238] on span at bounding box center [73, 234] width 12 height 12
click at [73, 226] on input "checkbox" at bounding box center [73, 226] width 0 height 0
checkbox input "true"
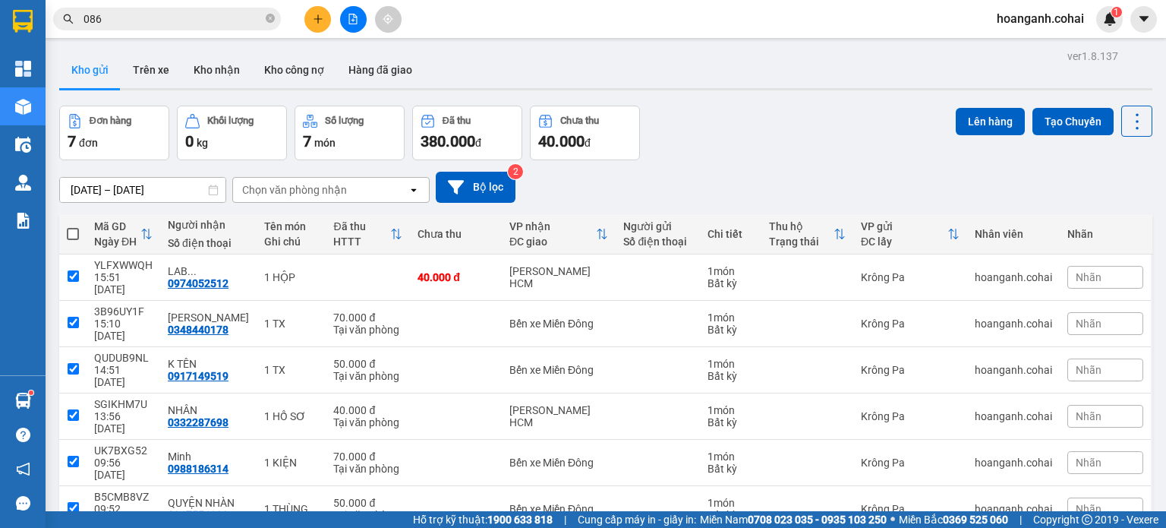
checkbox input "true"
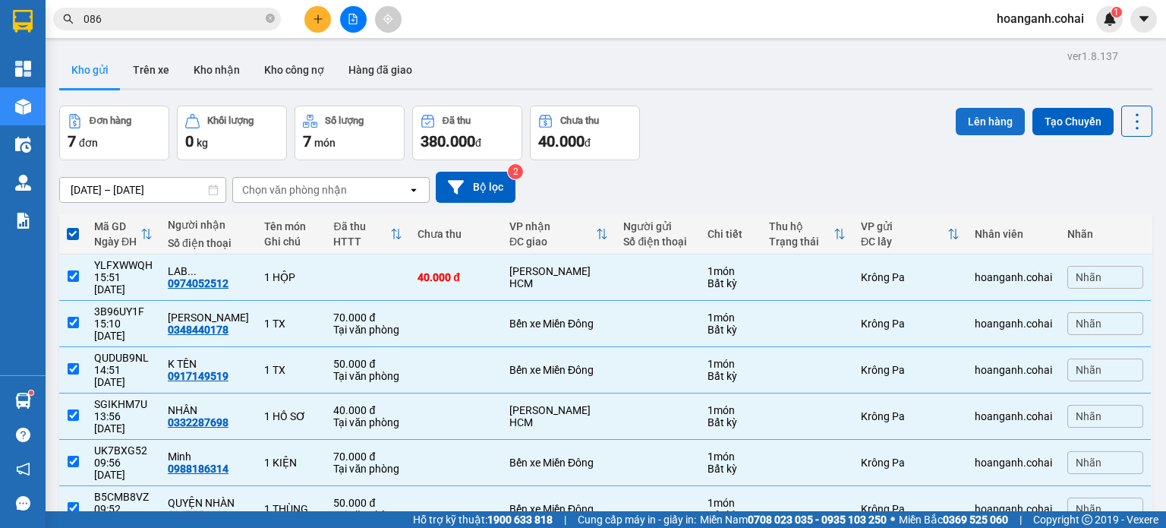
click at [994, 130] on button "Lên hàng" at bounding box center [990, 121] width 69 height 27
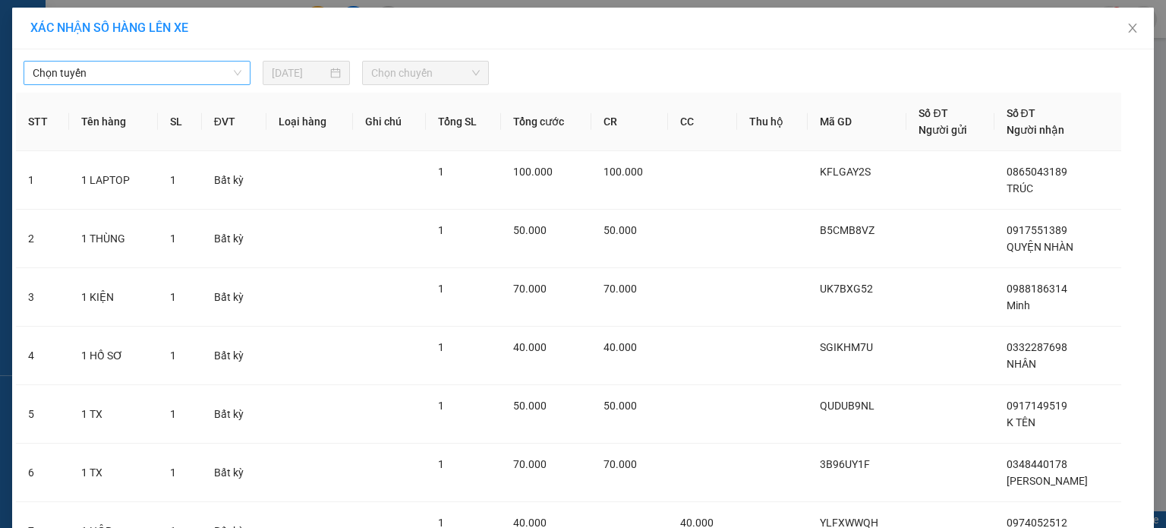
click at [165, 75] on span "Chọn tuyến" at bounding box center [137, 72] width 209 height 23
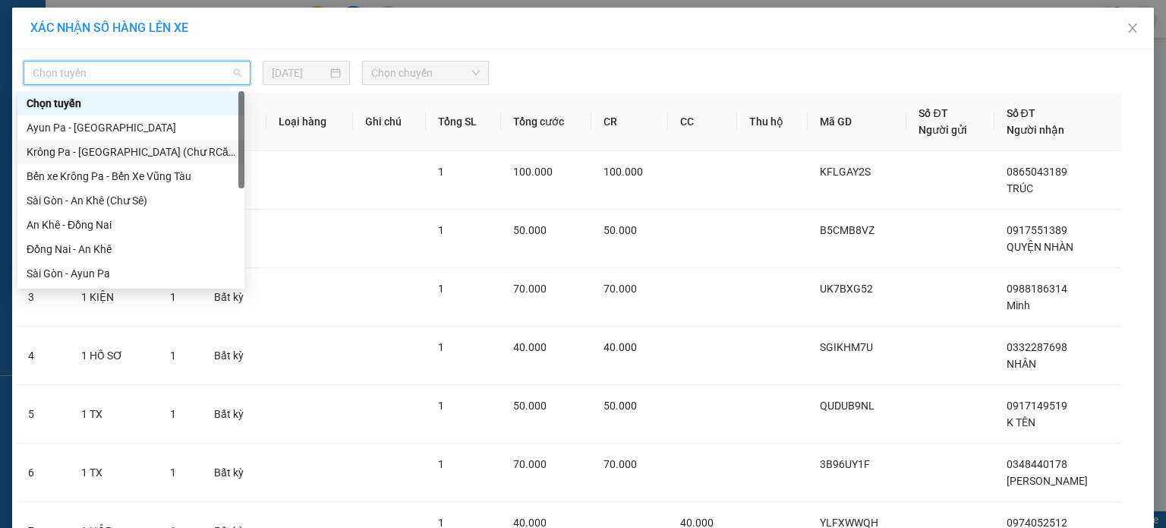
click at [130, 157] on div "Krông Pa - [GEOGRAPHIC_DATA] (Chư RCăm)" at bounding box center [131, 151] width 209 height 17
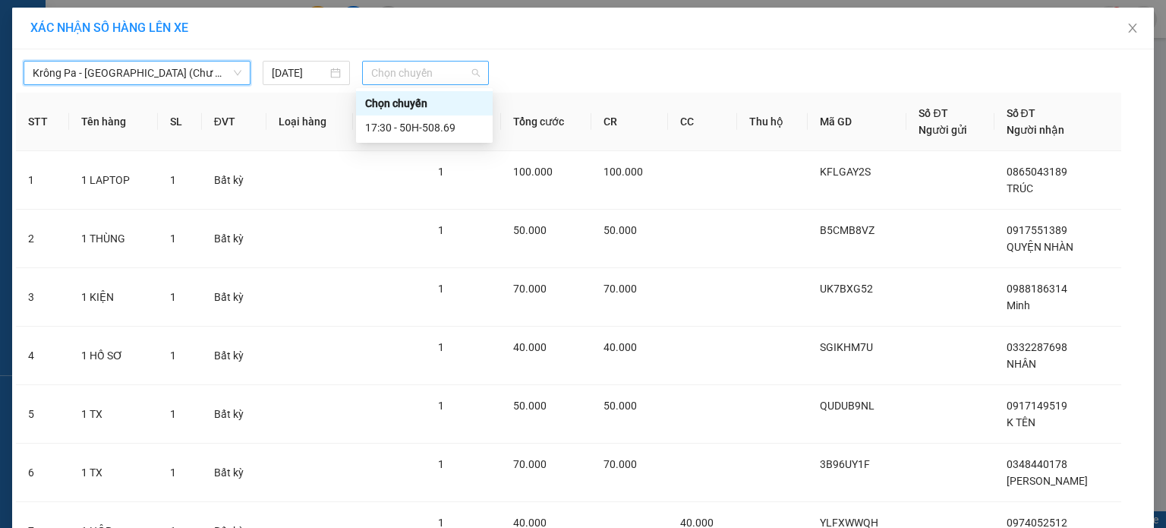
click at [455, 65] on span "Chọn chuyến" at bounding box center [425, 72] width 109 height 23
click at [452, 128] on div "17:30 - 50H-508.69" at bounding box center [424, 127] width 118 height 17
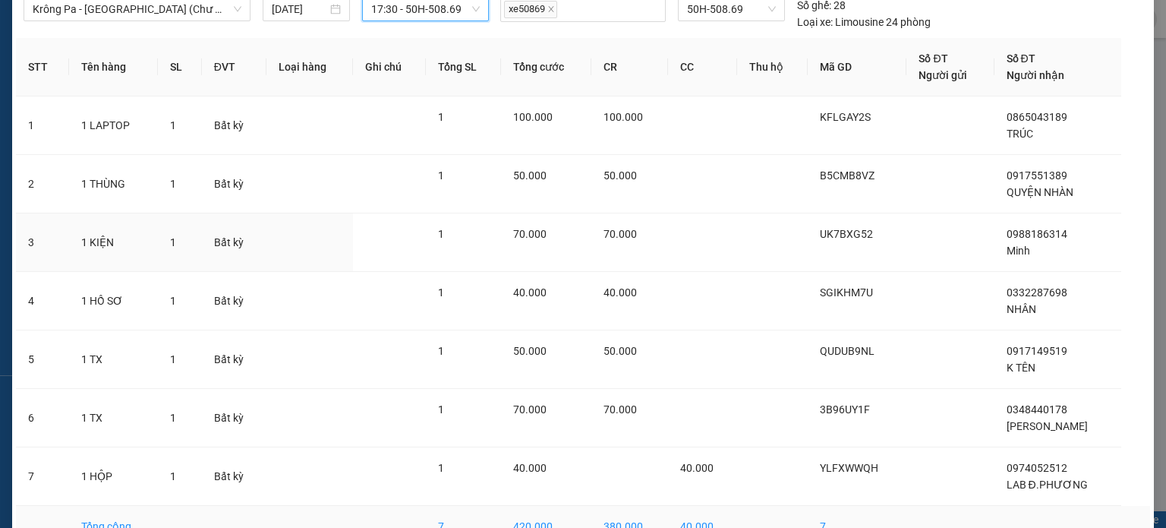
scroll to position [151, 0]
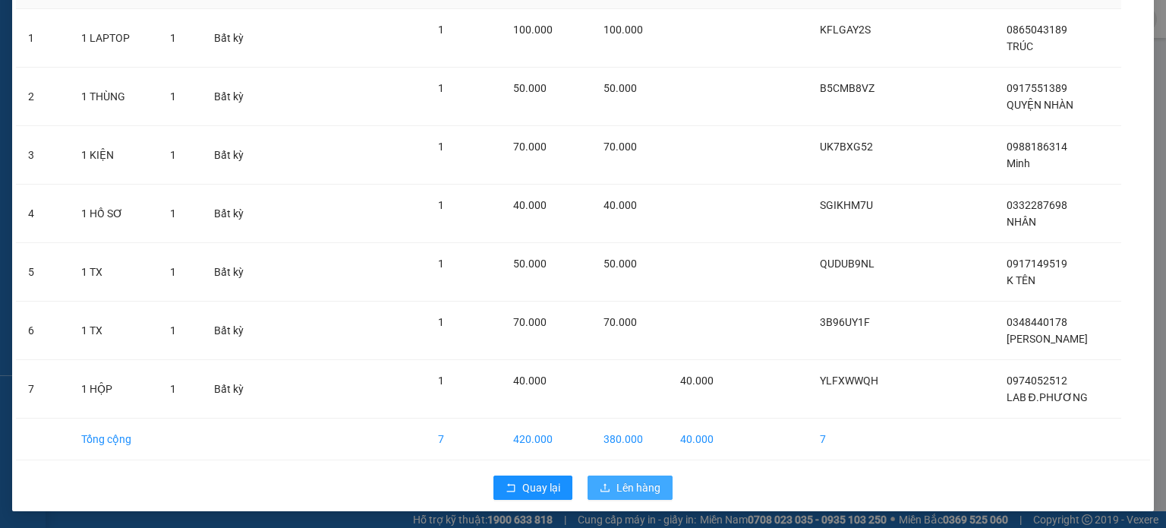
click at [625, 487] on span "Lên hàng" at bounding box center [638, 487] width 44 height 17
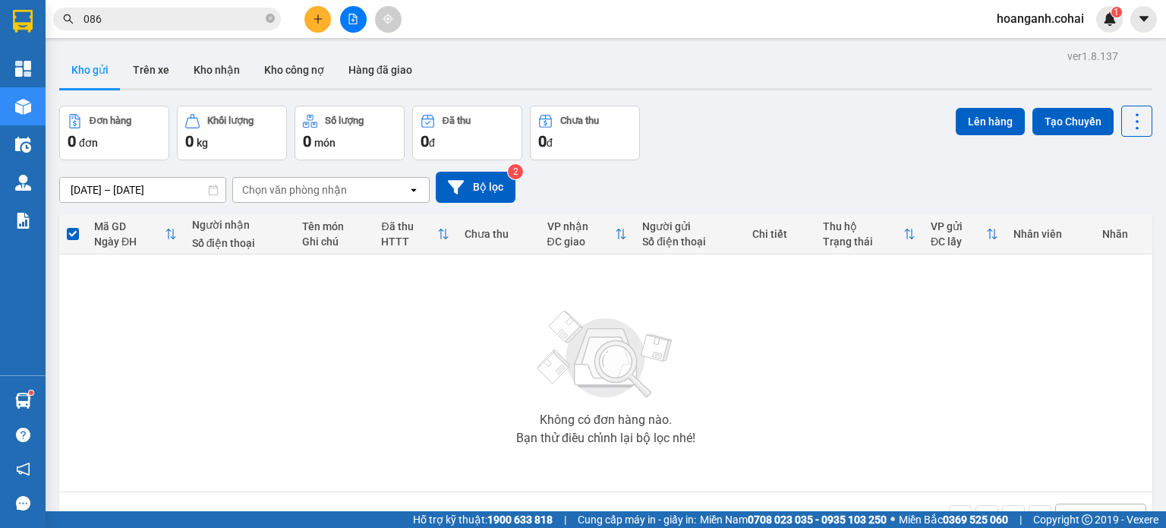
click at [353, 24] on icon "file-add" at bounding box center [353, 19] width 8 height 11
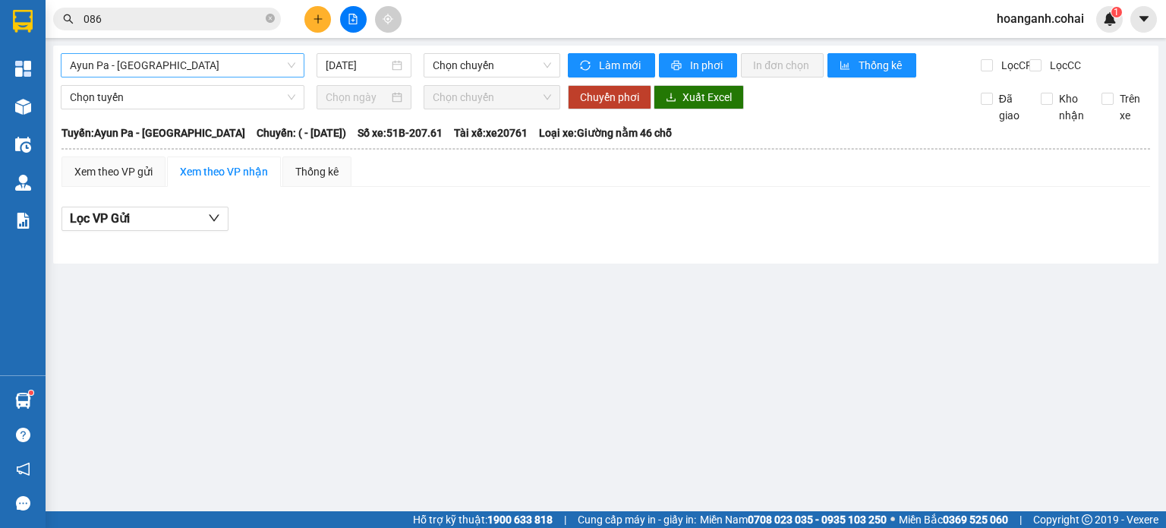
click at [257, 61] on span "Ayun Pa - [GEOGRAPHIC_DATA]" at bounding box center [182, 65] width 225 height 23
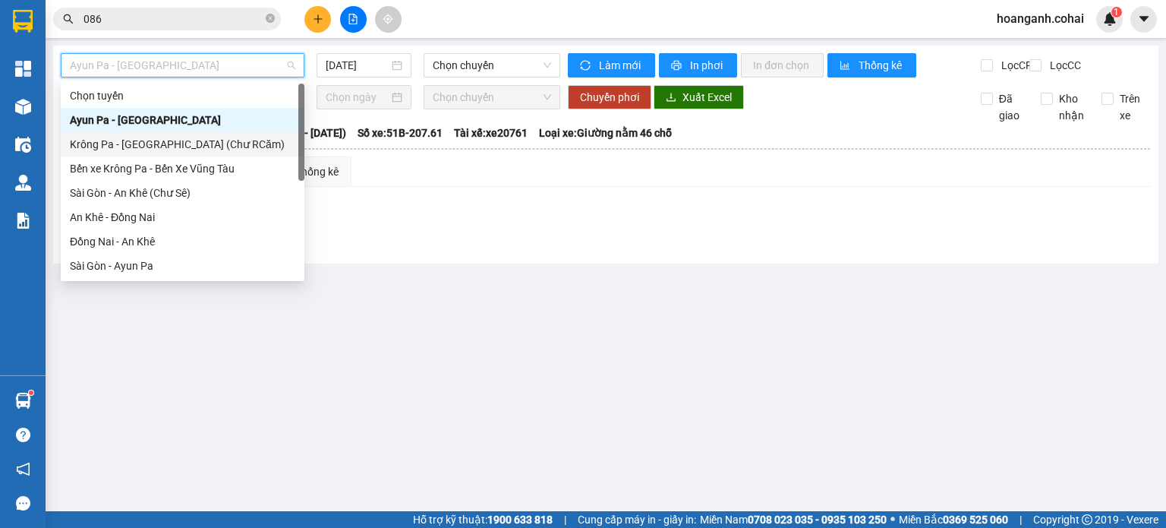
click at [194, 142] on div "Krông Pa - [GEOGRAPHIC_DATA] (Chư RCăm)" at bounding box center [182, 144] width 225 height 17
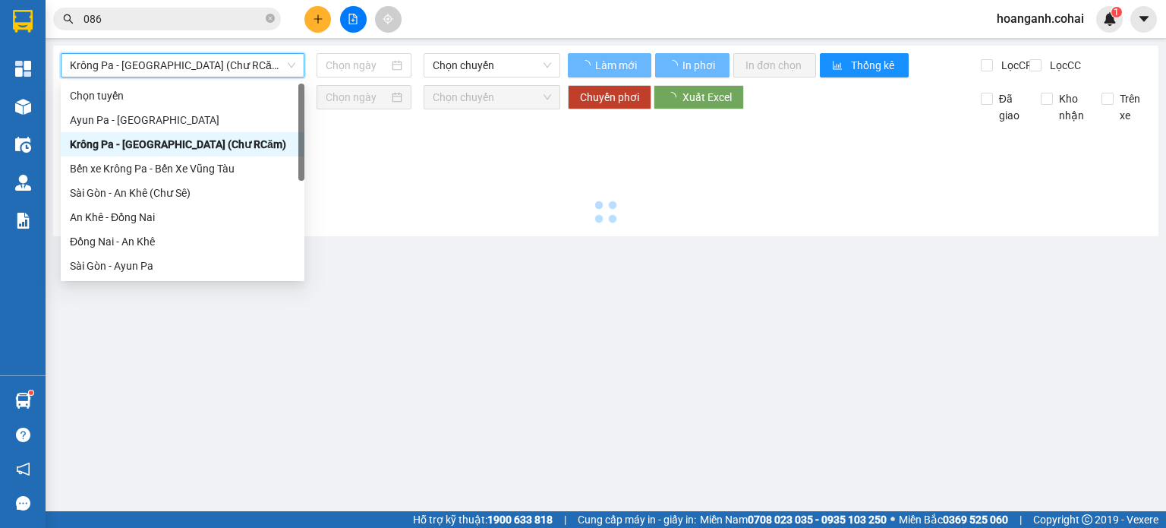
type input "[DATE]"
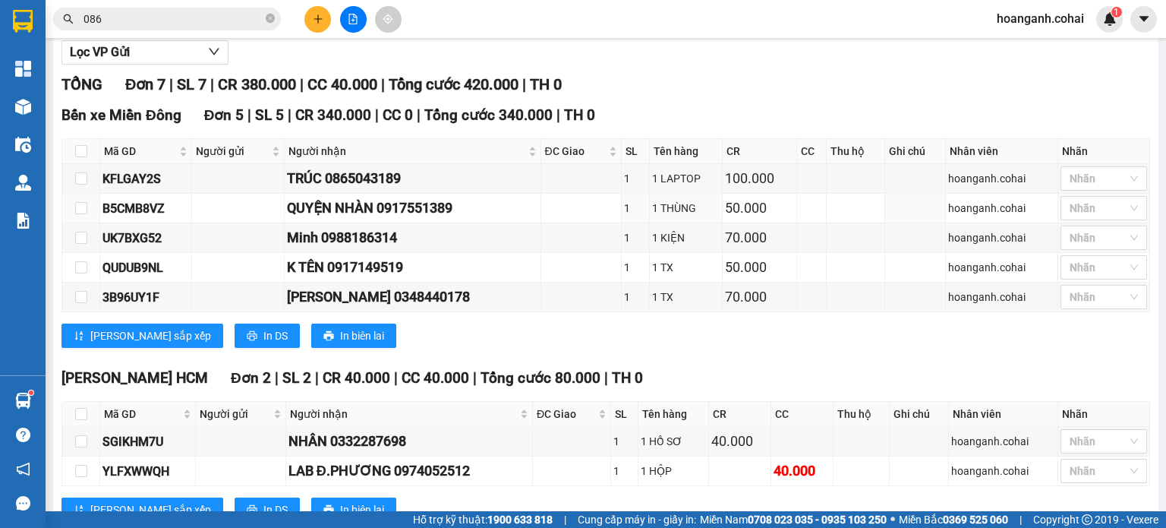
scroll to position [228, 0]
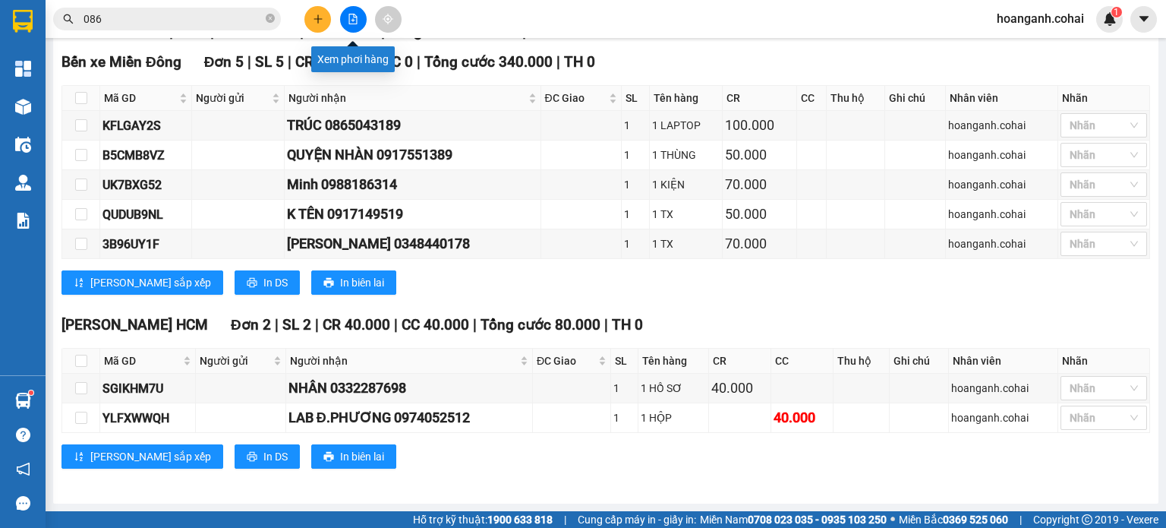
click at [355, 20] on icon "file-add" at bounding box center [353, 19] width 11 height 11
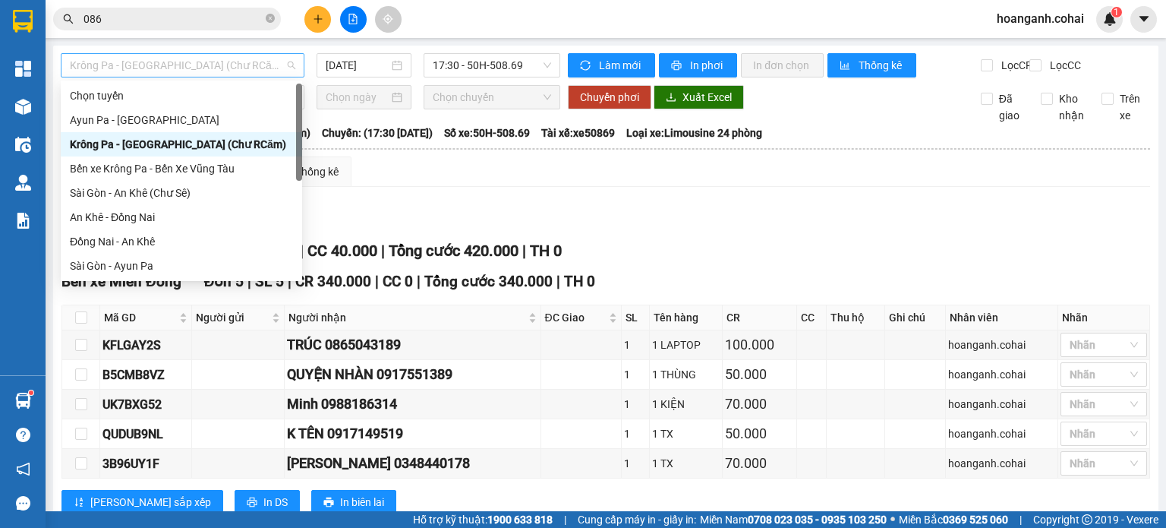
click at [224, 60] on span "Krông Pa - [GEOGRAPHIC_DATA] (Chư RCăm)" at bounding box center [182, 65] width 225 height 23
click at [162, 218] on div "An Khê - Đồng Nai" at bounding box center [181, 217] width 223 height 17
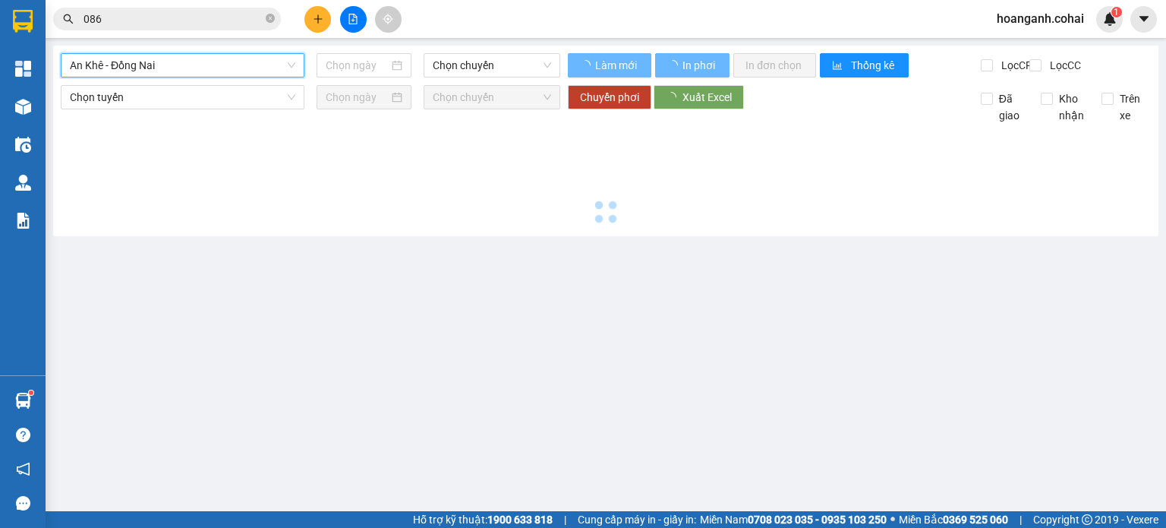
type input "[DATE]"
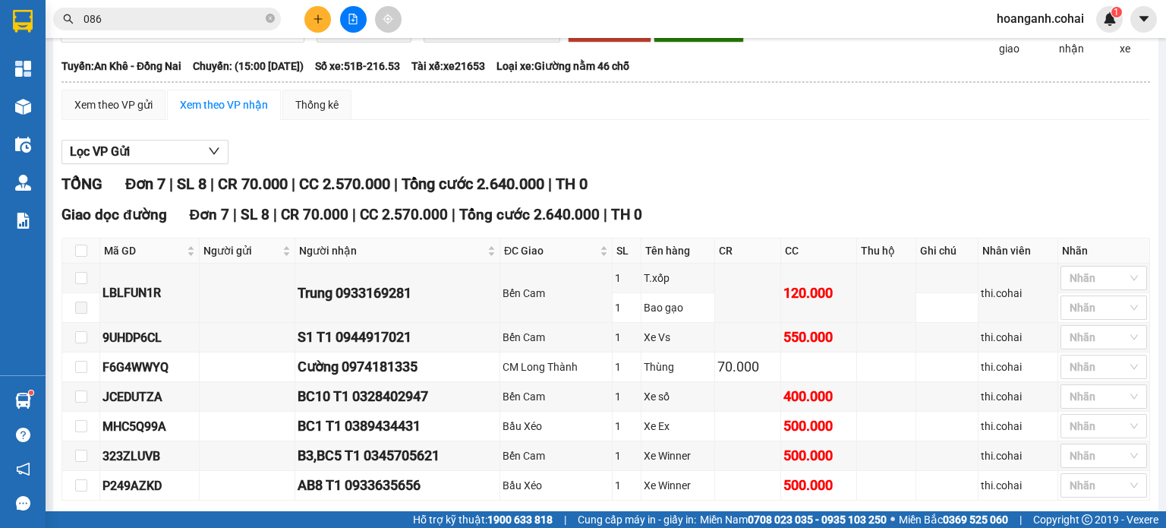
scroll to position [143, 0]
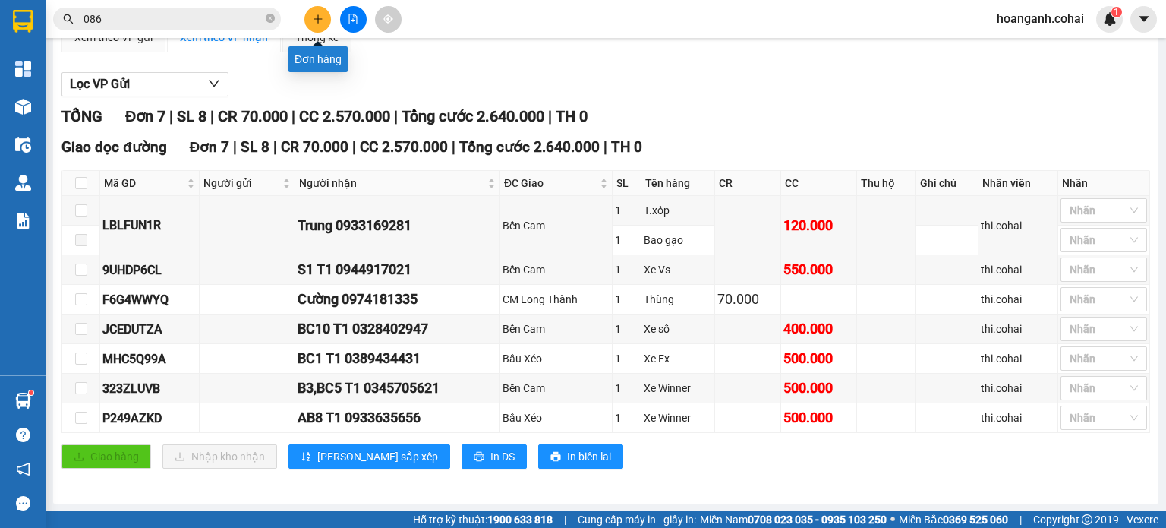
click at [313, 18] on icon "plus" at bounding box center [318, 19] width 11 height 11
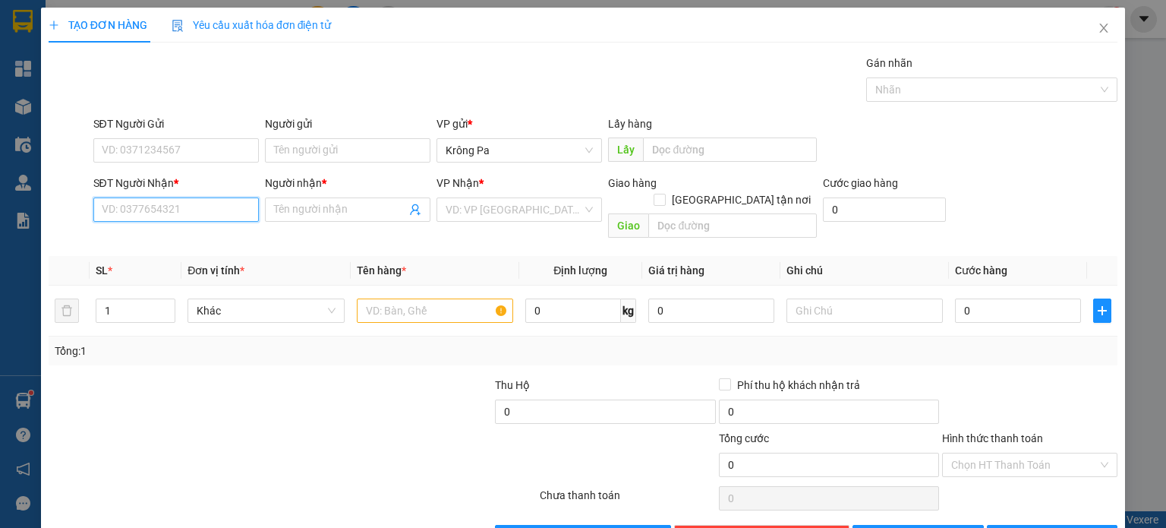
click at [185, 206] on input "SĐT Người Nhận *" at bounding box center [175, 209] width 165 height 24
type input "0399462434"
drag, startPoint x: 334, startPoint y: 204, endPoint x: 362, endPoint y: 194, distance: 30.0
click at [342, 198] on span at bounding box center [347, 209] width 165 height 24
type input "B9,A11/T1"
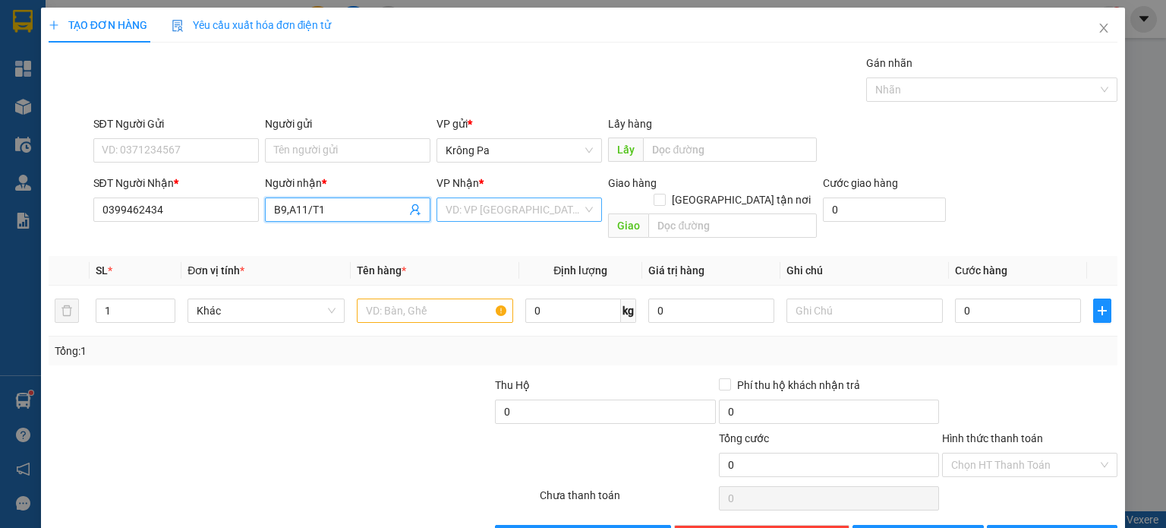
click at [581, 219] on div "VD: VP [GEOGRAPHIC_DATA]" at bounding box center [518, 209] width 165 height 24
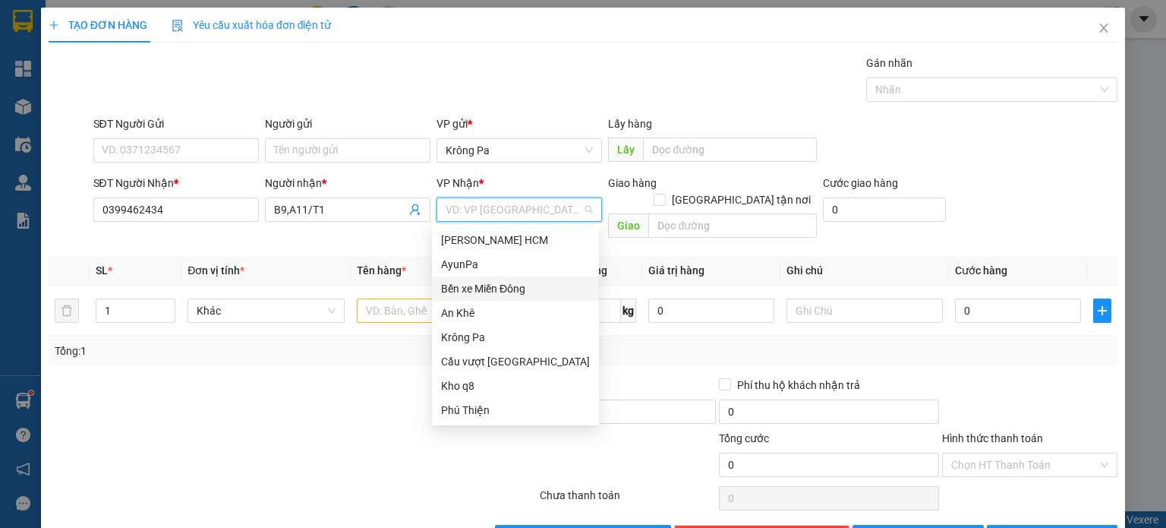
click at [543, 292] on div "Bến xe Miền Đông" at bounding box center [515, 288] width 149 height 17
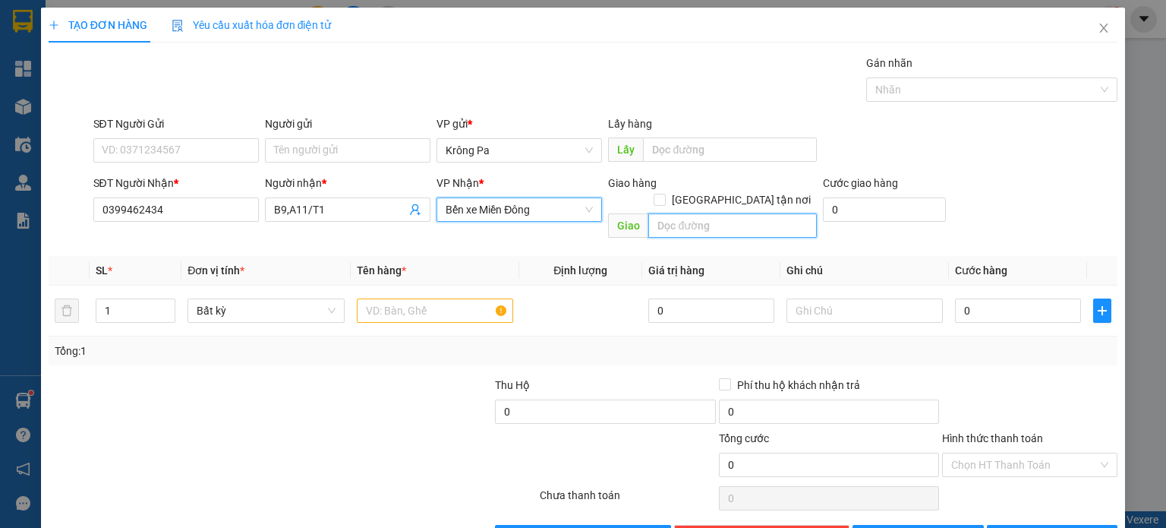
click at [683, 213] on input "text" at bounding box center [732, 225] width 169 height 24
type input "BẾN CAM"
click at [465, 305] on div at bounding box center [435, 310] width 156 height 30
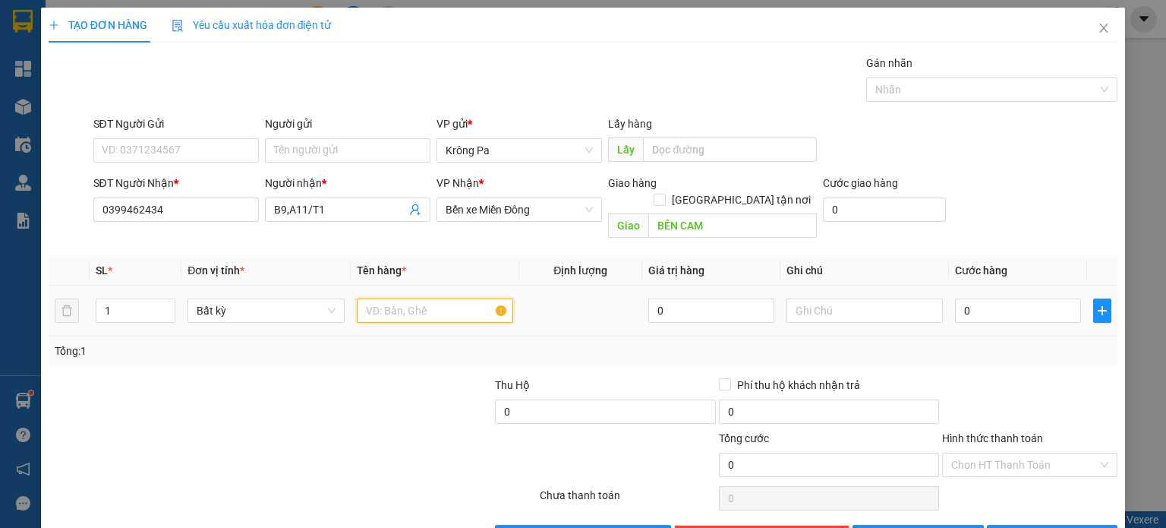
click at [464, 298] on input "text" at bounding box center [435, 310] width 156 height 24
type input "1 XE WARE"
type input "4"
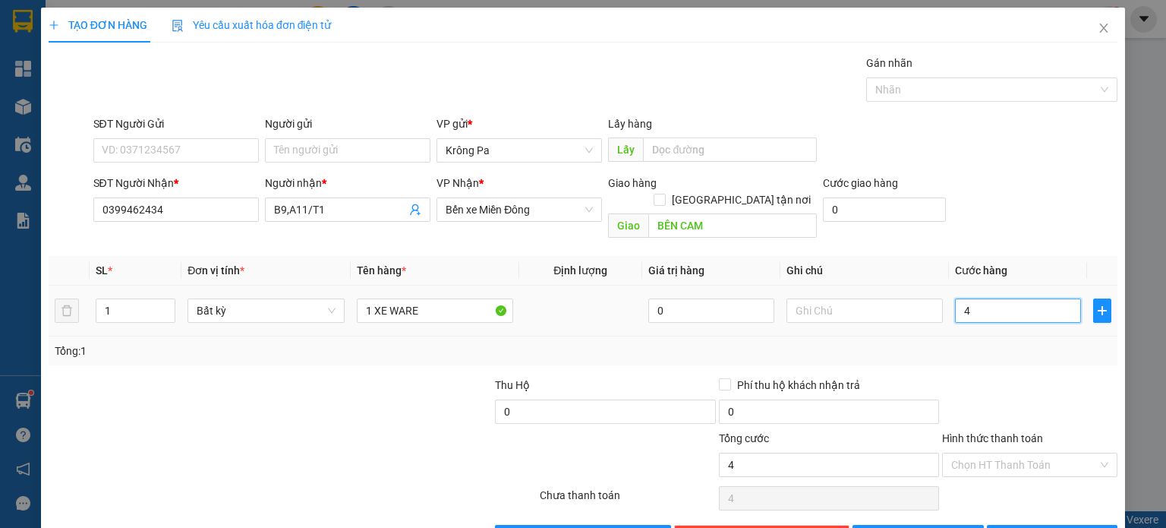
type input "40"
type input "400"
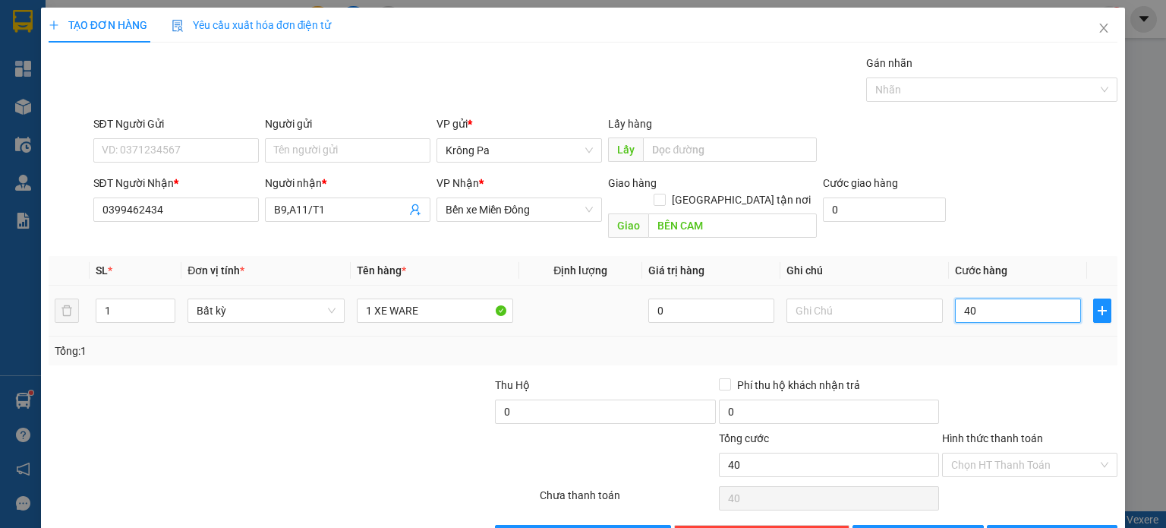
type input "400"
type input "400.000"
click at [882, 525] on button "[PERSON_NAME]" at bounding box center [917, 537] width 131 height 24
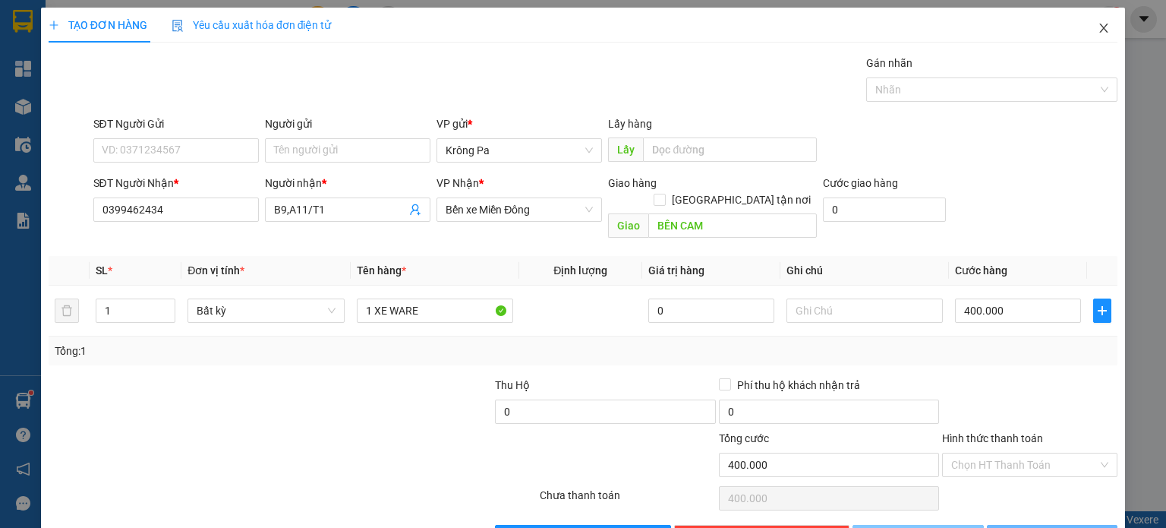
type input "0"
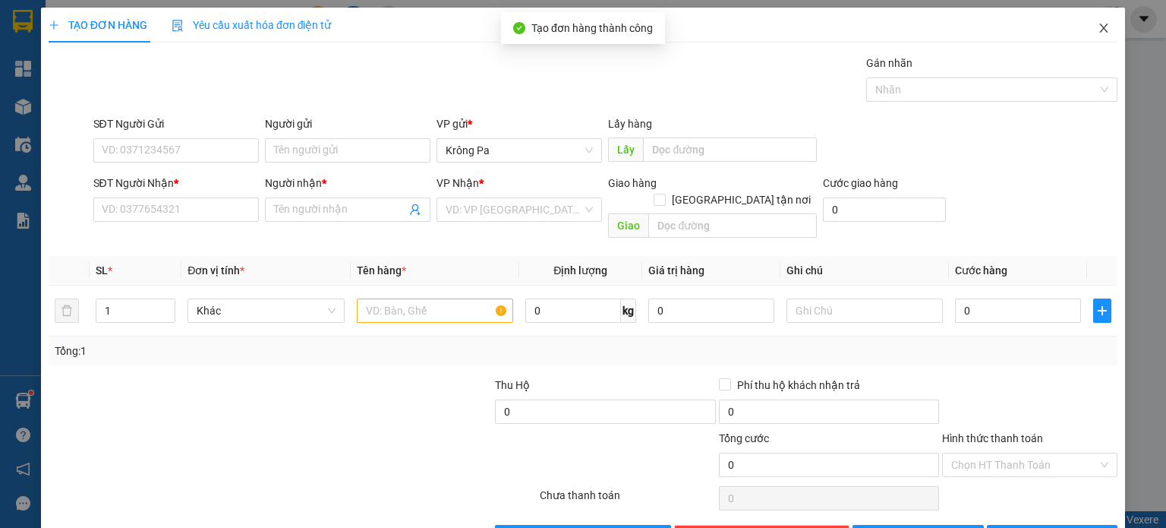
click at [1098, 26] on icon "close" at bounding box center [1104, 28] width 12 height 12
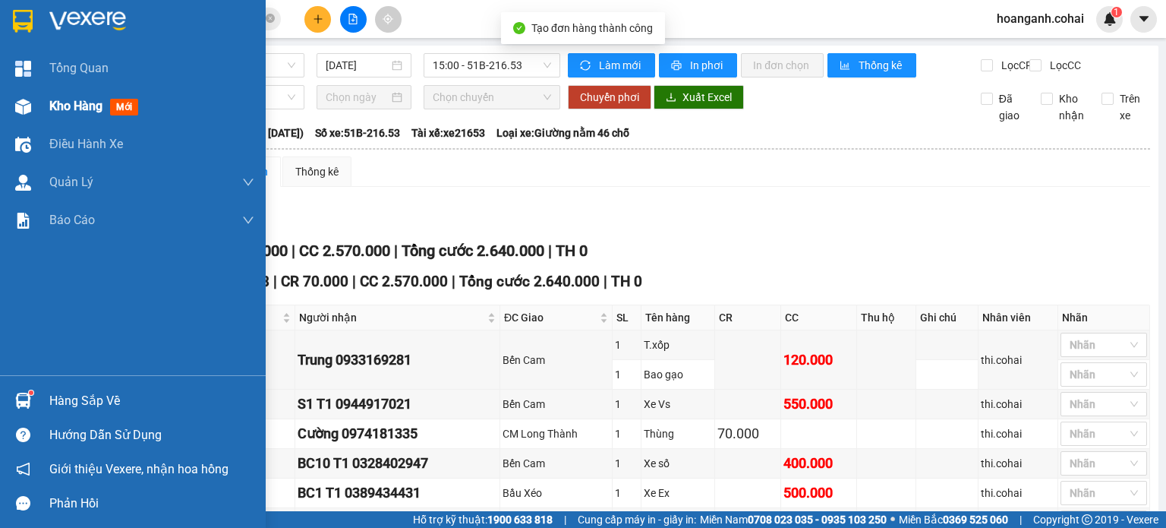
click at [49, 99] on span "Kho hàng" at bounding box center [75, 106] width 53 height 14
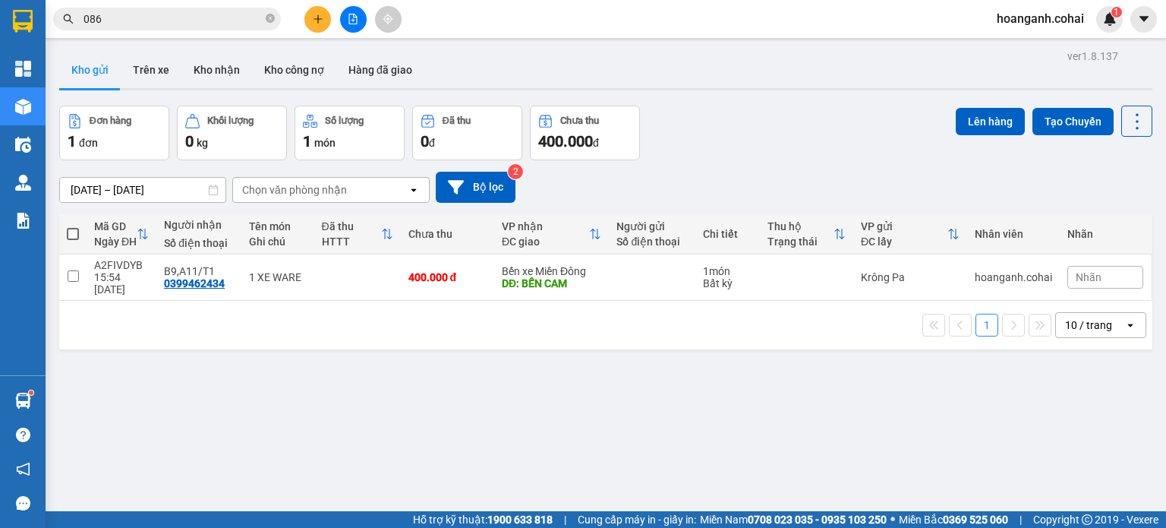
click at [72, 232] on span at bounding box center [73, 234] width 12 height 12
click at [73, 226] on input "checkbox" at bounding box center [73, 226] width 0 height 0
checkbox input "true"
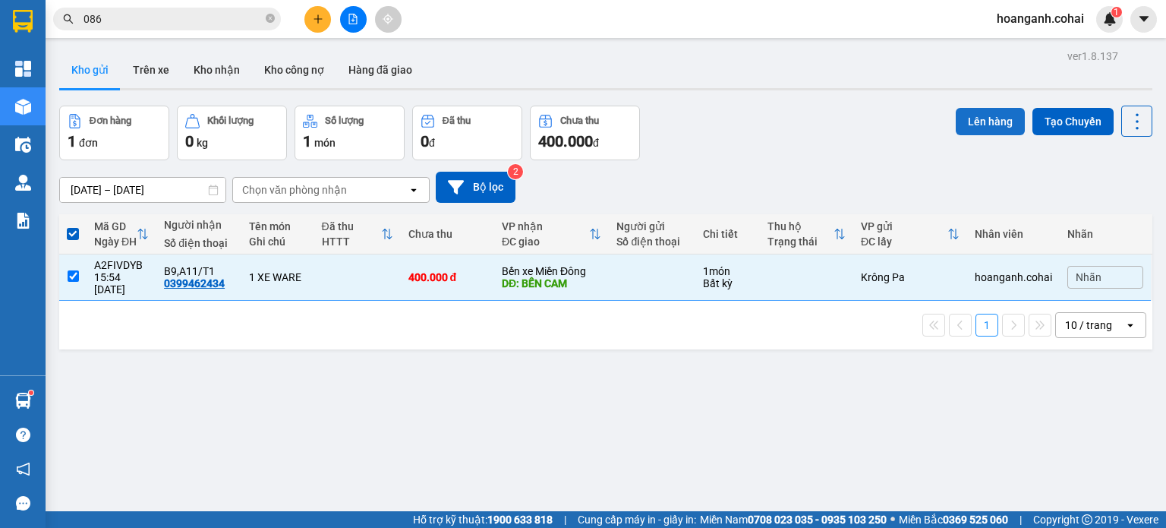
click at [972, 118] on button "Lên hàng" at bounding box center [990, 121] width 69 height 27
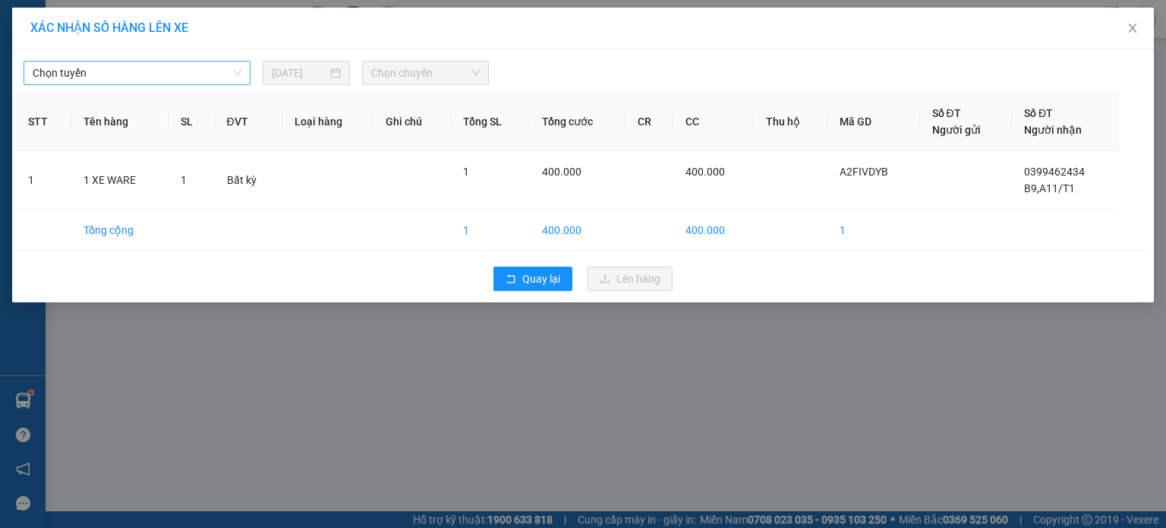
click at [124, 71] on span "Chọn tuyến" at bounding box center [137, 72] width 209 height 23
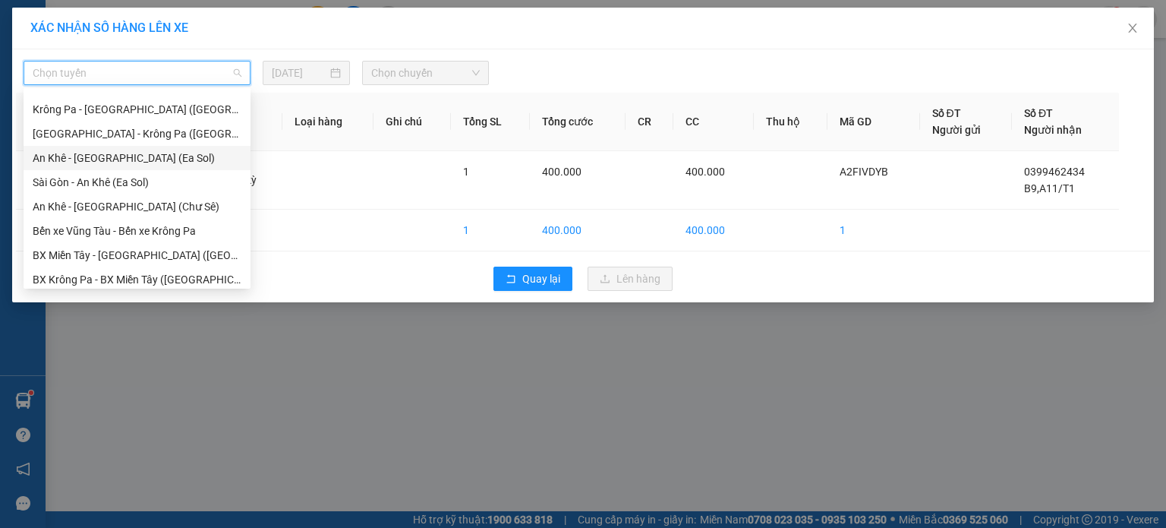
scroll to position [61, 0]
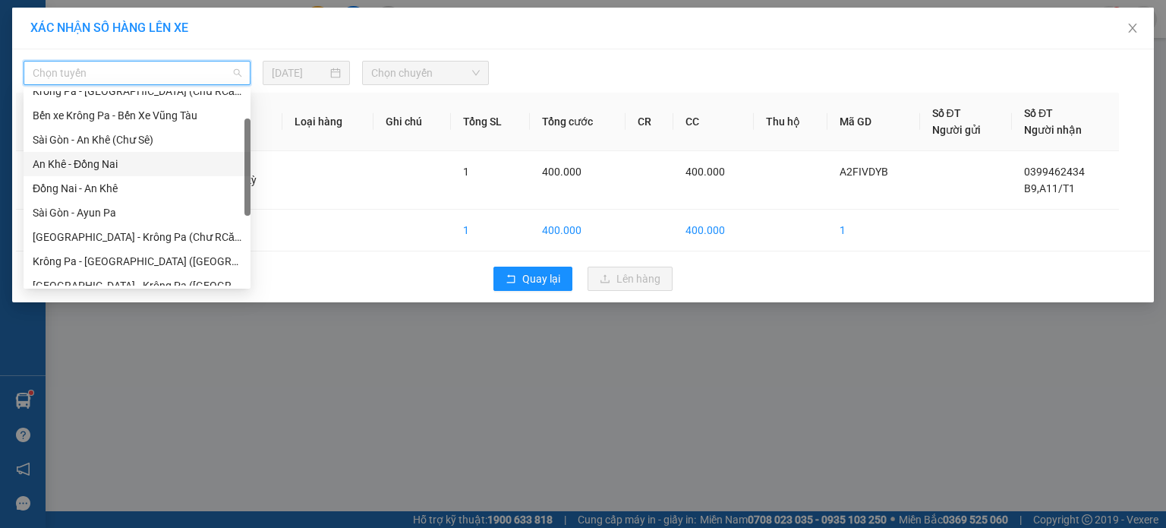
click at [118, 160] on div "An Khê - Đồng Nai" at bounding box center [137, 164] width 209 height 17
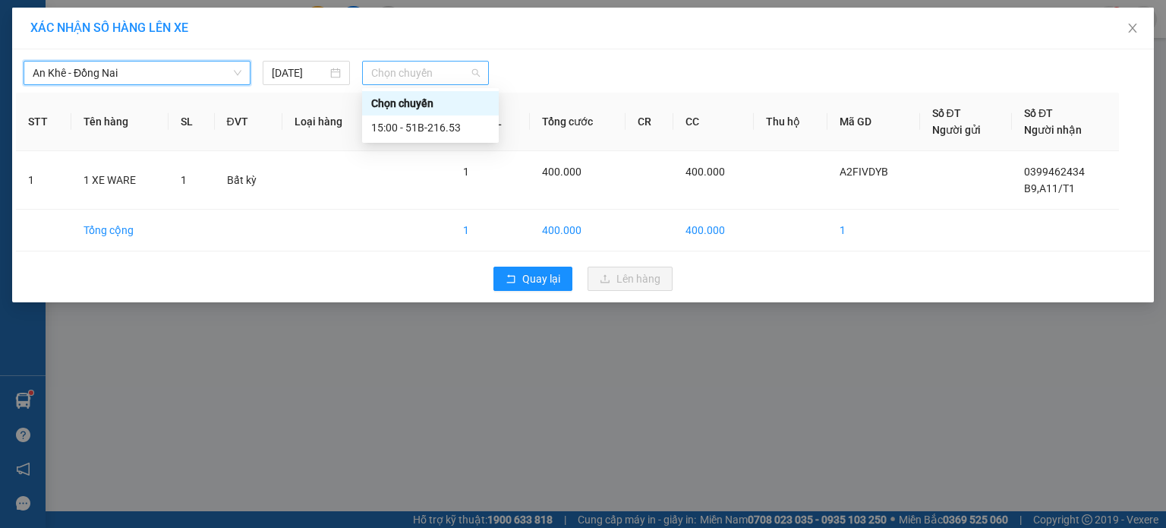
click at [430, 78] on span "Chọn chuyến" at bounding box center [425, 72] width 109 height 23
click at [434, 124] on div "15:00 - 51B-216.53" at bounding box center [430, 127] width 118 height 17
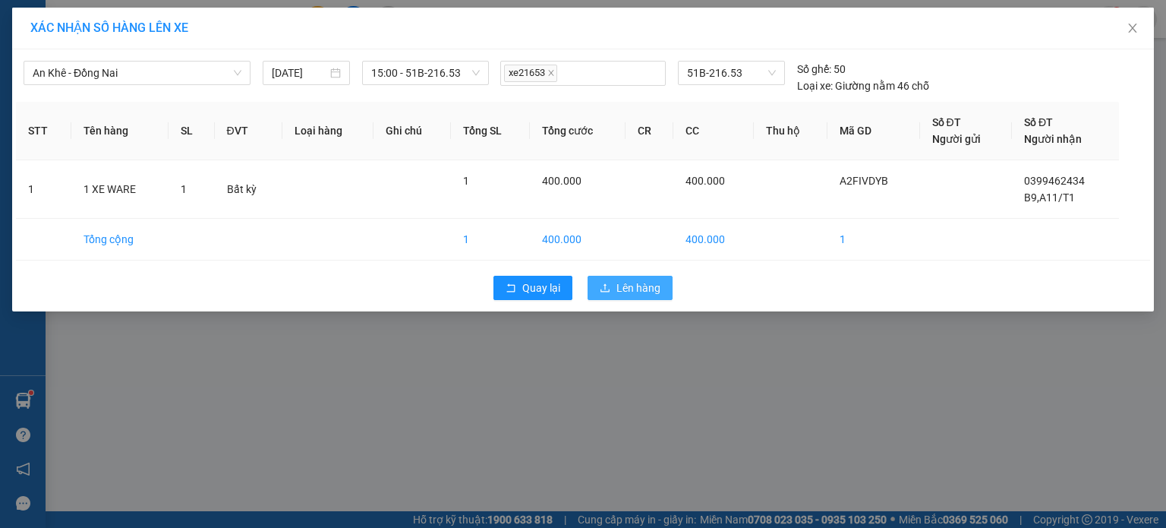
click at [661, 288] on button "Lên hàng" at bounding box center [630, 288] width 85 height 24
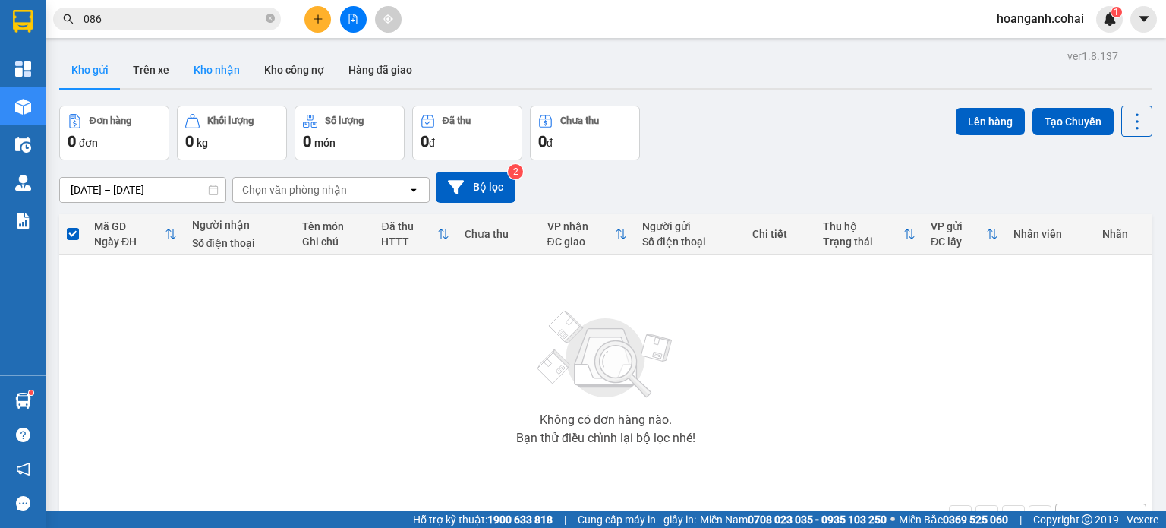
click at [222, 71] on button "Kho nhận" at bounding box center [216, 70] width 71 height 36
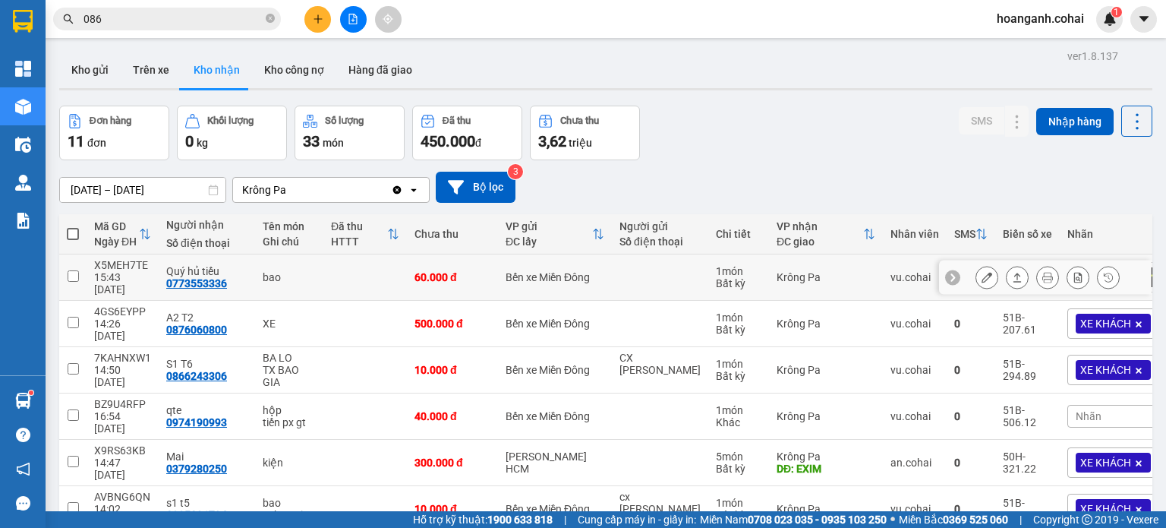
scroll to position [204, 0]
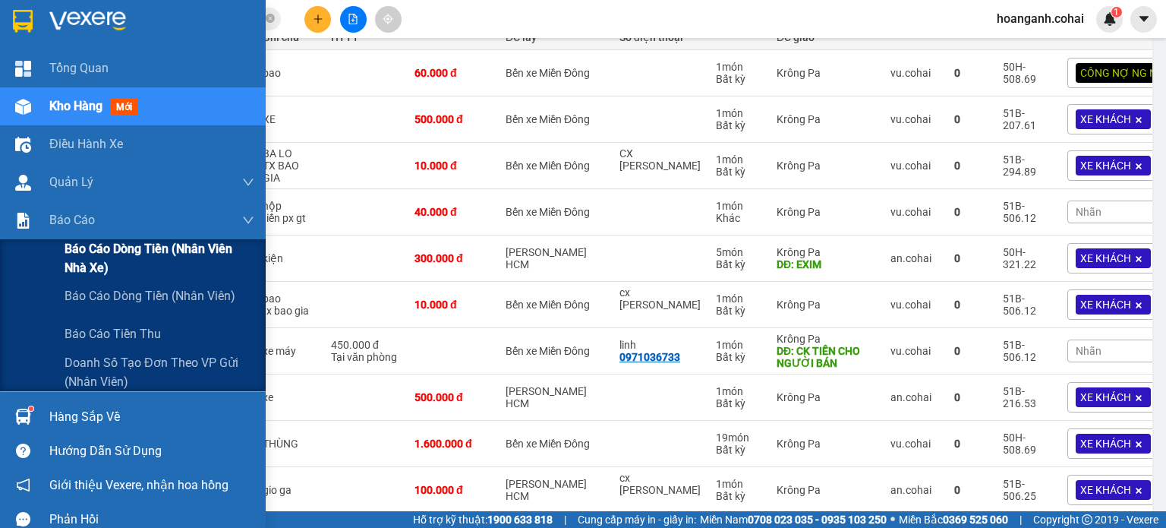
click at [87, 250] on span "Báo cáo dòng tiền (Nhân viên Nhà xe)" at bounding box center [160, 258] width 190 height 38
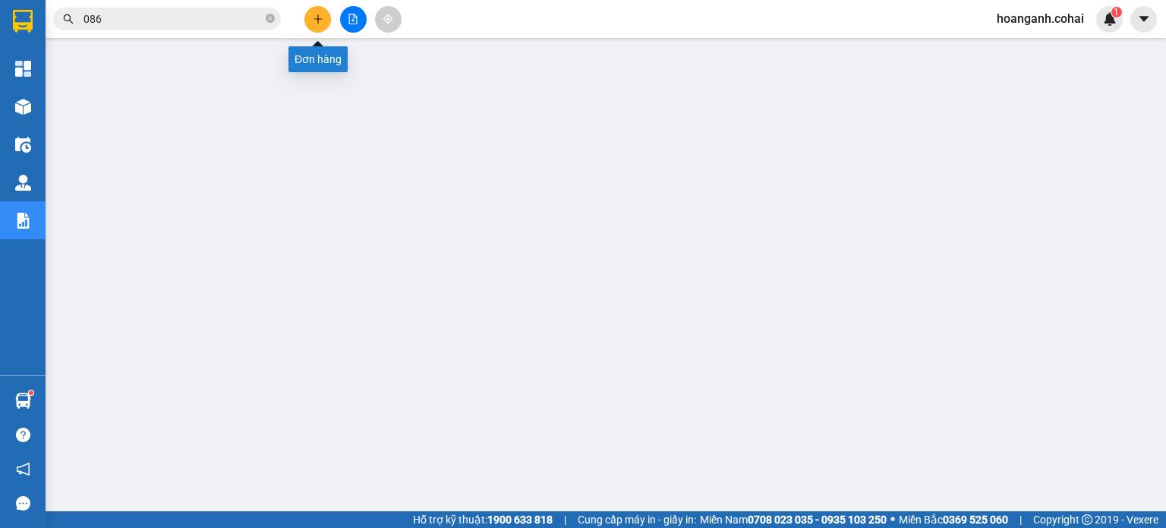
click at [319, 17] on icon "plus" at bounding box center [318, 19] width 11 height 11
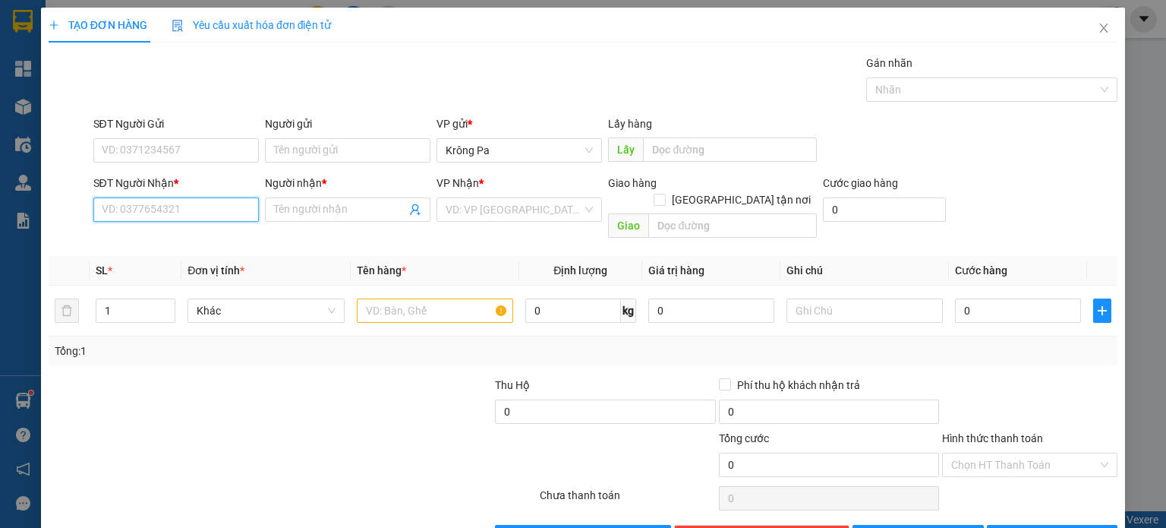
click at [173, 205] on input "SĐT Người Nhận *" at bounding box center [175, 209] width 165 height 24
click at [204, 211] on input "0345781" at bounding box center [175, 209] width 165 height 24
click at [176, 242] on div "0345781329 - C1,B3/T5" at bounding box center [174, 239] width 146 height 17
type input "0345781329"
click at [332, 210] on input "C1,B3/T5" at bounding box center [340, 209] width 132 height 17
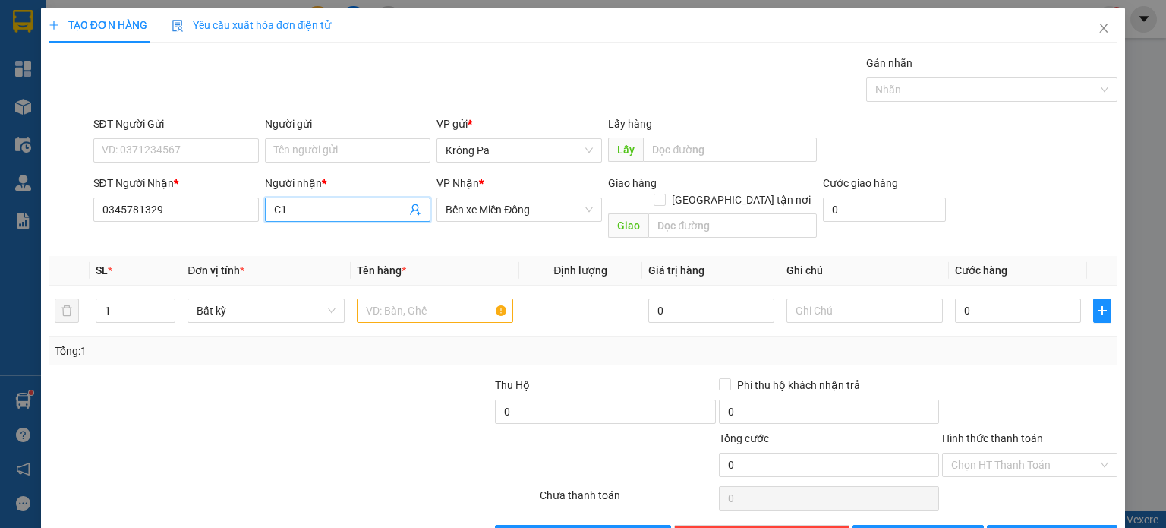
type input "C"
type input "ABC5/T5"
click at [661, 213] on input "text" at bounding box center [732, 225] width 169 height 24
type input "D"
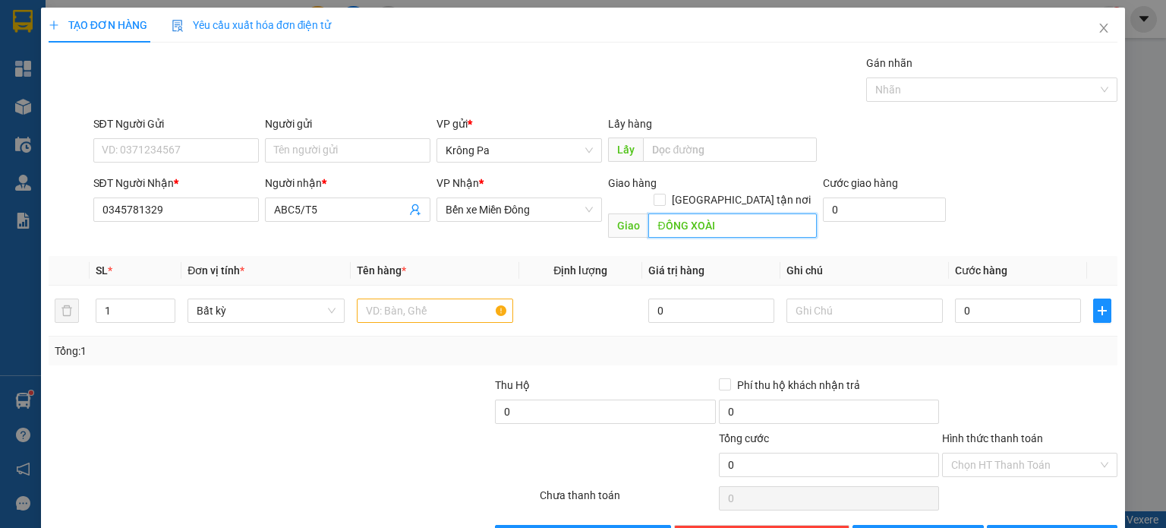
type input "ĐỒNG XOÀI"
click at [398, 302] on input "text" at bounding box center [435, 310] width 156 height 24
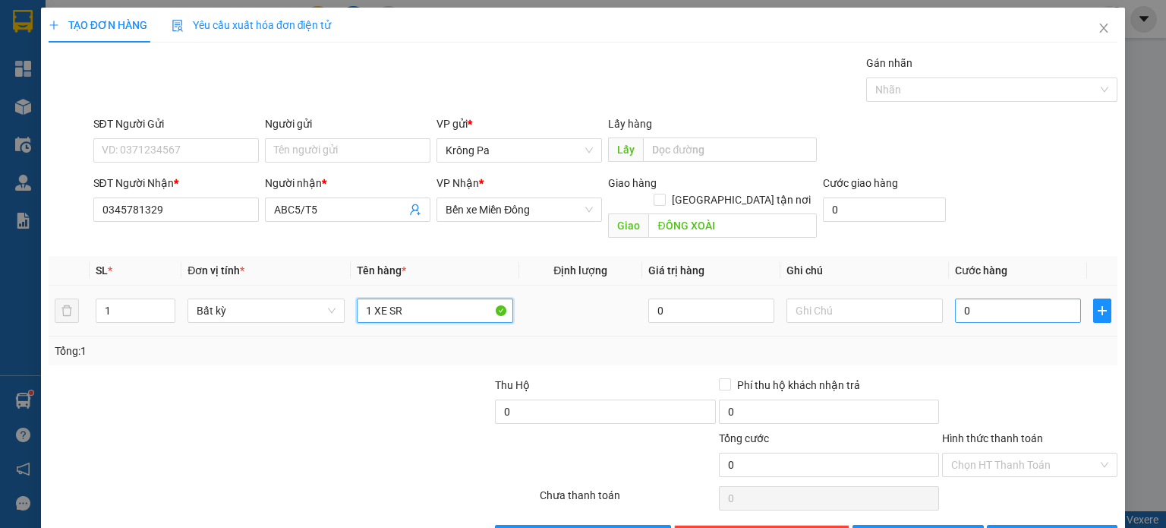
type input "1 XE SR"
click at [1042, 298] on input "0" at bounding box center [1018, 310] width 126 height 24
type input "4"
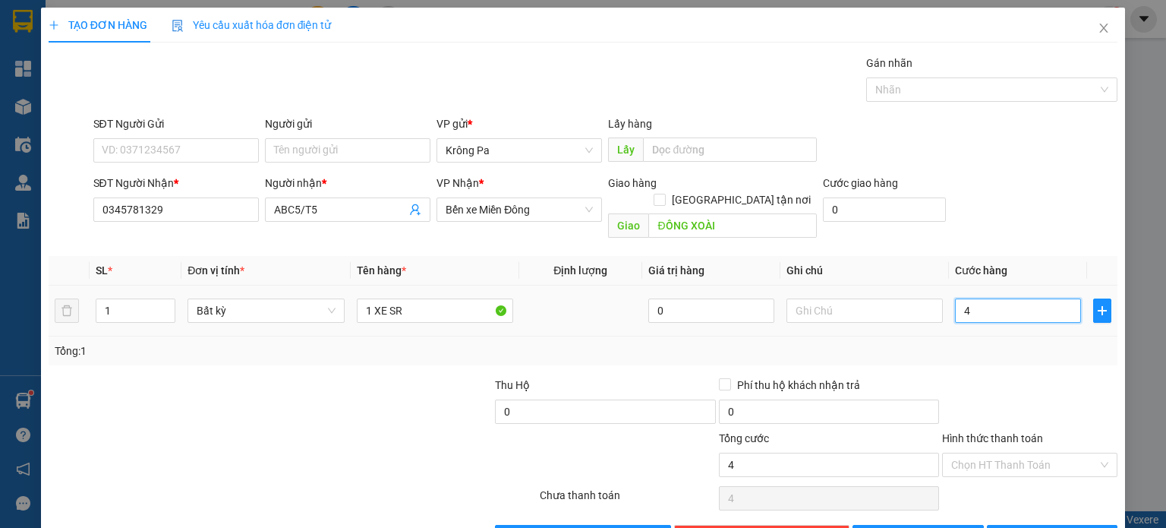
type input "40"
type input "400"
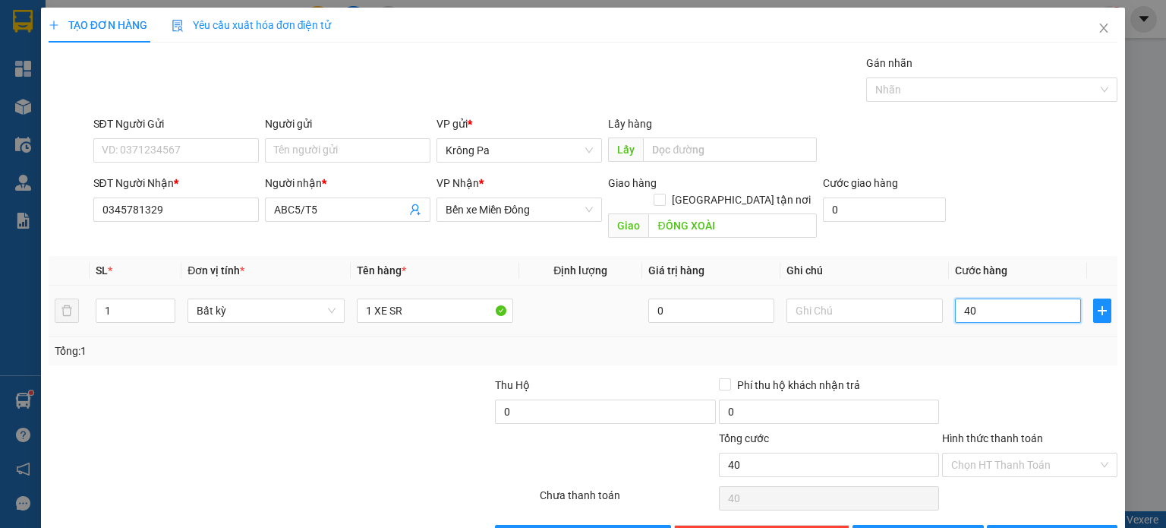
type input "400"
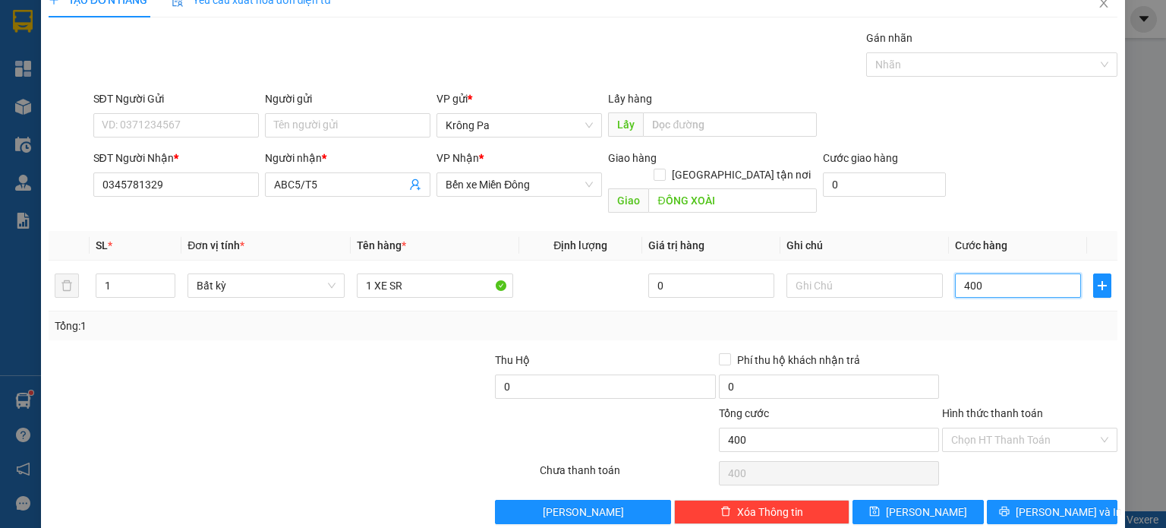
scroll to position [33, 0]
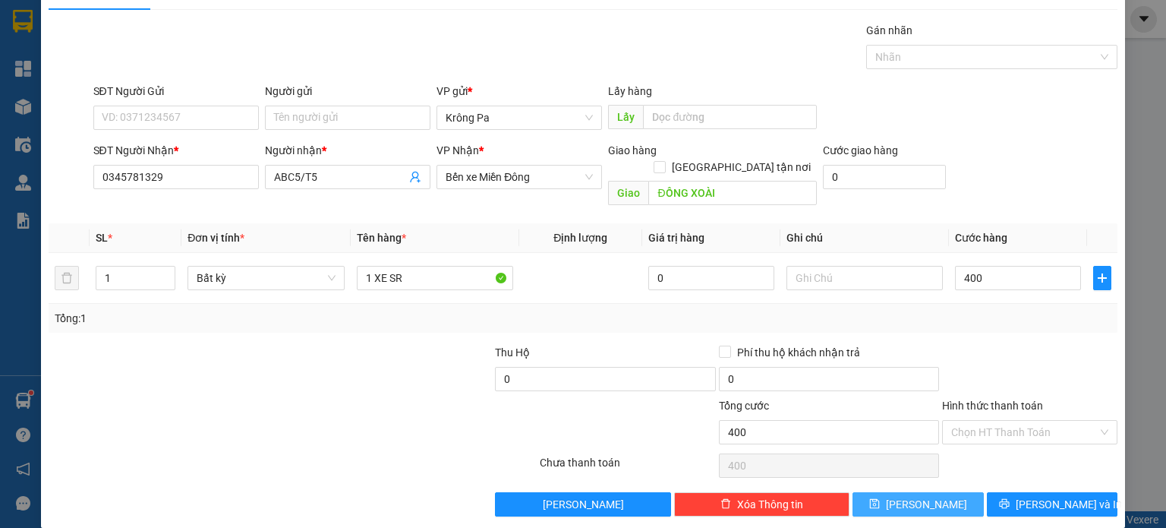
type input "400.000"
click at [912, 496] on span "[PERSON_NAME]" at bounding box center [926, 504] width 81 height 17
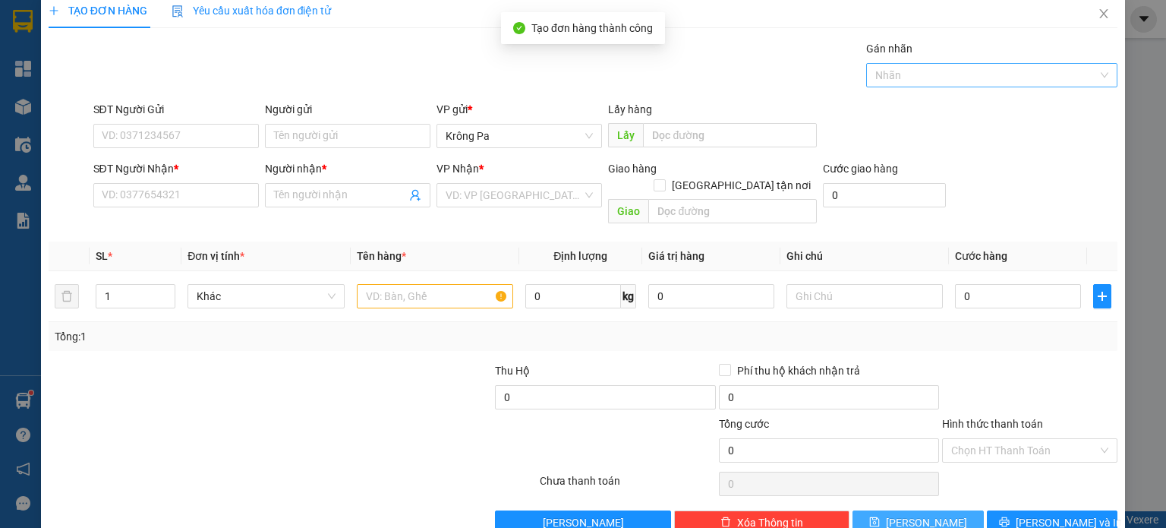
scroll to position [0, 0]
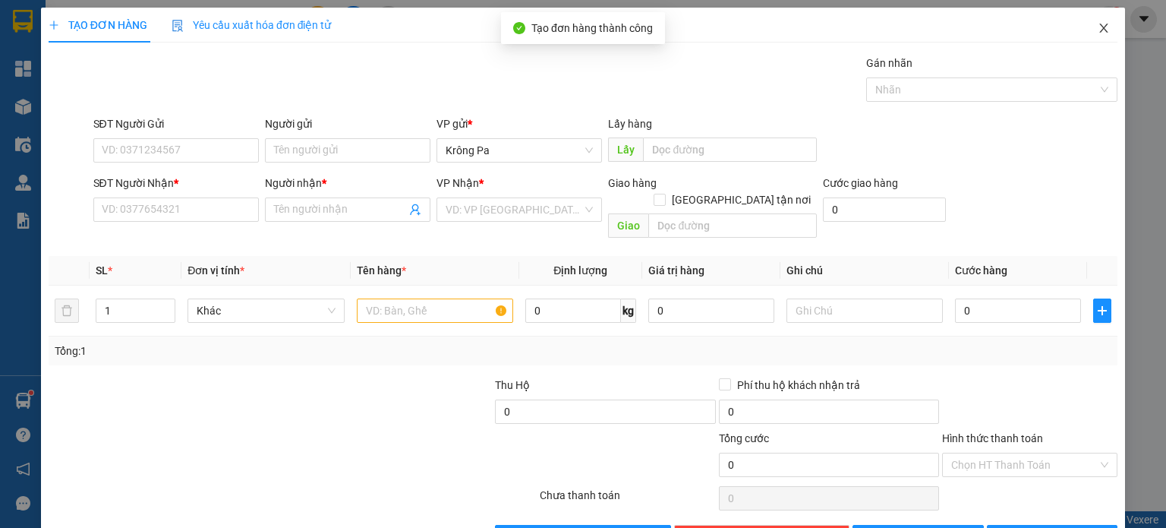
click at [1100, 27] on icon "close" at bounding box center [1104, 28] width 8 height 9
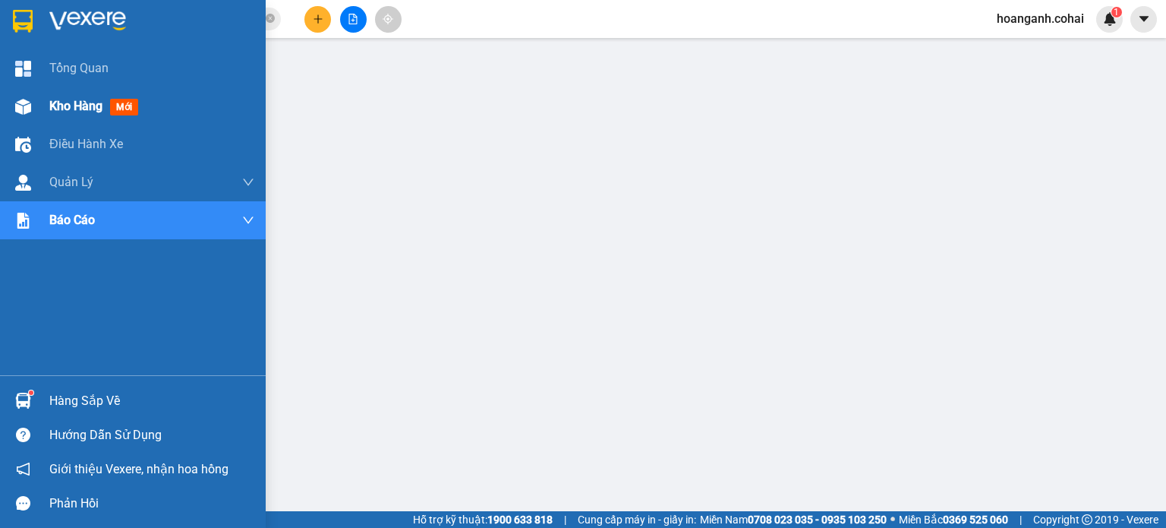
click at [33, 106] on div at bounding box center [23, 106] width 27 height 27
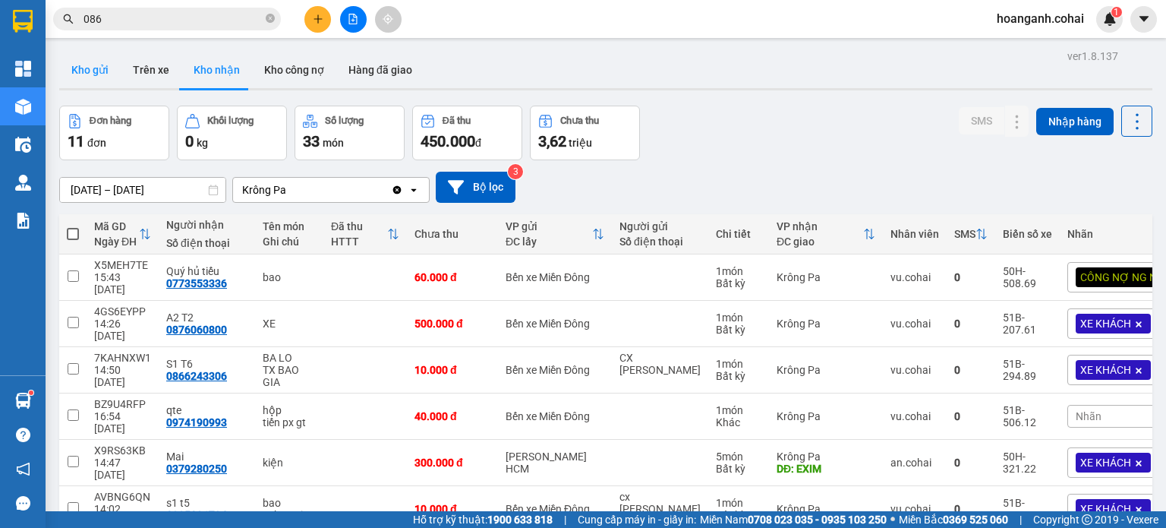
click at [93, 76] on button "Kho gửi" at bounding box center [89, 70] width 61 height 36
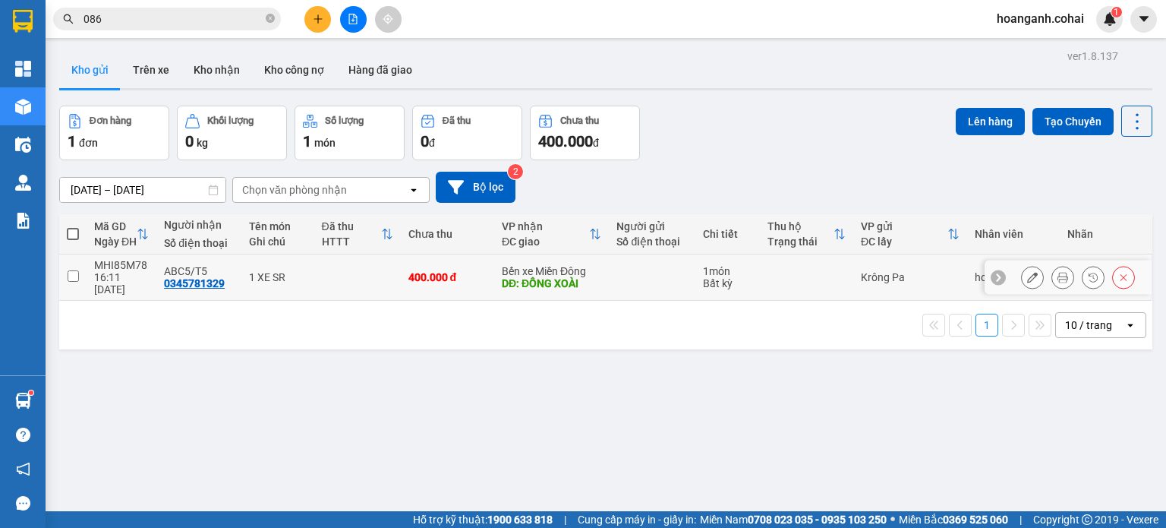
click at [72, 273] on input "checkbox" at bounding box center [73, 275] width 11 height 11
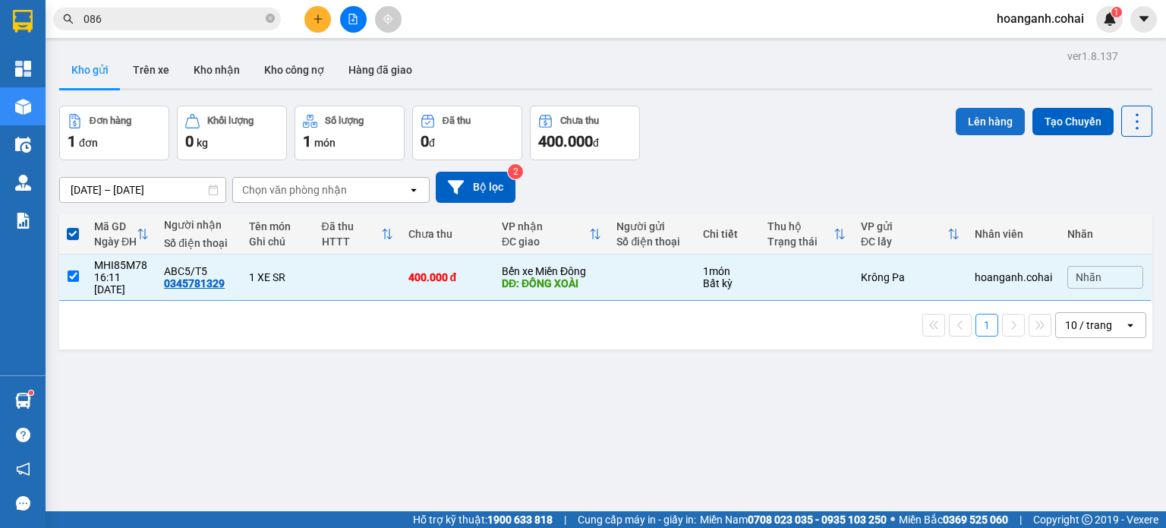
click at [989, 129] on button "Lên hàng" at bounding box center [990, 121] width 69 height 27
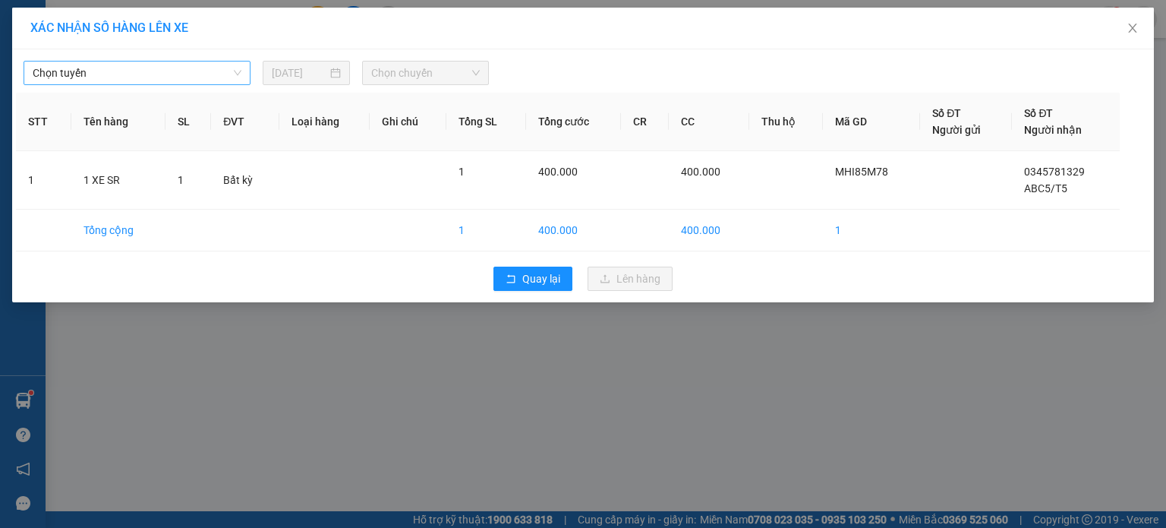
click at [193, 65] on span "Chọn tuyến" at bounding box center [137, 72] width 209 height 23
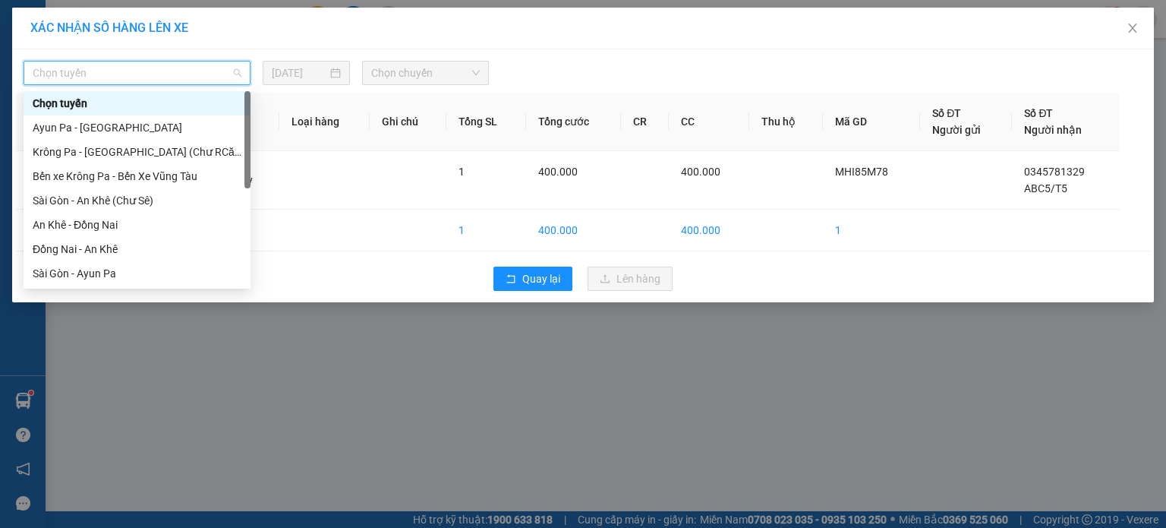
scroll to position [152, 0]
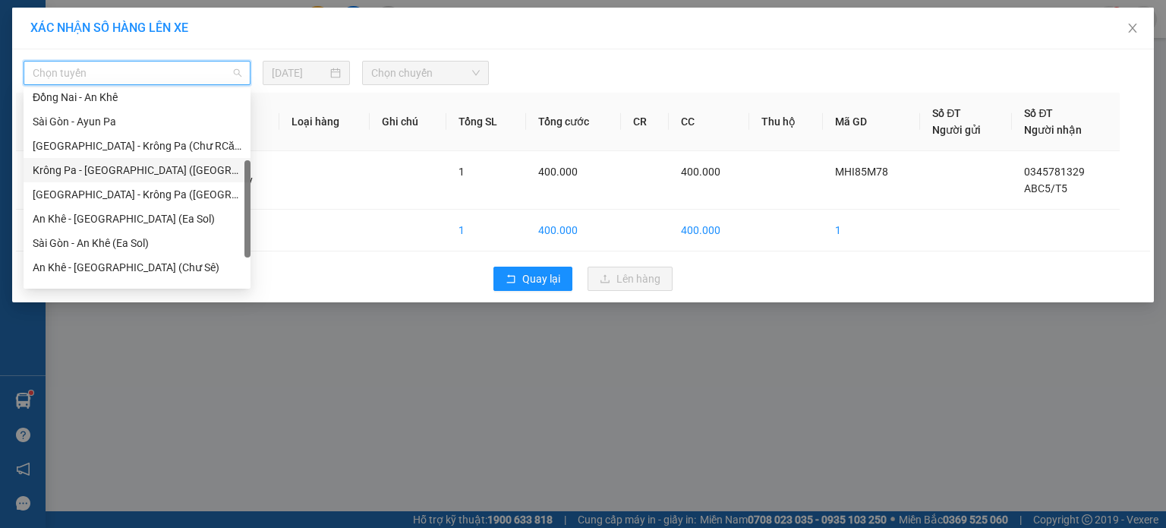
click at [137, 175] on div "Krông Pa - [GEOGRAPHIC_DATA] ([GEOGRAPHIC_DATA])" at bounding box center [137, 170] width 209 height 17
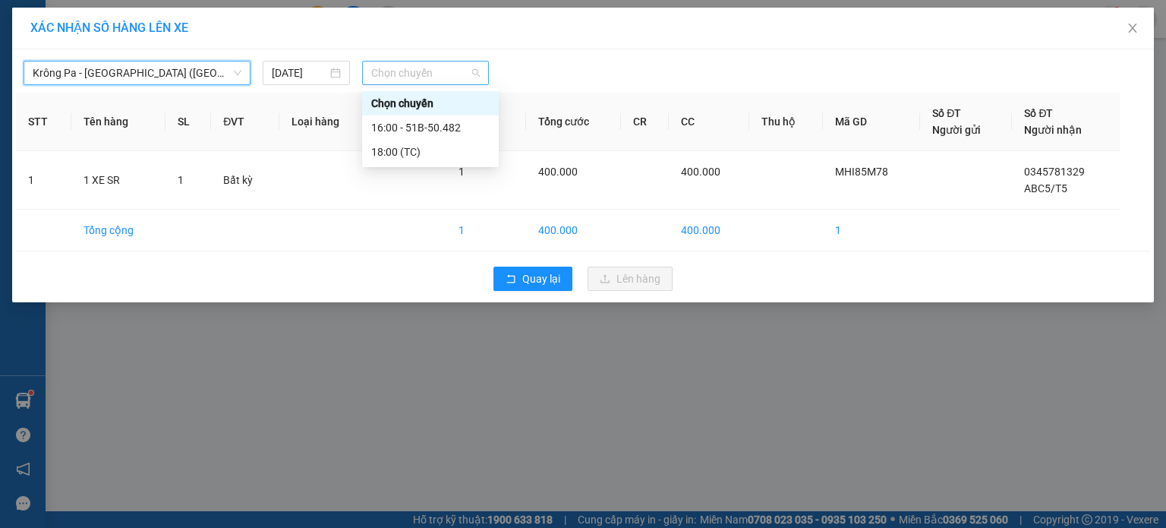
click at [452, 77] on span "Chọn chuyến" at bounding box center [425, 72] width 109 height 23
click at [456, 127] on div "16:00 - 51B-50.482" at bounding box center [430, 127] width 118 height 17
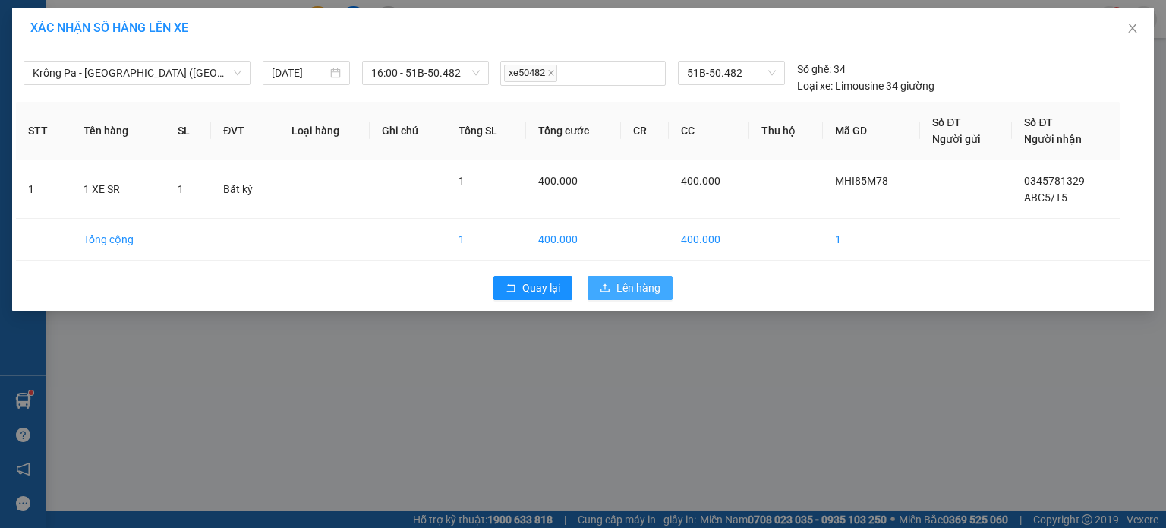
click at [641, 288] on span "Lên hàng" at bounding box center [638, 287] width 44 height 17
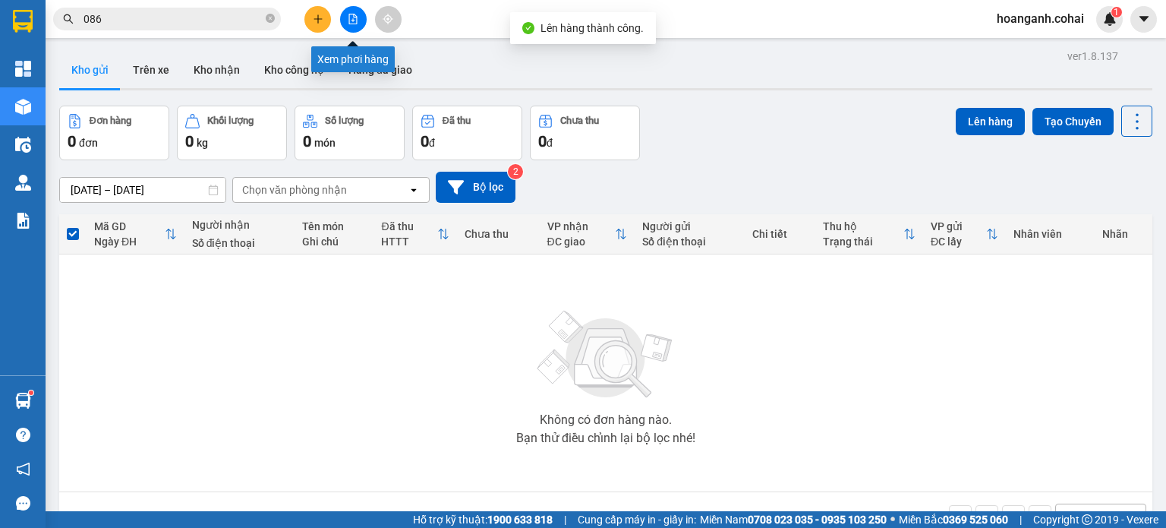
click at [353, 8] on button at bounding box center [353, 19] width 27 height 27
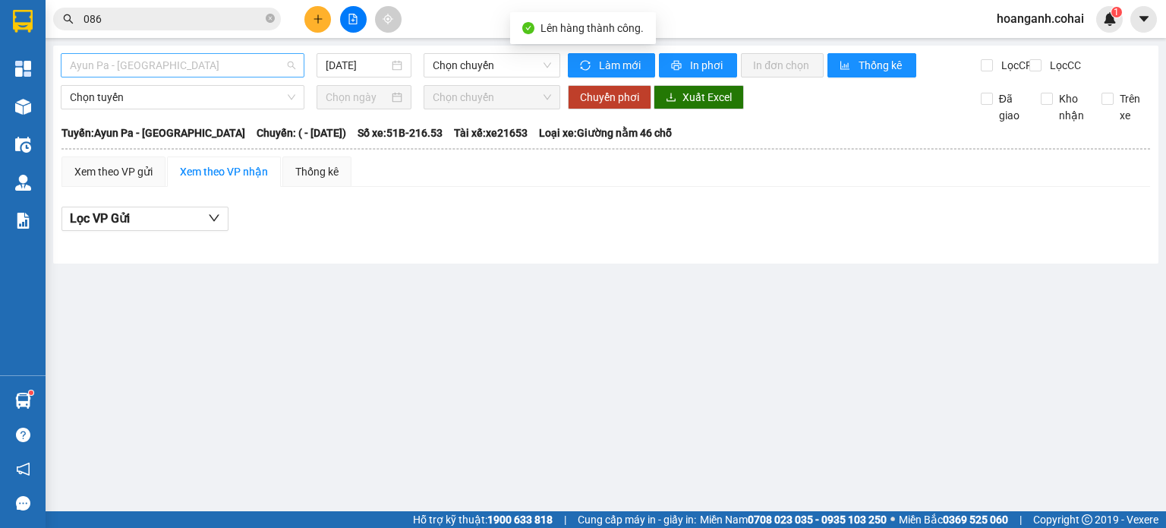
click at [212, 66] on span "Ayun Pa - [GEOGRAPHIC_DATA]" at bounding box center [182, 65] width 225 height 23
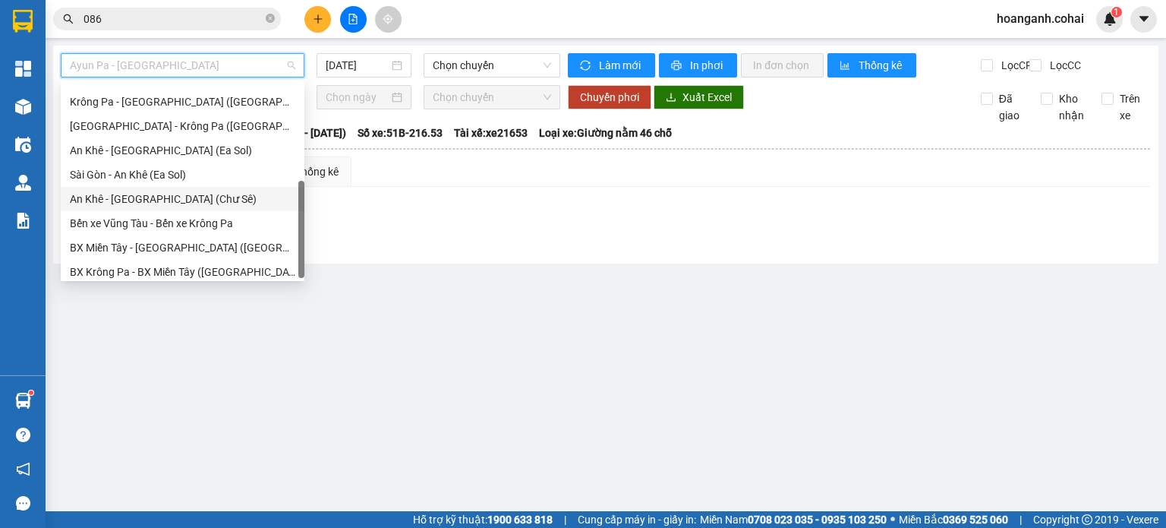
scroll to position [219, 0]
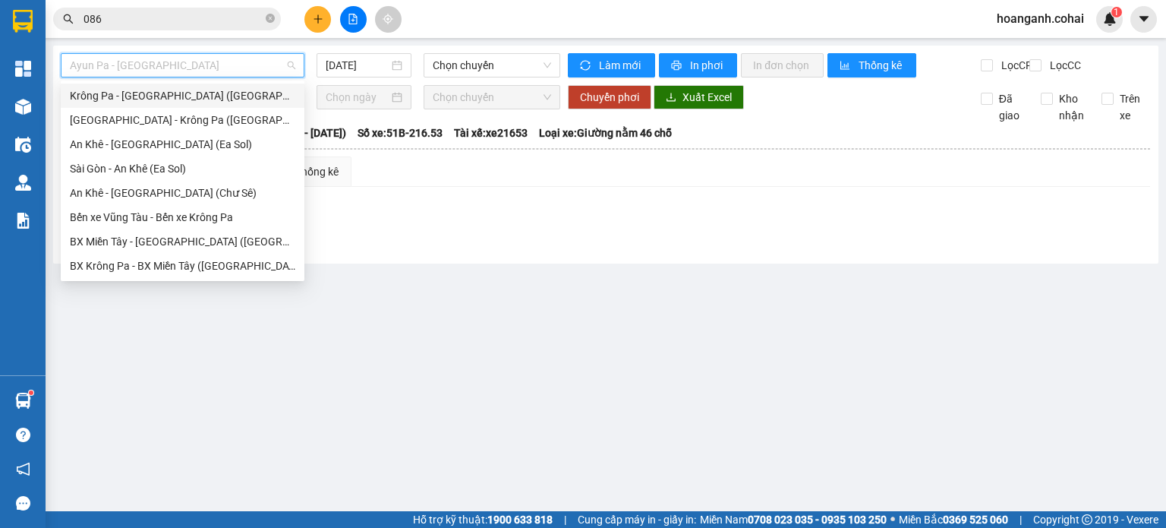
click at [162, 103] on div "Krông Pa - [GEOGRAPHIC_DATA] ([GEOGRAPHIC_DATA])" at bounding box center [182, 95] width 225 height 17
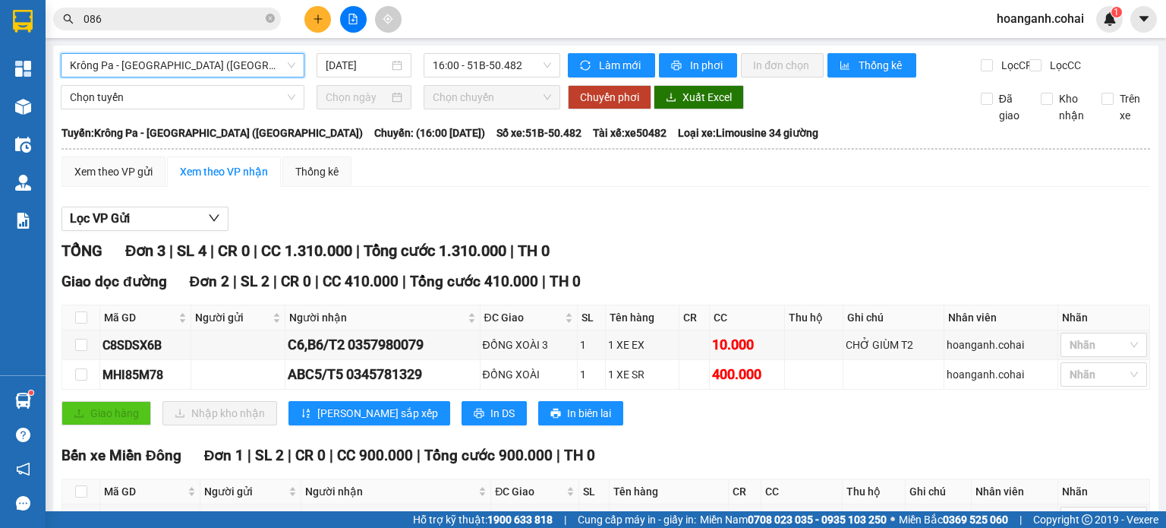
scroll to position [76, 0]
